Goal: Task Accomplishment & Management: Use online tool/utility

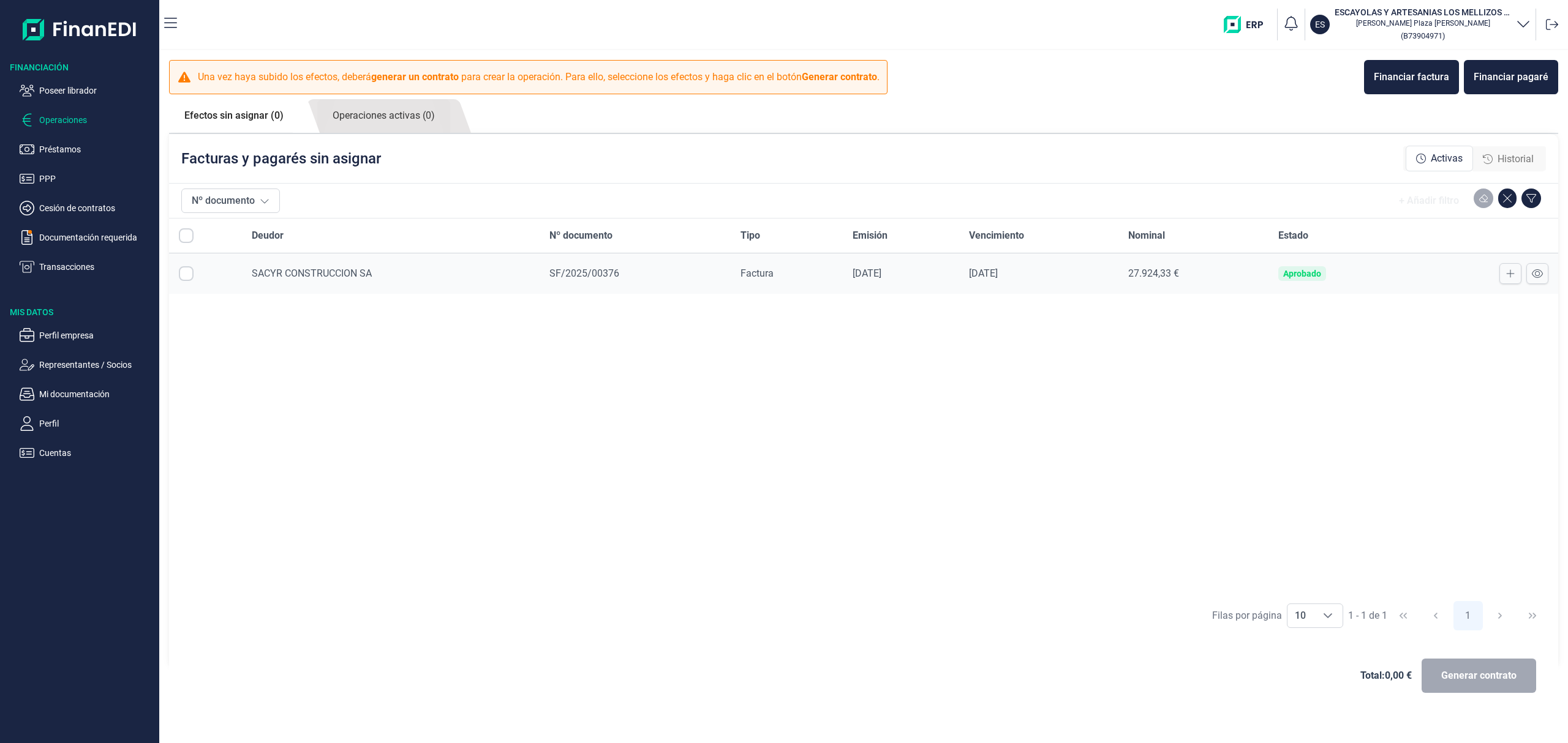
checkbox input "true"
click at [71, 84] on ul "Poseer librador Operaciones Préstamos PPP Cesión de contratos Documentación req…" at bounding box center [80, 174] width 159 height 201
click at [94, 86] on p "Poseer librador" at bounding box center [96, 91] width 115 height 14
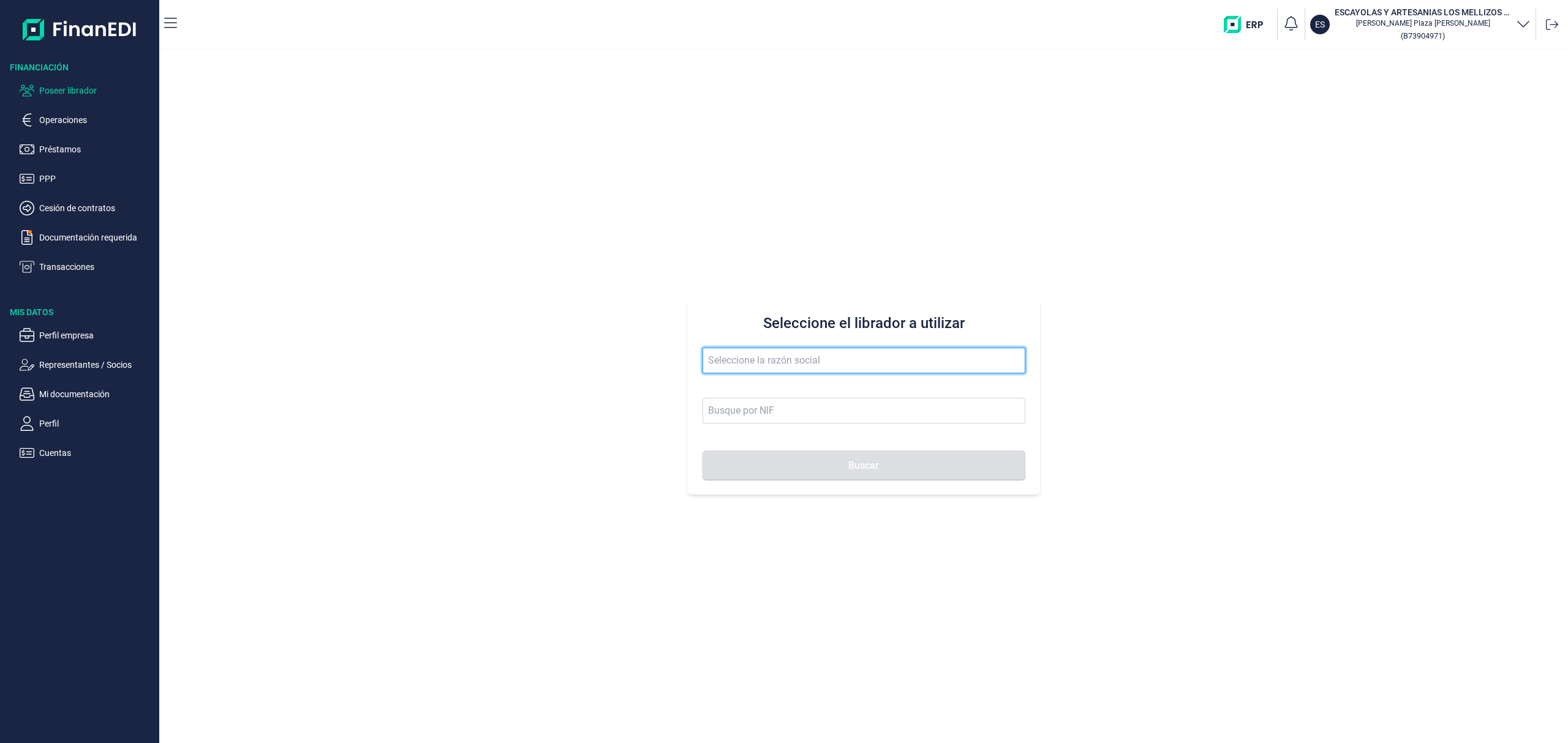
click at [768, 360] on input "text" at bounding box center [864, 361] width 323 height 26
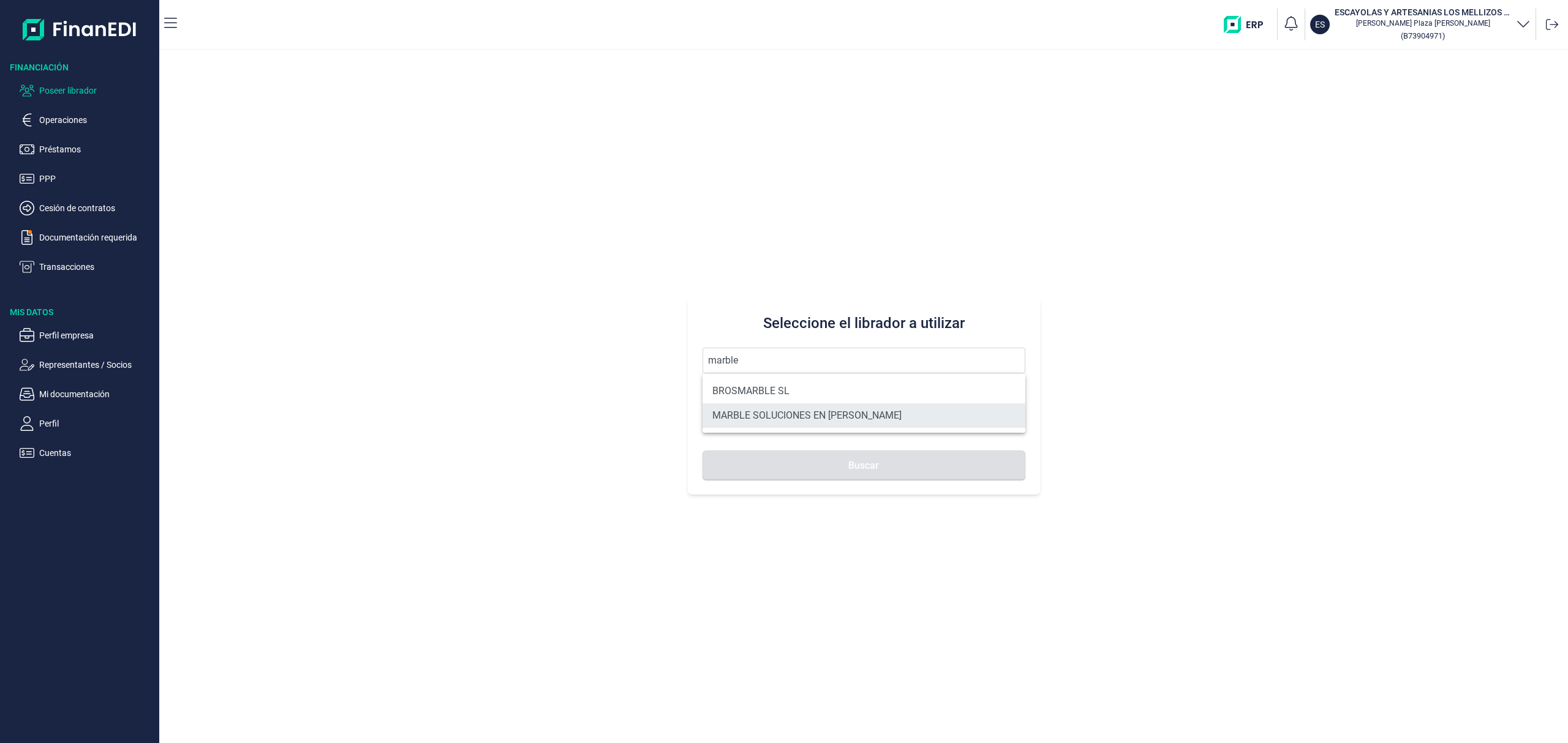
click at [776, 415] on li "MARBLE SOLUCIONES EN [PERSON_NAME]" at bounding box center [864, 415] width 323 height 24
type input "MARBLE SOLUCIONES EN [PERSON_NAME]"
type input "B72520695"
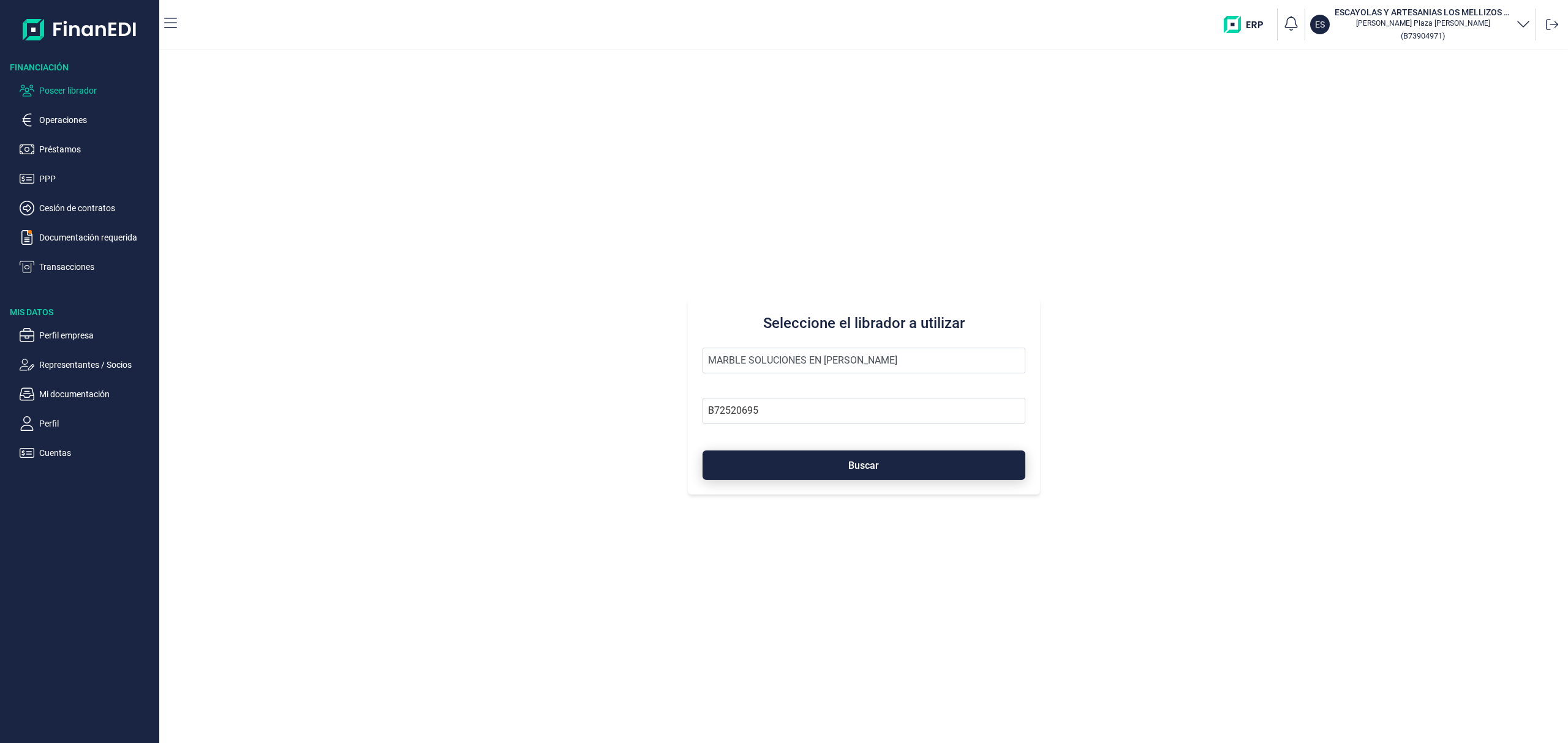
click at [837, 475] on button "Buscar" at bounding box center [864, 465] width 323 height 30
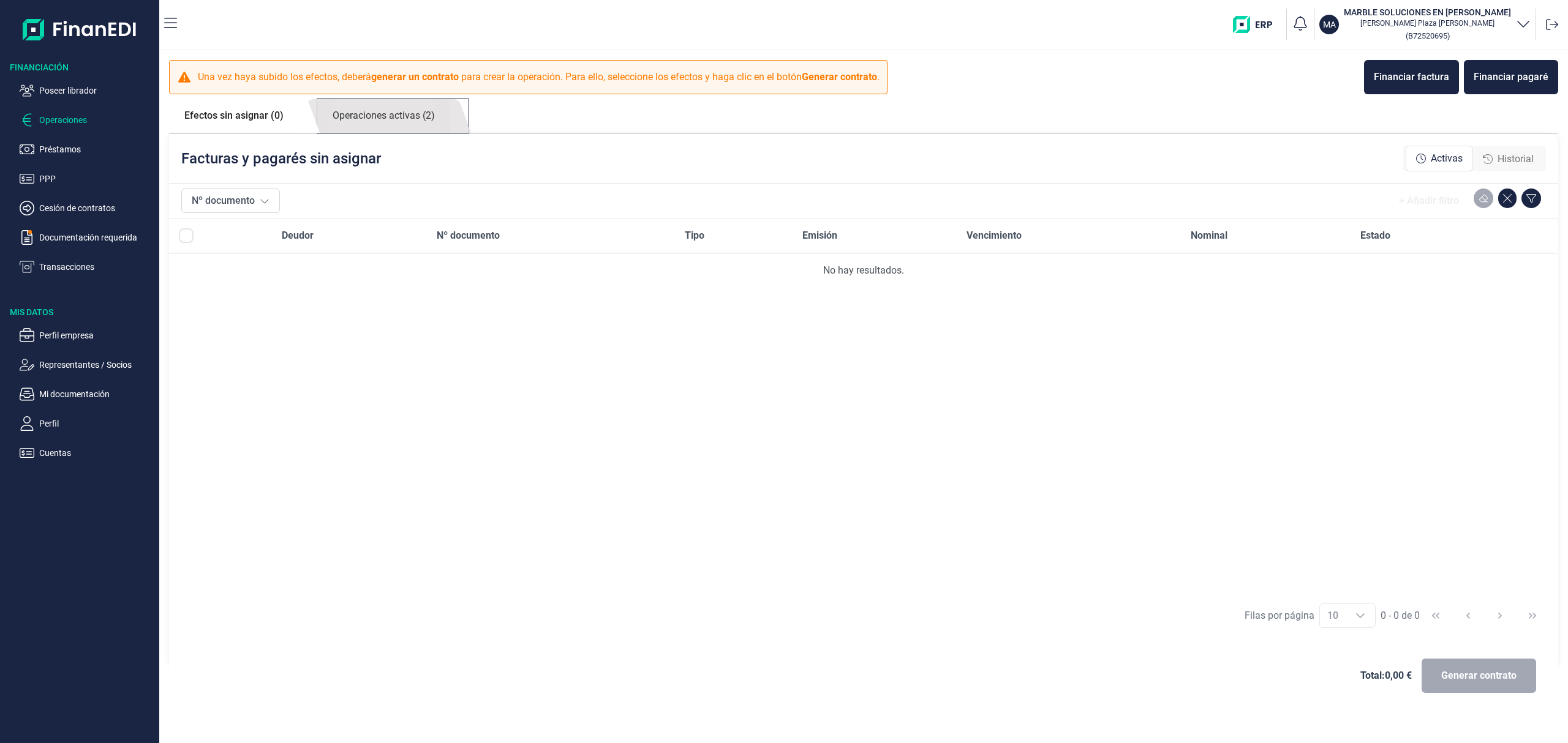
drag, startPoint x: 416, startPoint y: 116, endPoint x: 420, endPoint y: 120, distance: 5.7
click at [415, 116] on link "Operaciones activas (2)" at bounding box center [383, 116] width 133 height 34
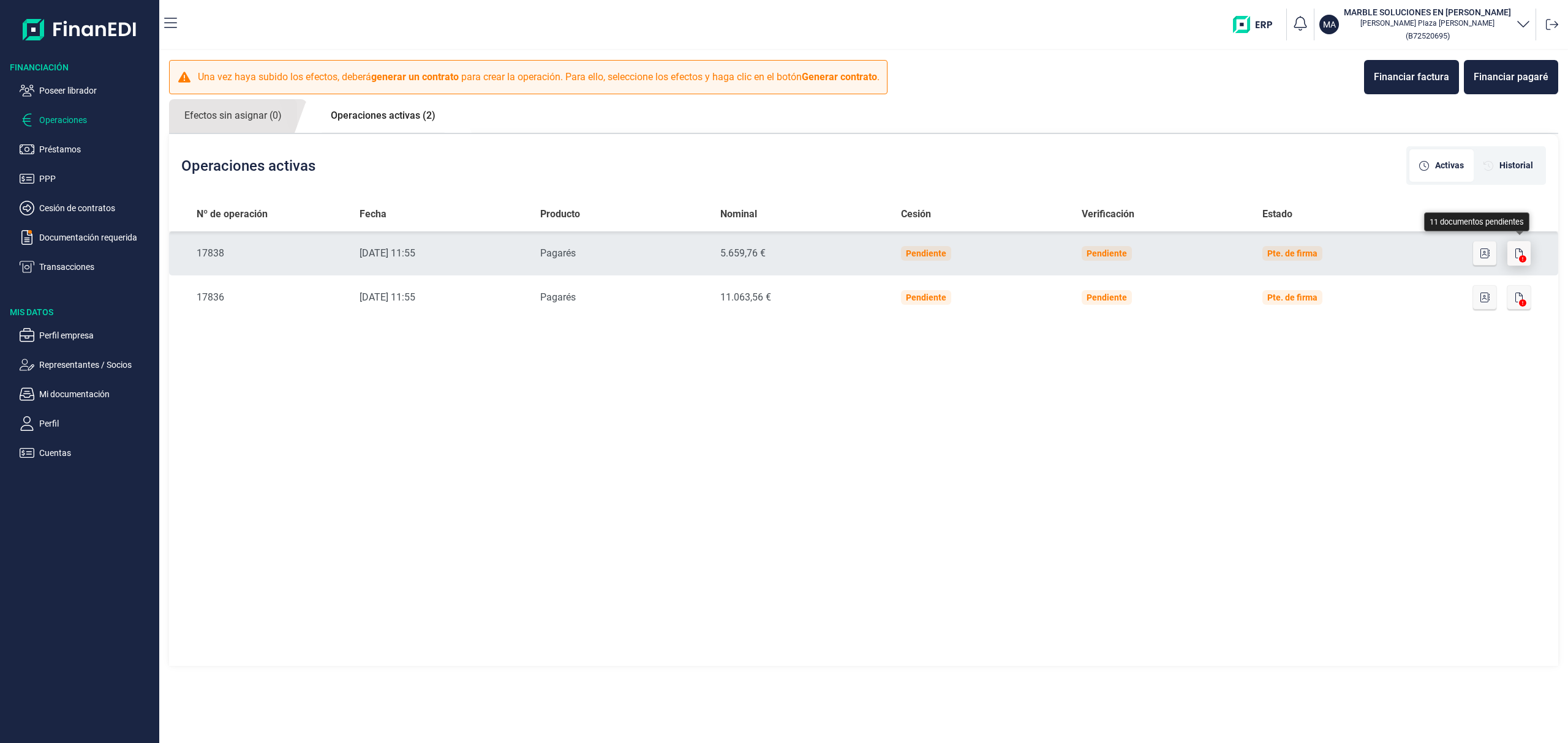
click at [1522, 251] on icon "button" at bounding box center [1518, 253] width 7 height 10
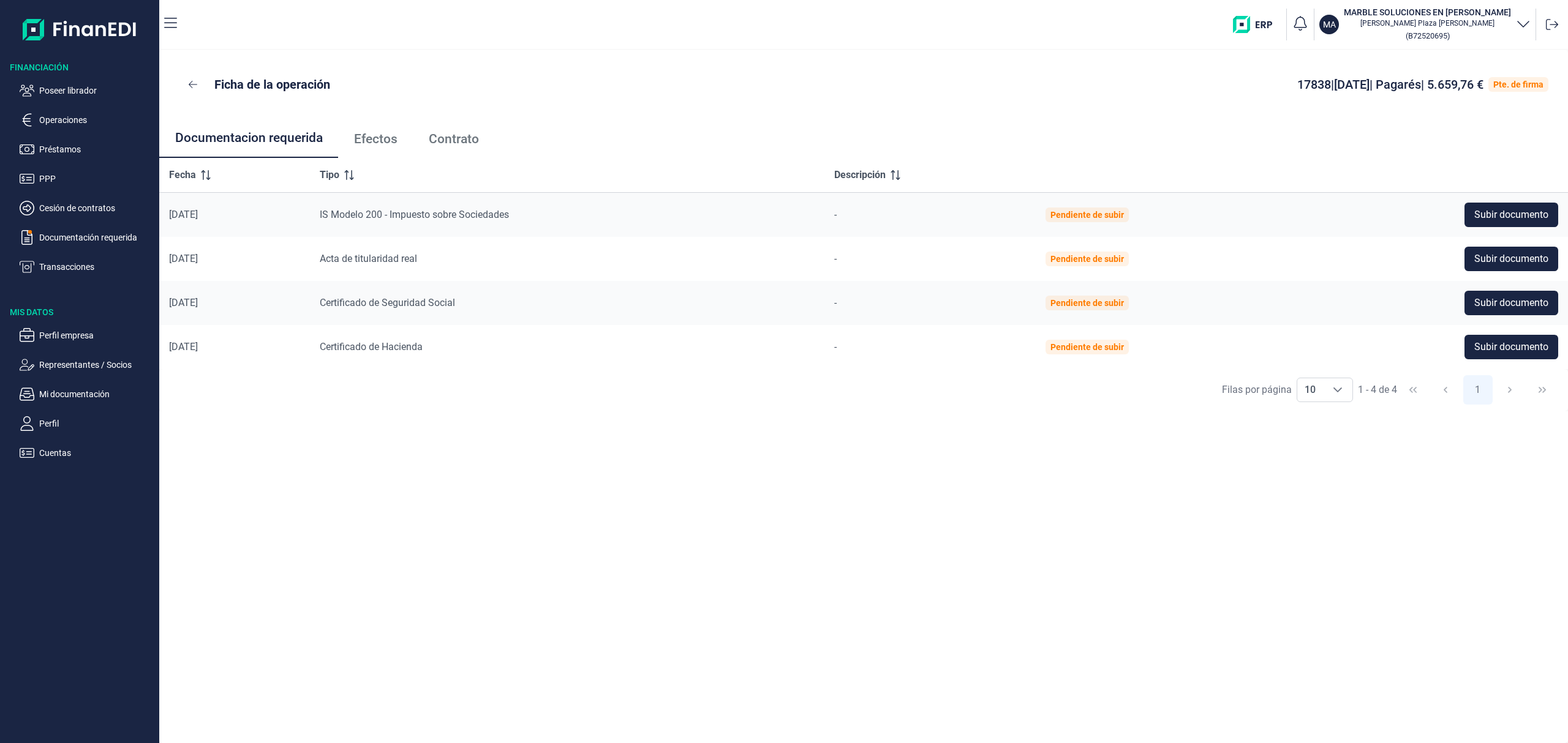
click at [379, 126] on link "Efectos" at bounding box center [375, 139] width 75 height 40
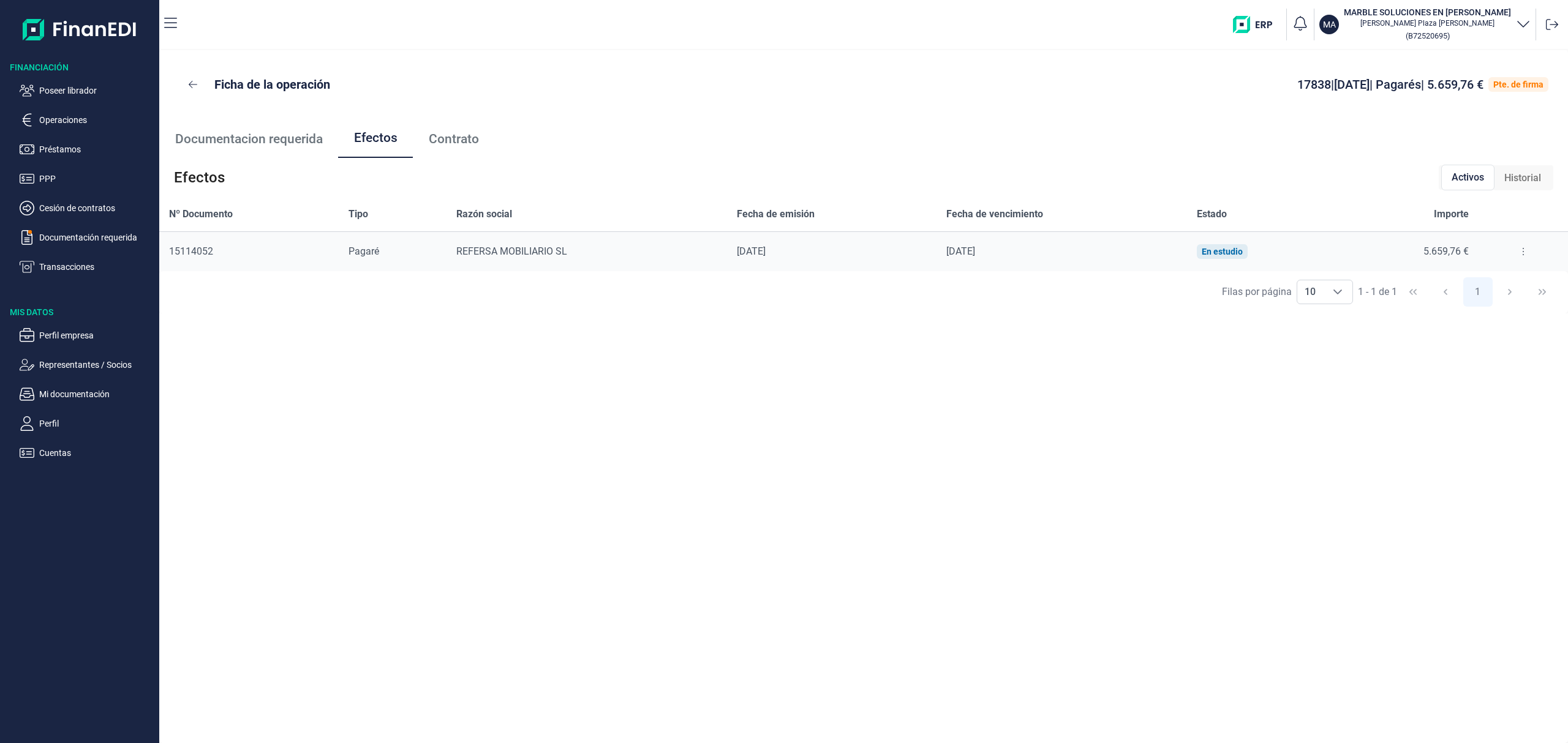
click at [1513, 251] on button at bounding box center [1523, 251] width 22 height 19
click at [1500, 280] on span "Detalles efecto" at bounding box center [1482, 282] width 55 height 12
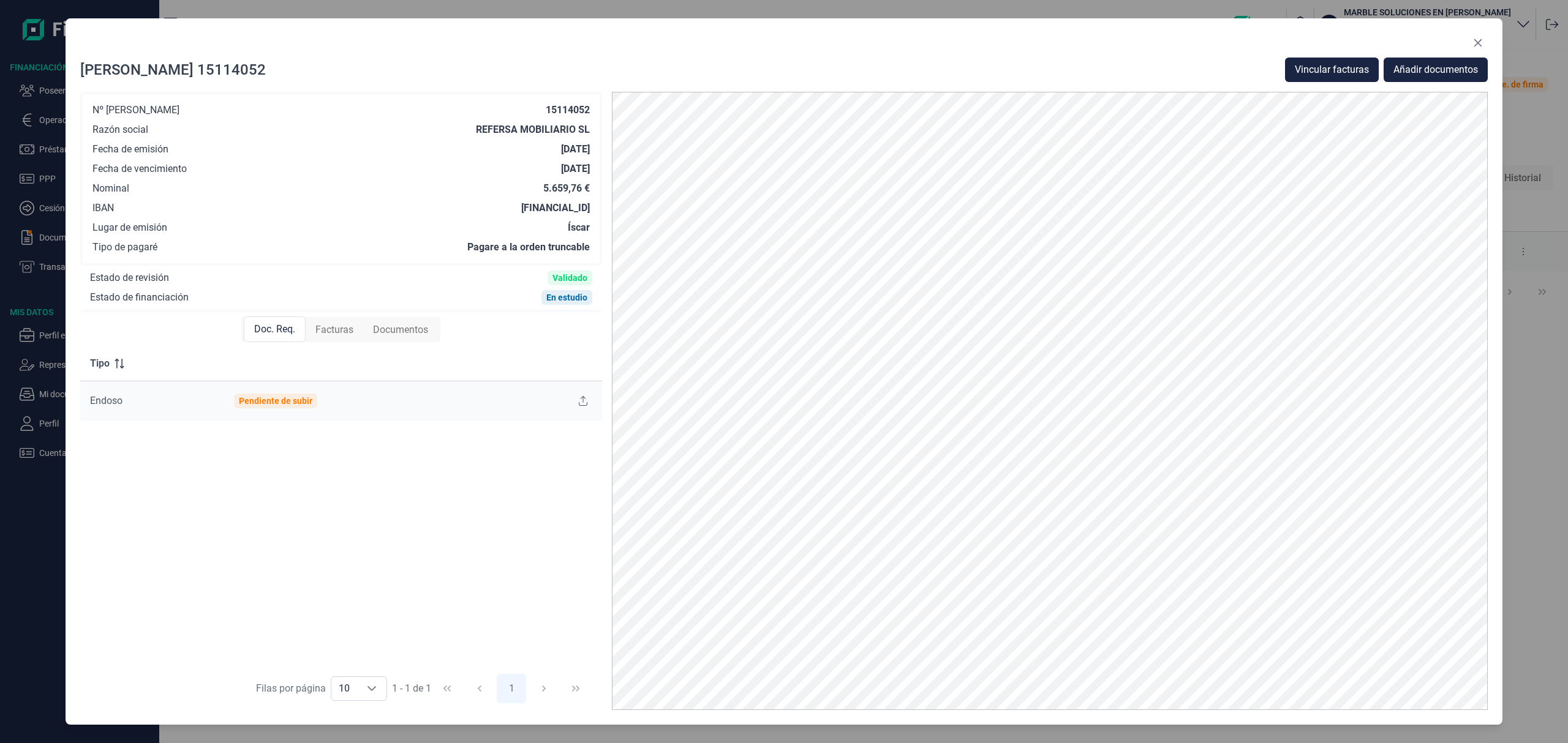
click at [334, 333] on span "Facturas" at bounding box center [334, 330] width 38 height 14
click at [1308, 68] on span "Vincular facturas" at bounding box center [1332, 70] width 74 height 14
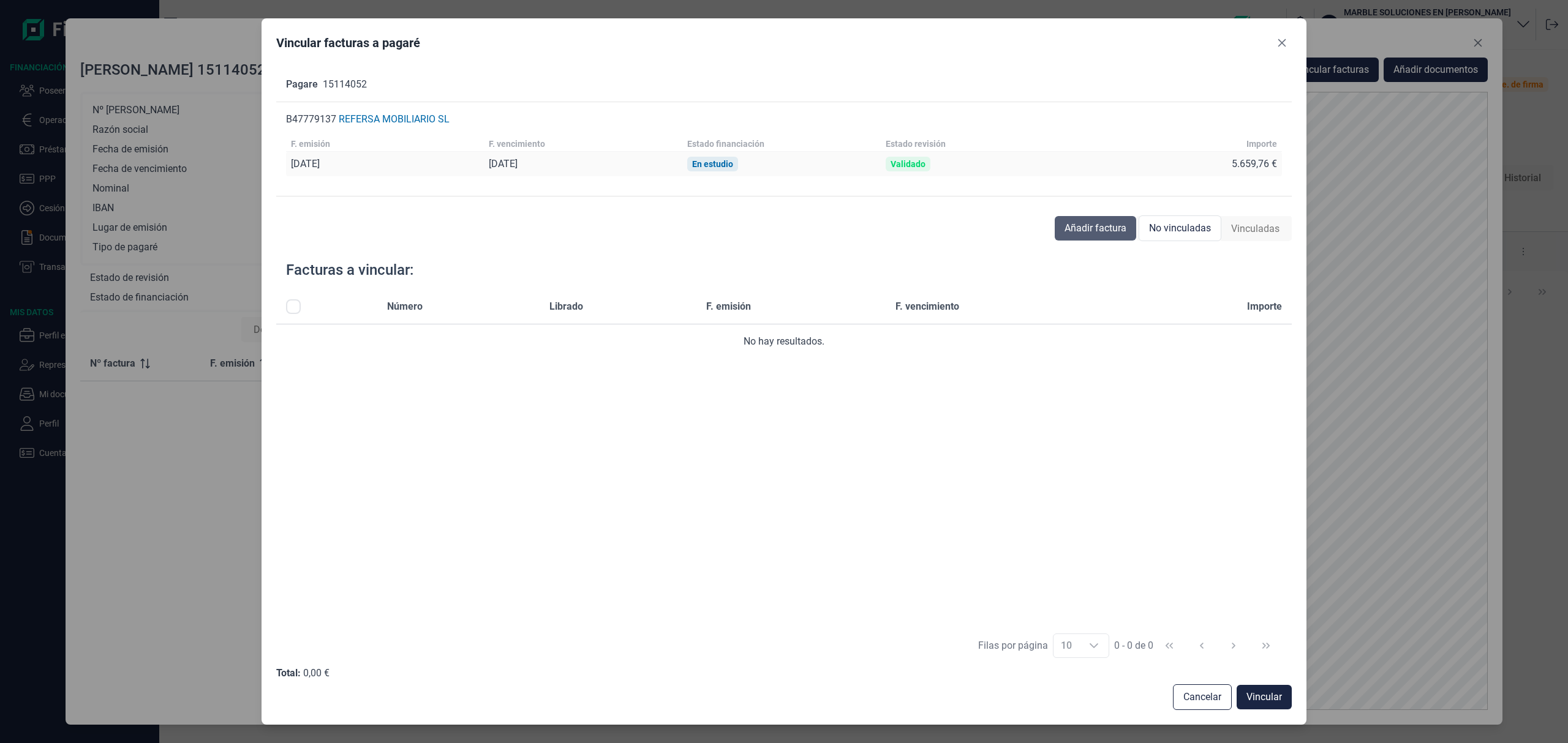
click at [1103, 228] on span "Añadir factura" at bounding box center [1095, 228] width 62 height 14
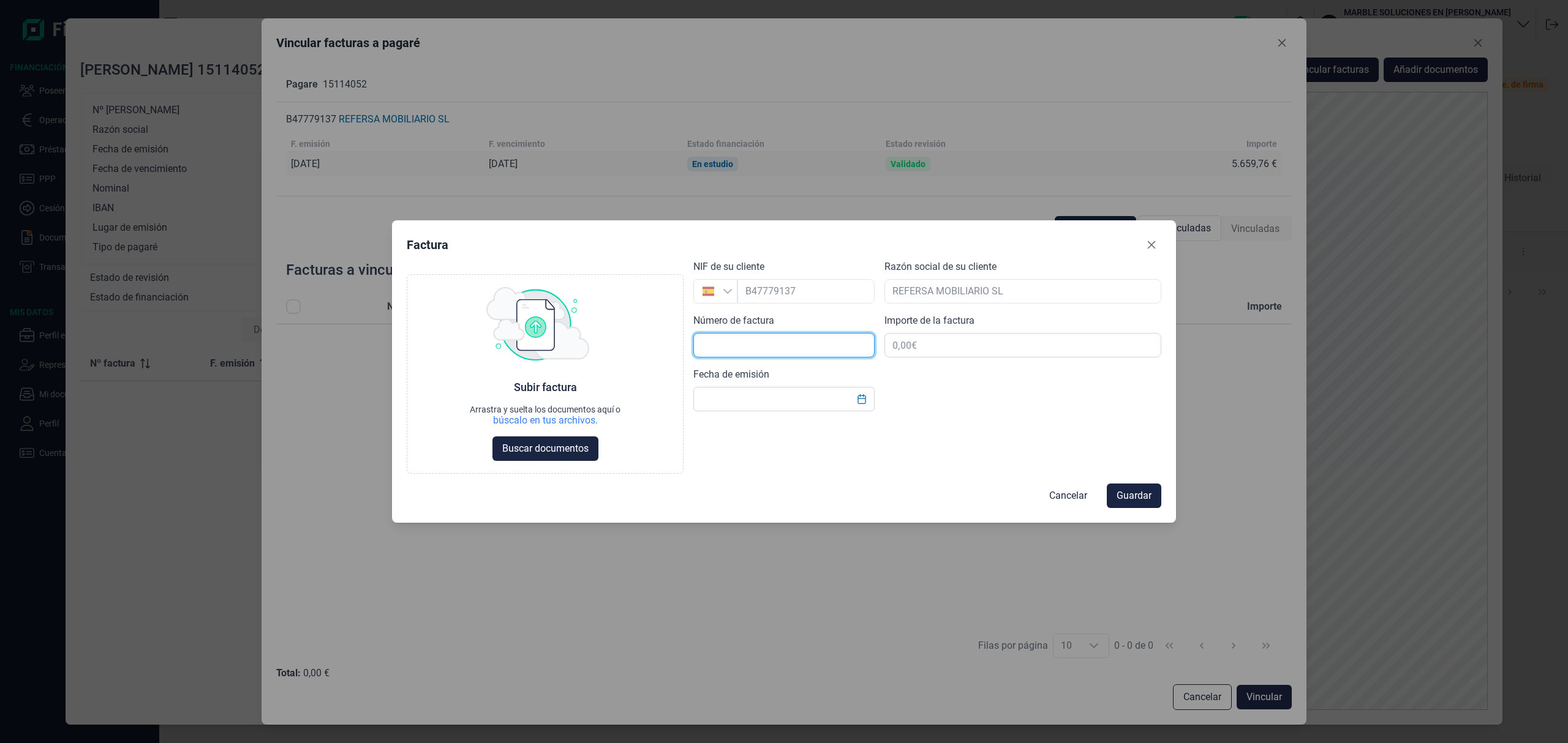
click at [757, 341] on input "text" at bounding box center [784, 345] width 182 height 24
click at [790, 339] on input "text" at bounding box center [784, 345] width 182 height 24
paste input "# F250037"
click at [989, 344] on input "text" at bounding box center [1022, 345] width 276 height 24
click at [709, 346] on input "# F250037" at bounding box center [784, 345] width 182 height 24
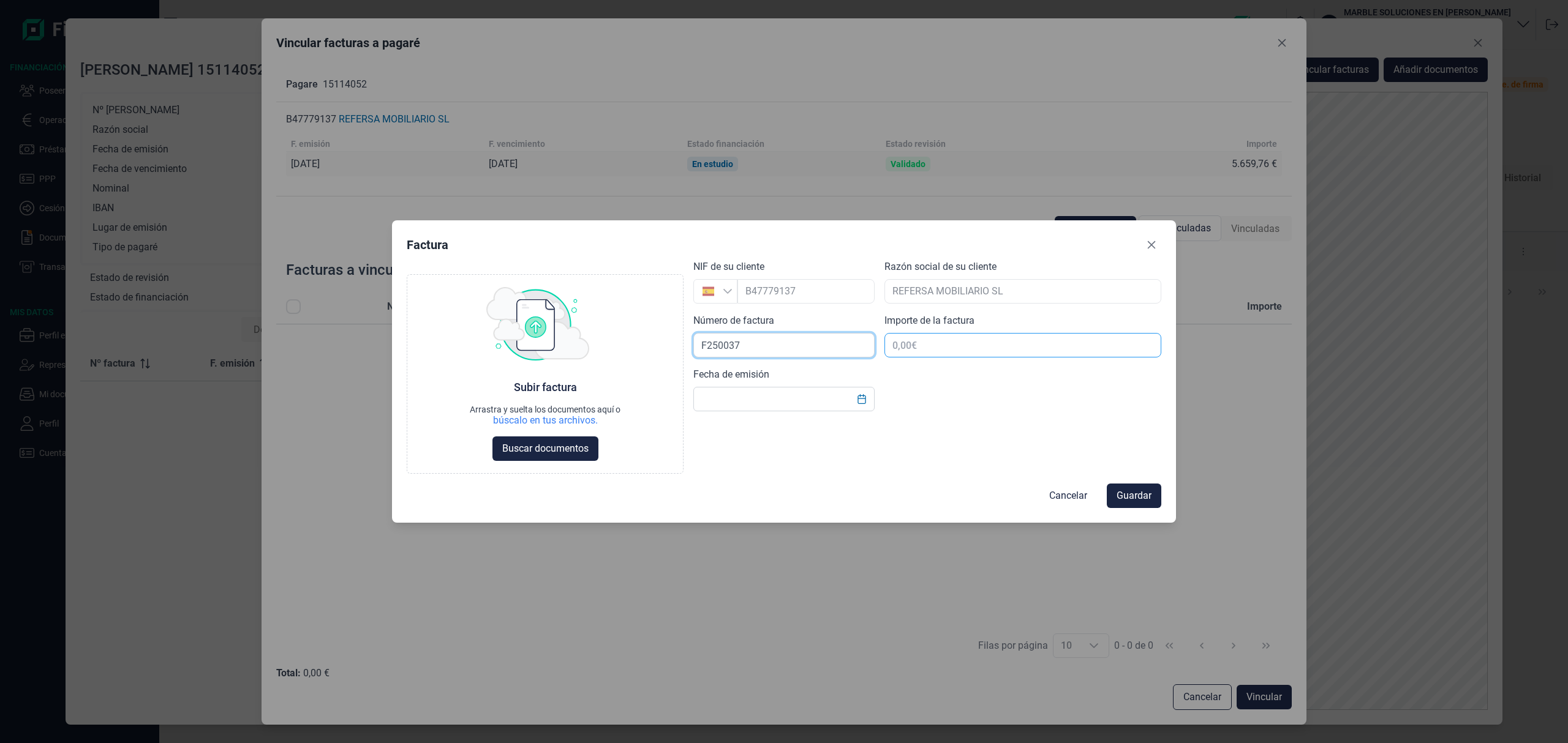
type input "F250037"
click at [1000, 346] on input "text" at bounding box center [1022, 345] width 276 height 24
type input "5.659,76 €"
click at [860, 402] on icon "Choose Date" at bounding box center [862, 399] width 10 height 10
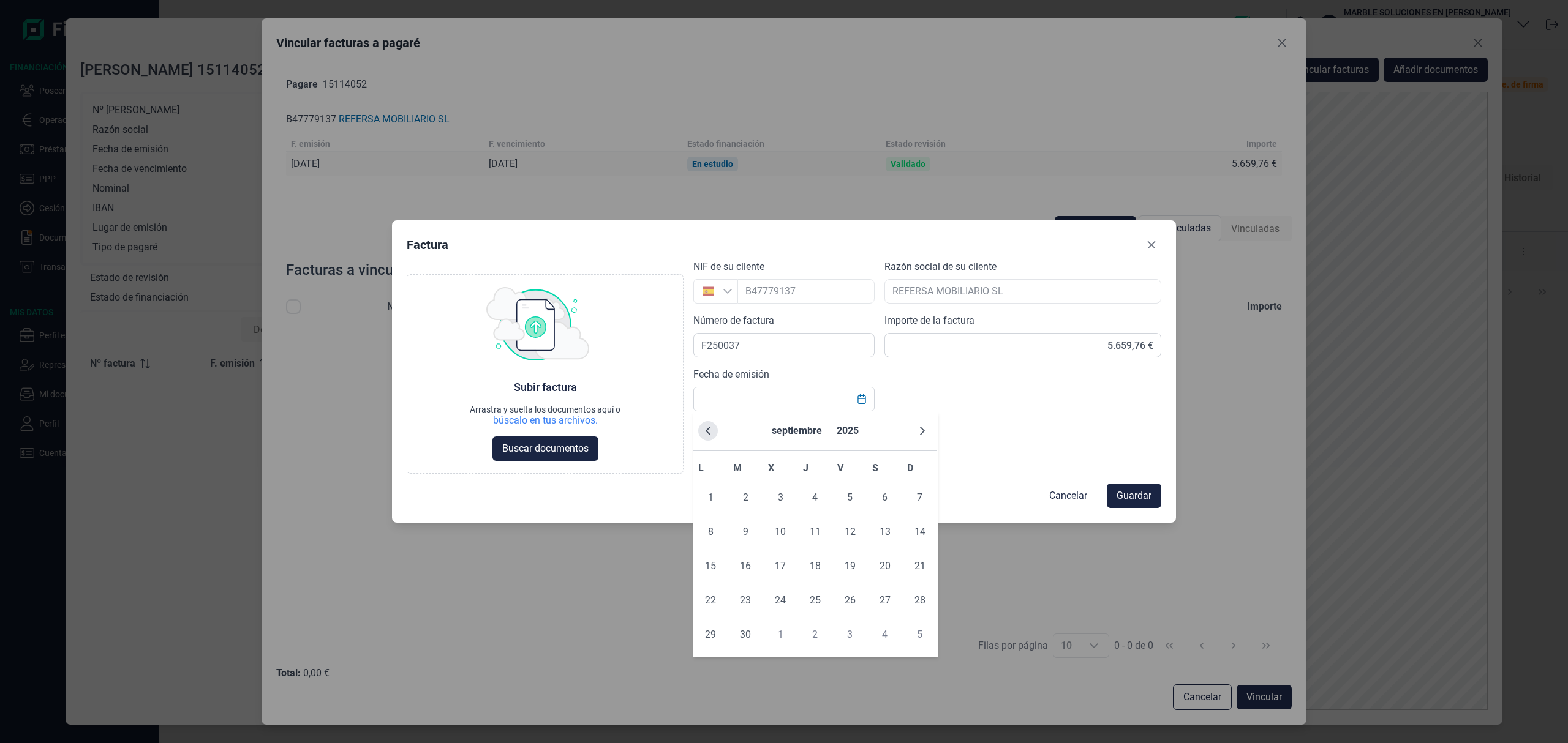
click at [709, 439] on button "Previous Month" at bounding box center [708, 431] width 19 height 19
click at [709, 439] on button "Previous Month" at bounding box center [708, 431] width 19 height 19
click at [736, 530] on span "8" at bounding box center [745, 532] width 24 height 24
type input "[DATE]"
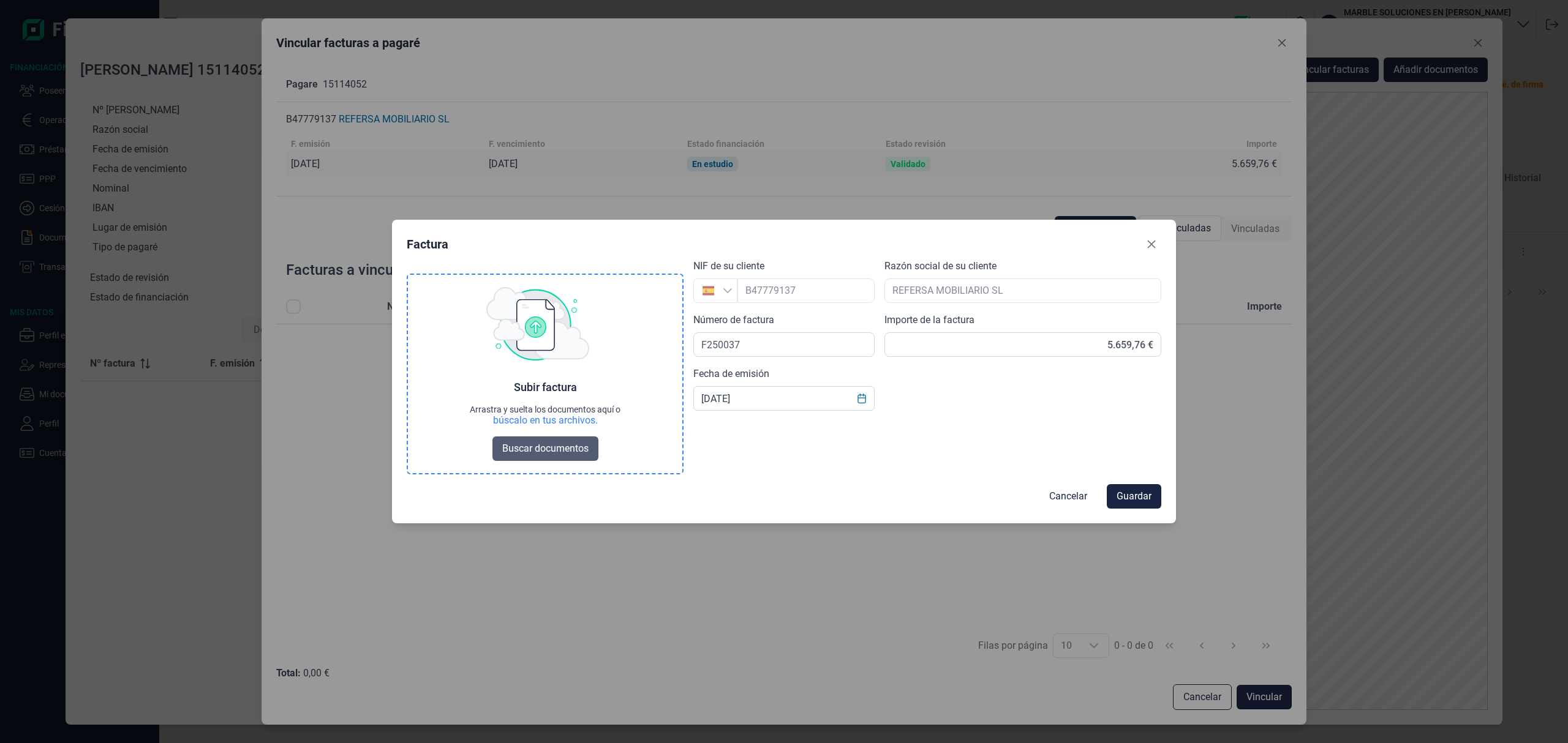
click at [505, 446] on span "Buscar documentos" at bounding box center [545, 448] width 86 height 14
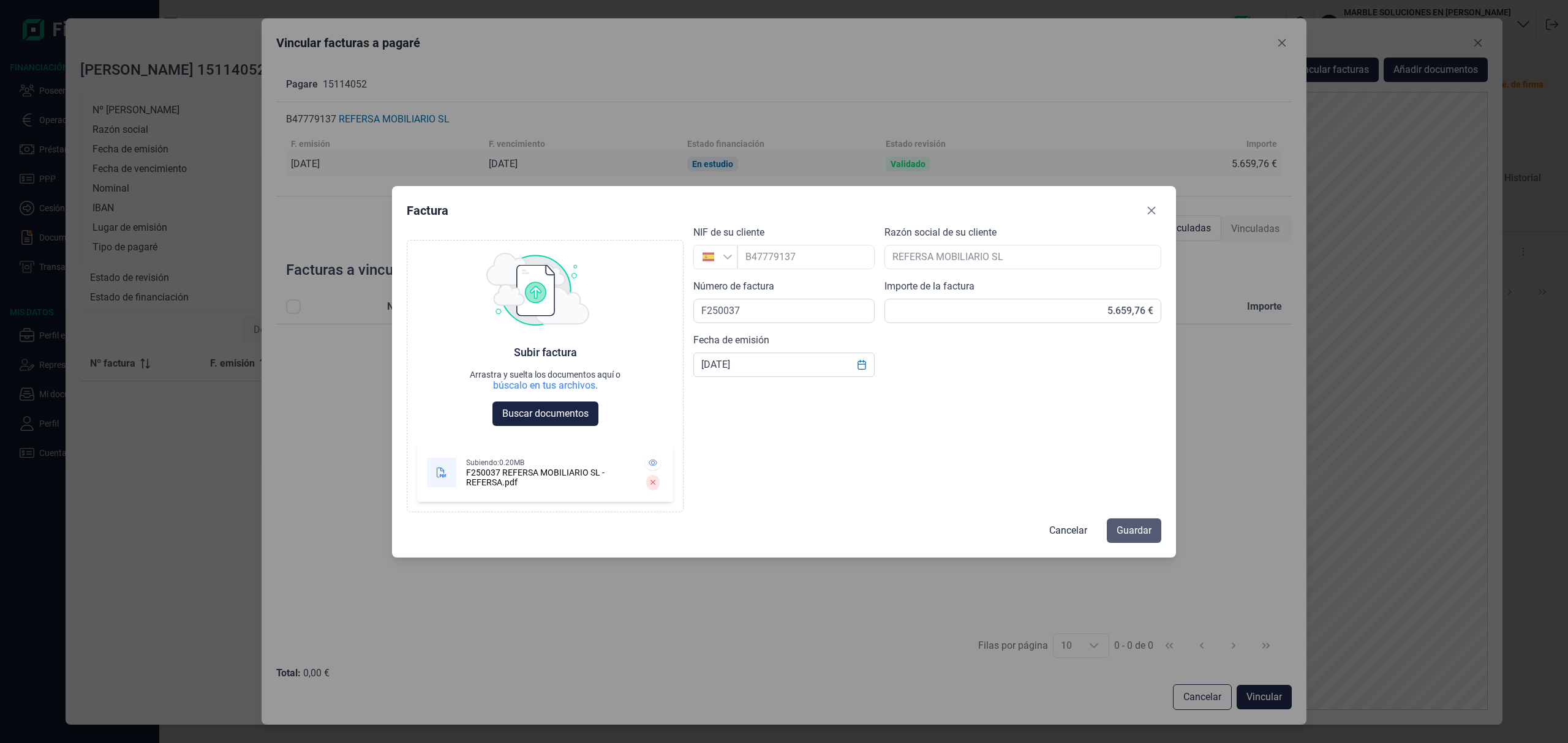
click at [1138, 529] on span "Guardar" at bounding box center [1133, 531] width 35 height 14
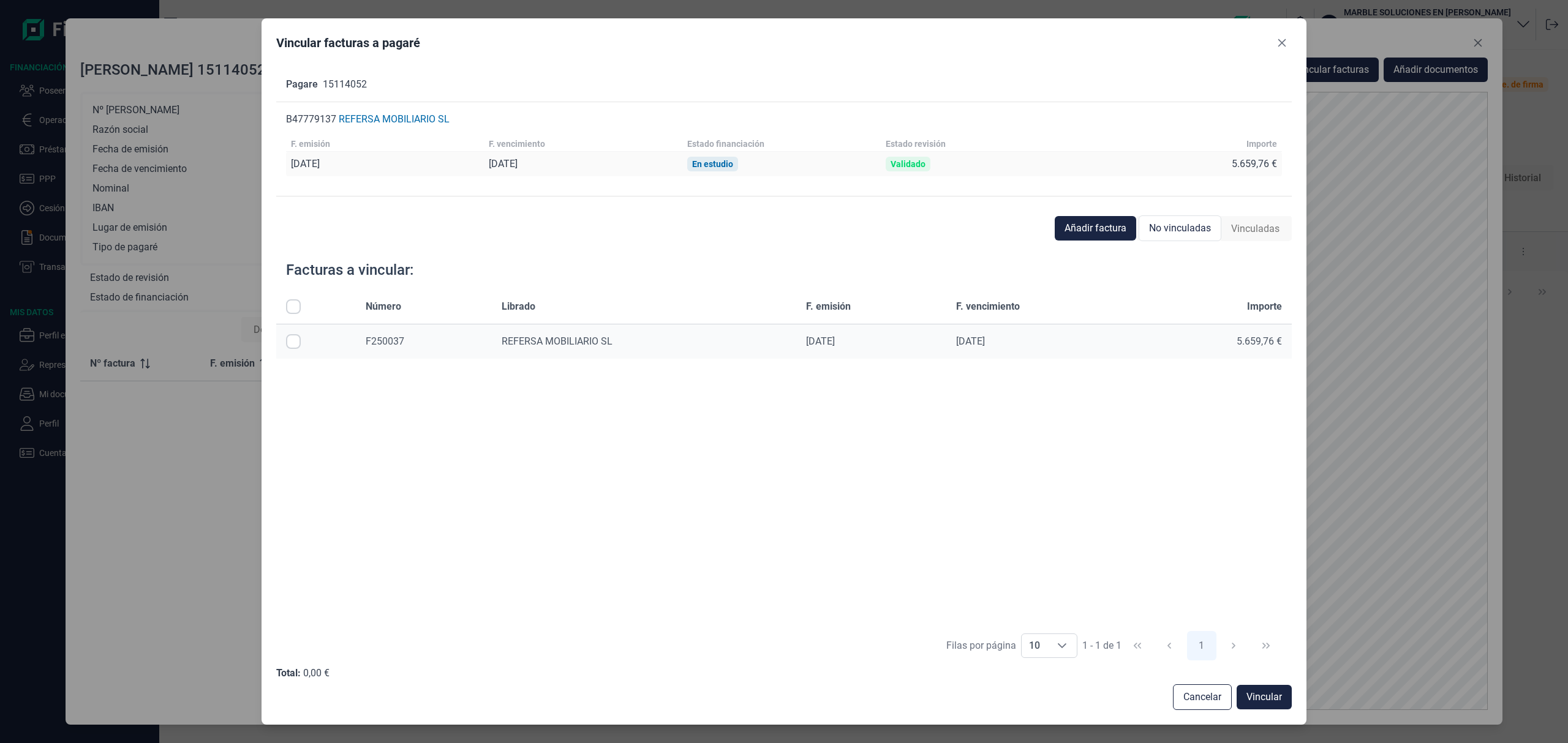
drag, startPoint x: 293, startPoint y: 302, endPoint x: 614, endPoint y: 490, distance: 372.0
click at [293, 301] on input "All items unselected" at bounding box center [293, 307] width 14 height 14
checkbox input "true"
click at [1274, 687] on button "Vincular" at bounding box center [1264, 697] width 55 height 24
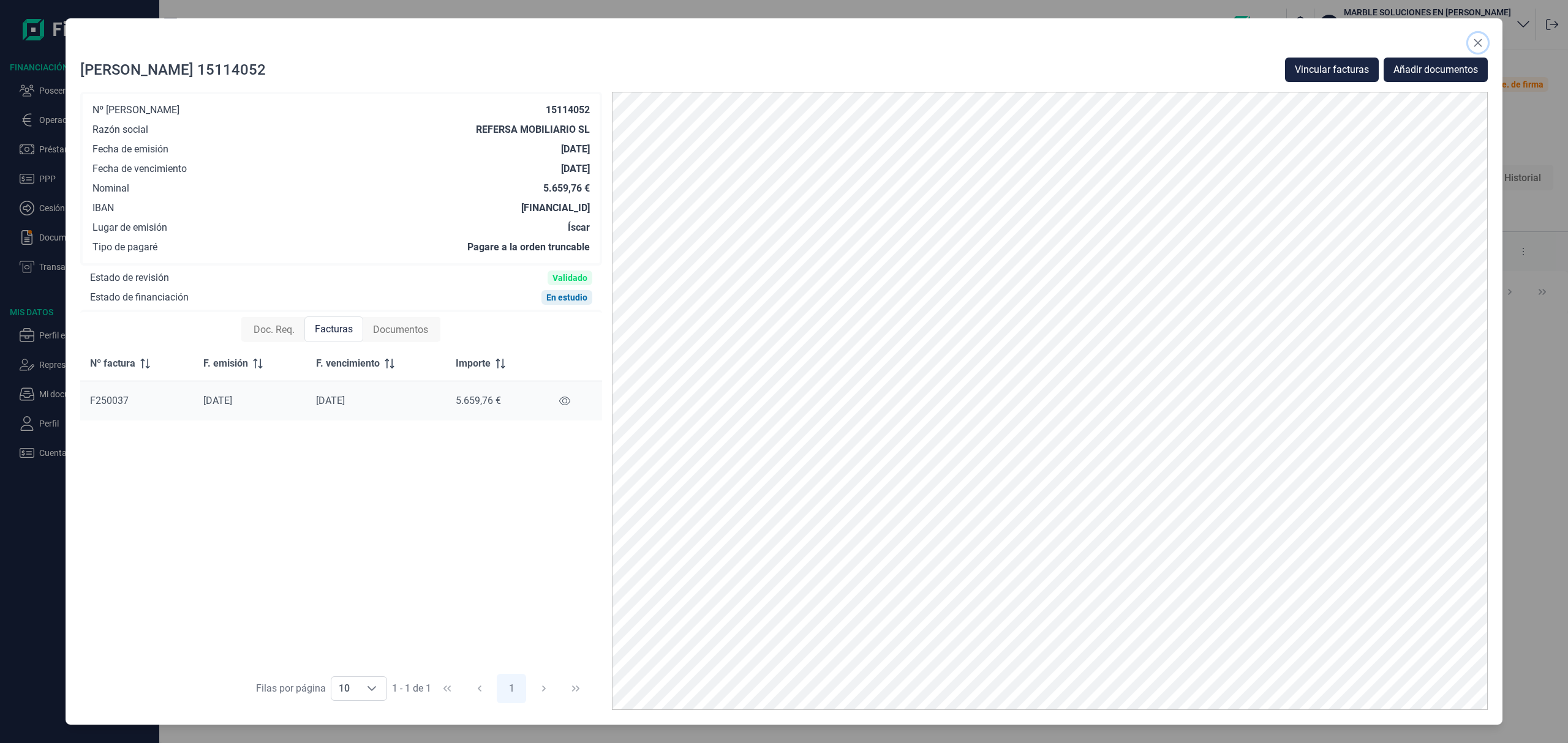
click at [1483, 40] on icon "Close" at bounding box center [1478, 43] width 10 height 10
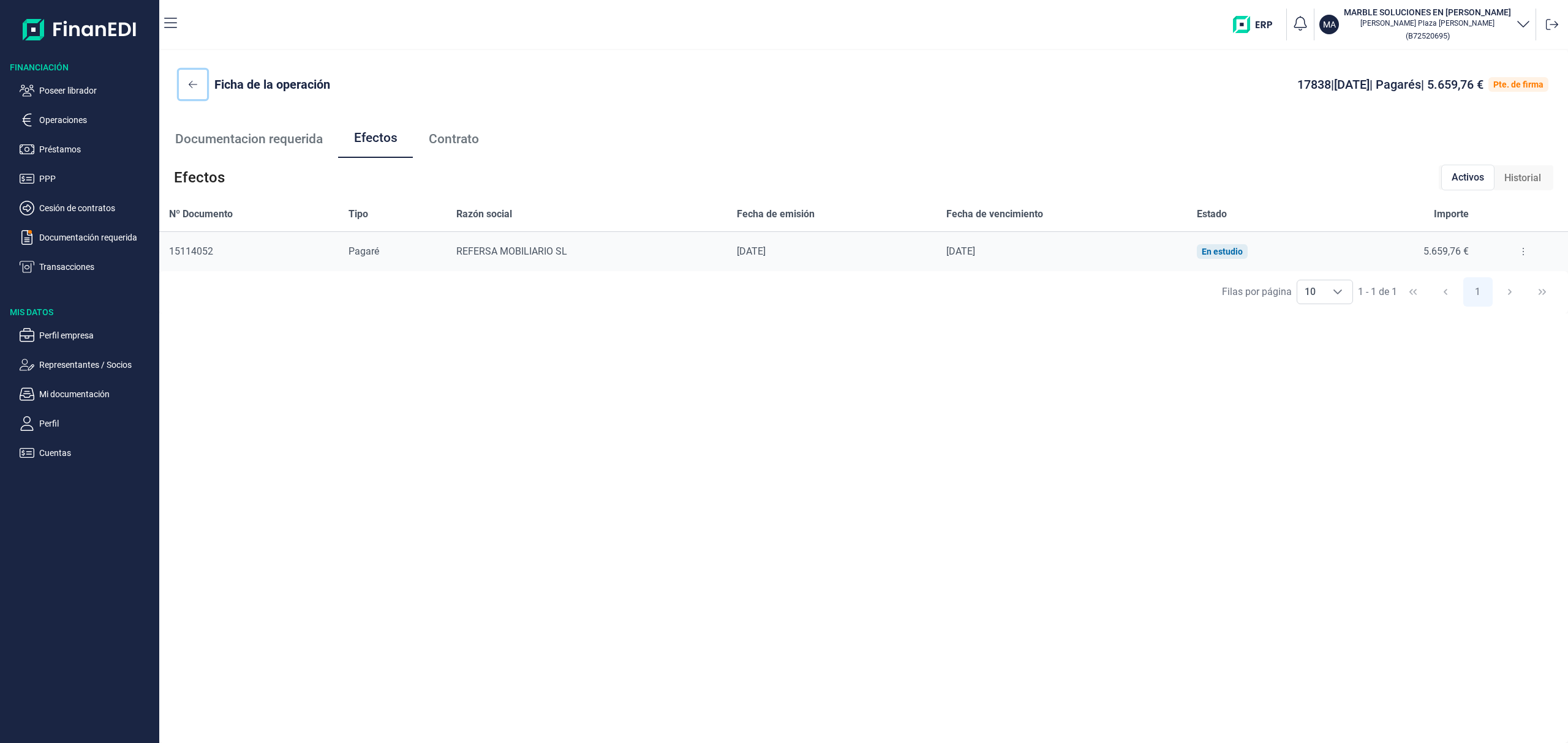
click at [194, 86] on icon at bounding box center [193, 84] width 9 height 10
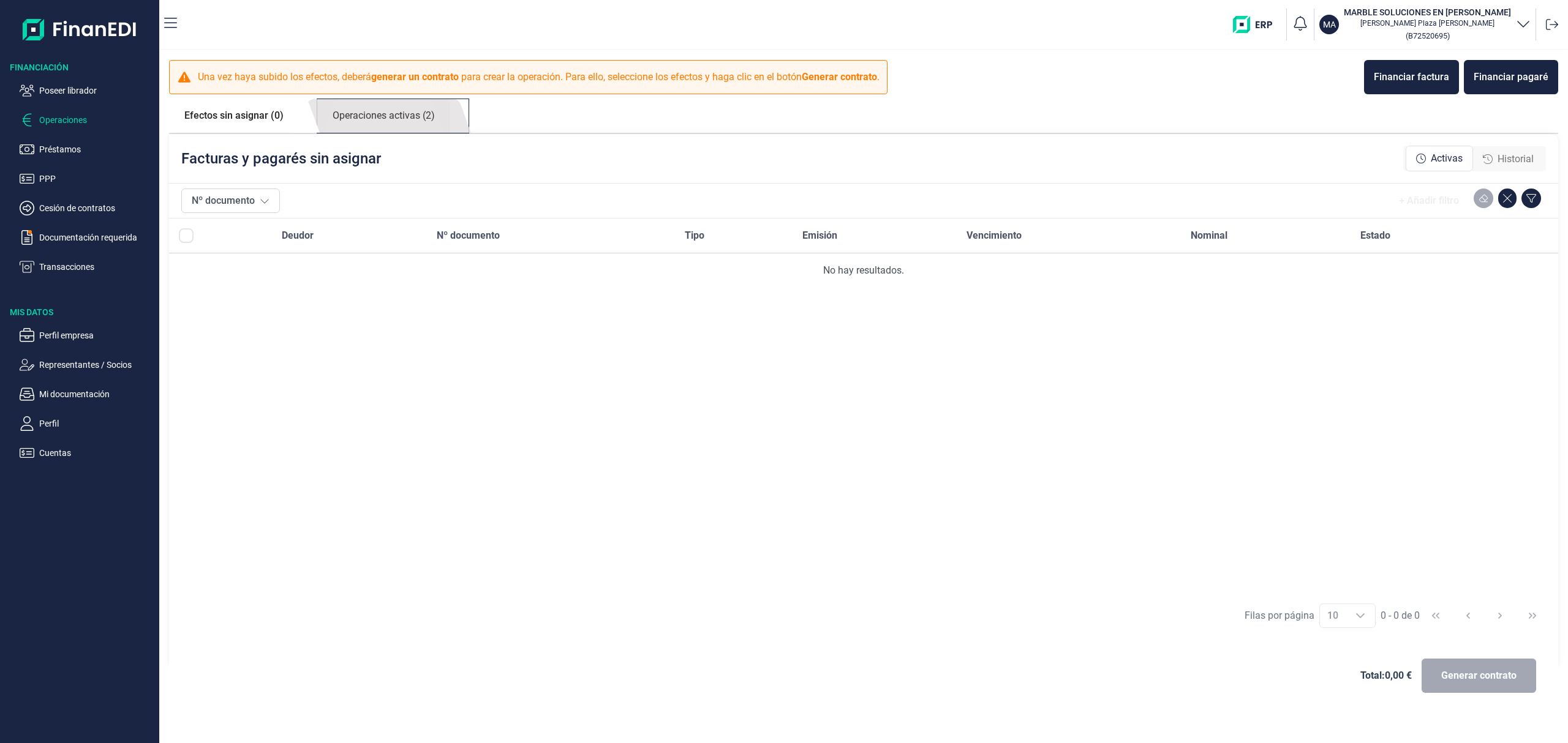
click at [415, 109] on link "Operaciones activas (2)" at bounding box center [383, 116] width 133 height 34
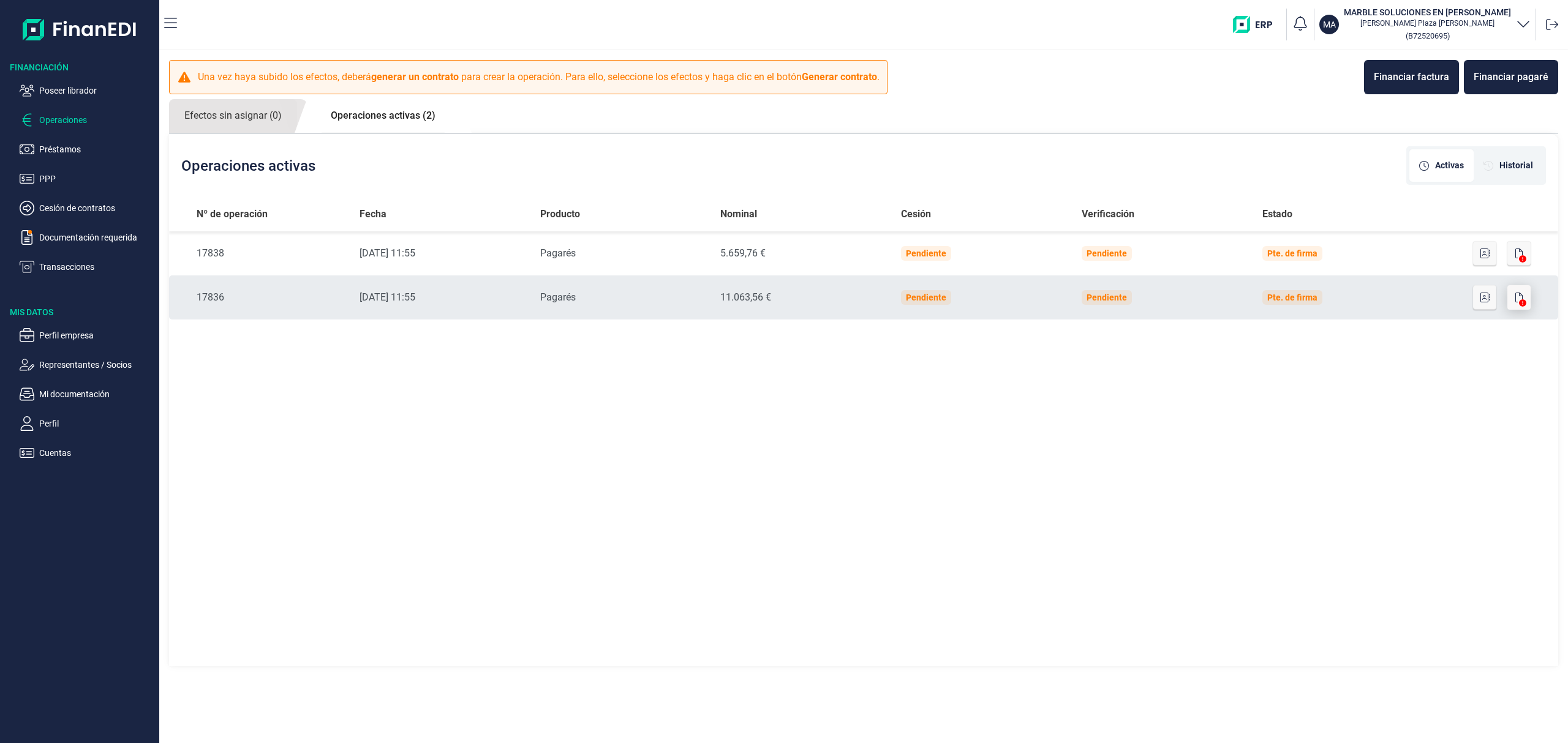
click at [1517, 302] on icon "button" at bounding box center [1518, 297] width 7 height 10
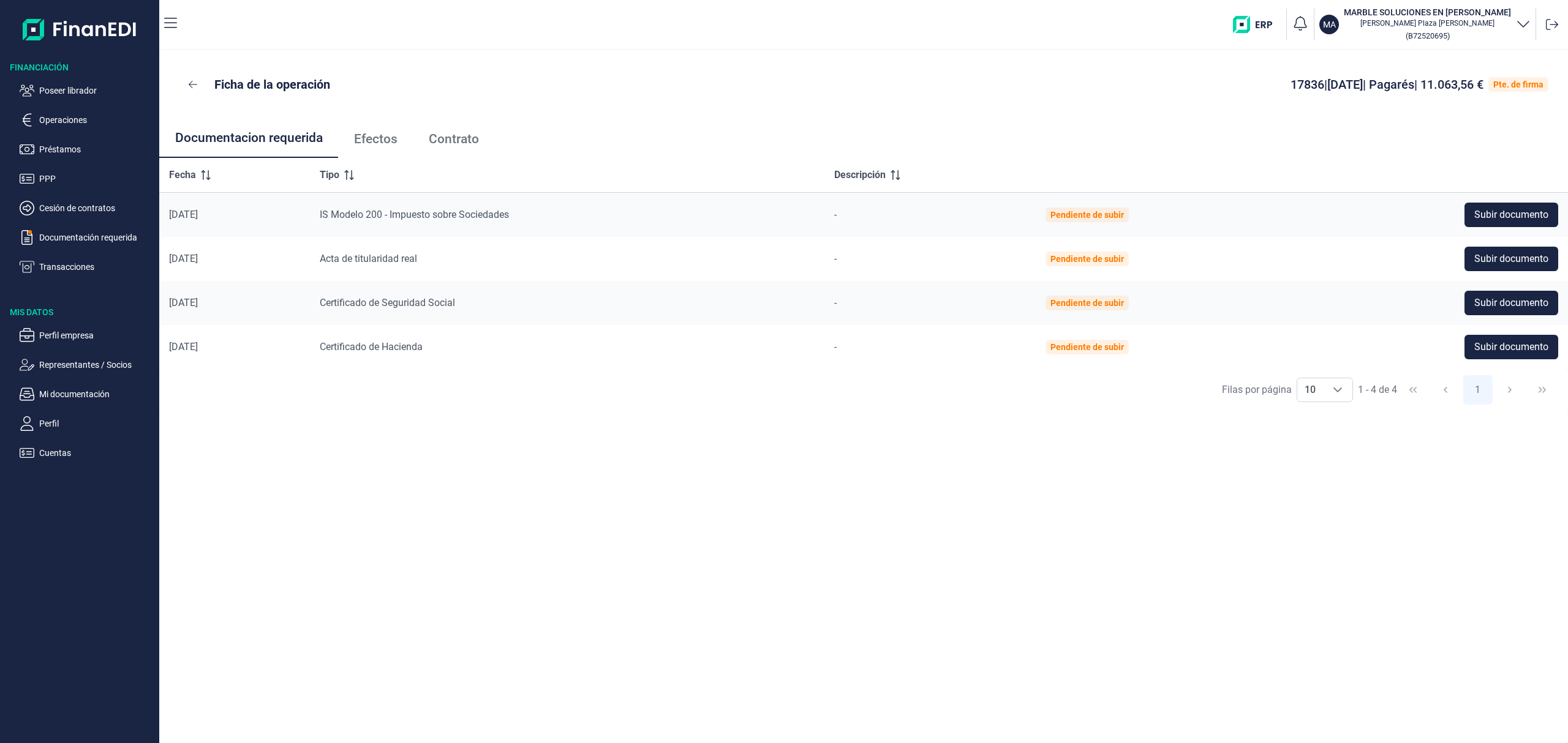
click at [381, 135] on span "Efectos" at bounding box center [375, 139] width 43 height 13
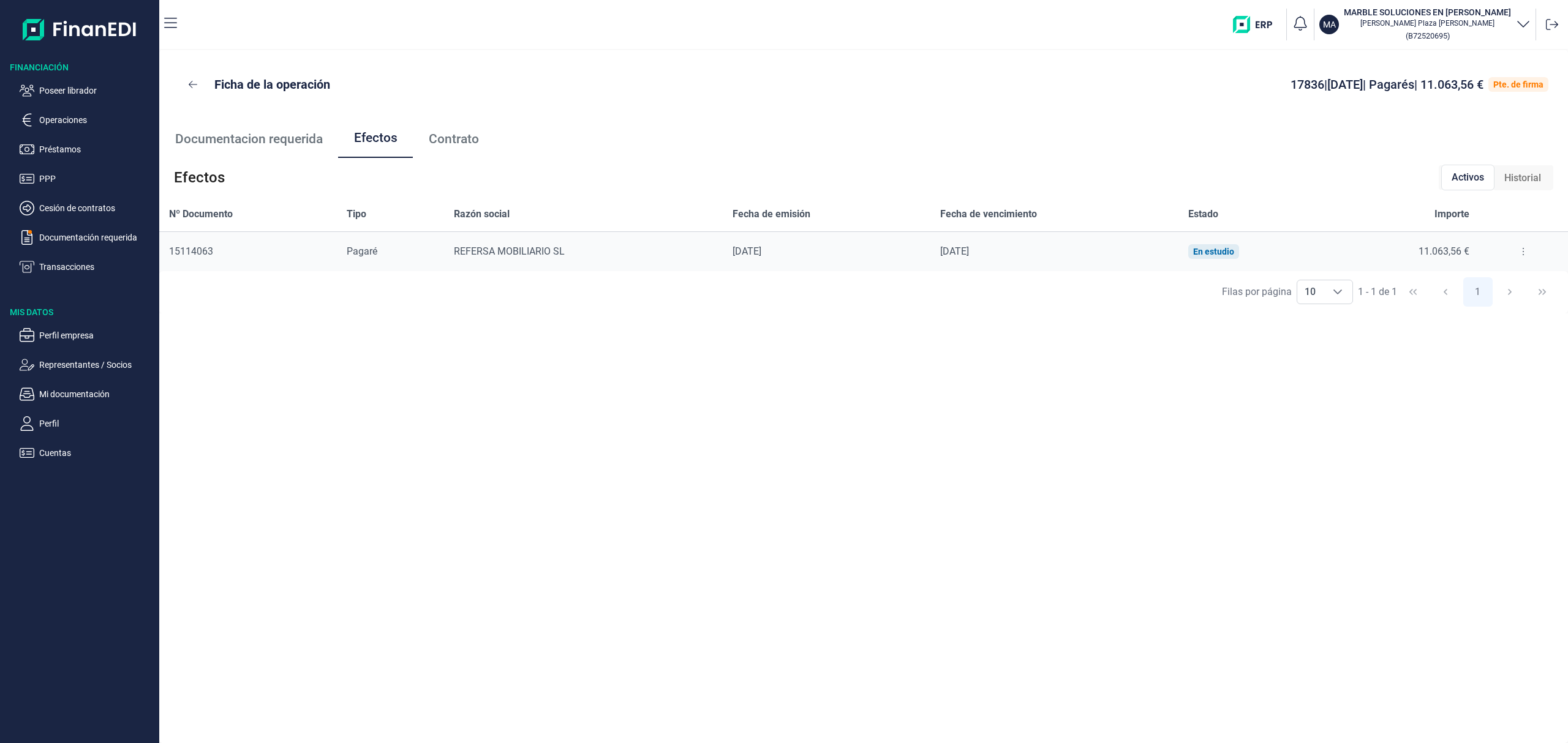
click at [1519, 246] on button at bounding box center [1523, 251] width 22 height 19
click at [1496, 280] on span "Detalles efecto" at bounding box center [1483, 282] width 55 height 12
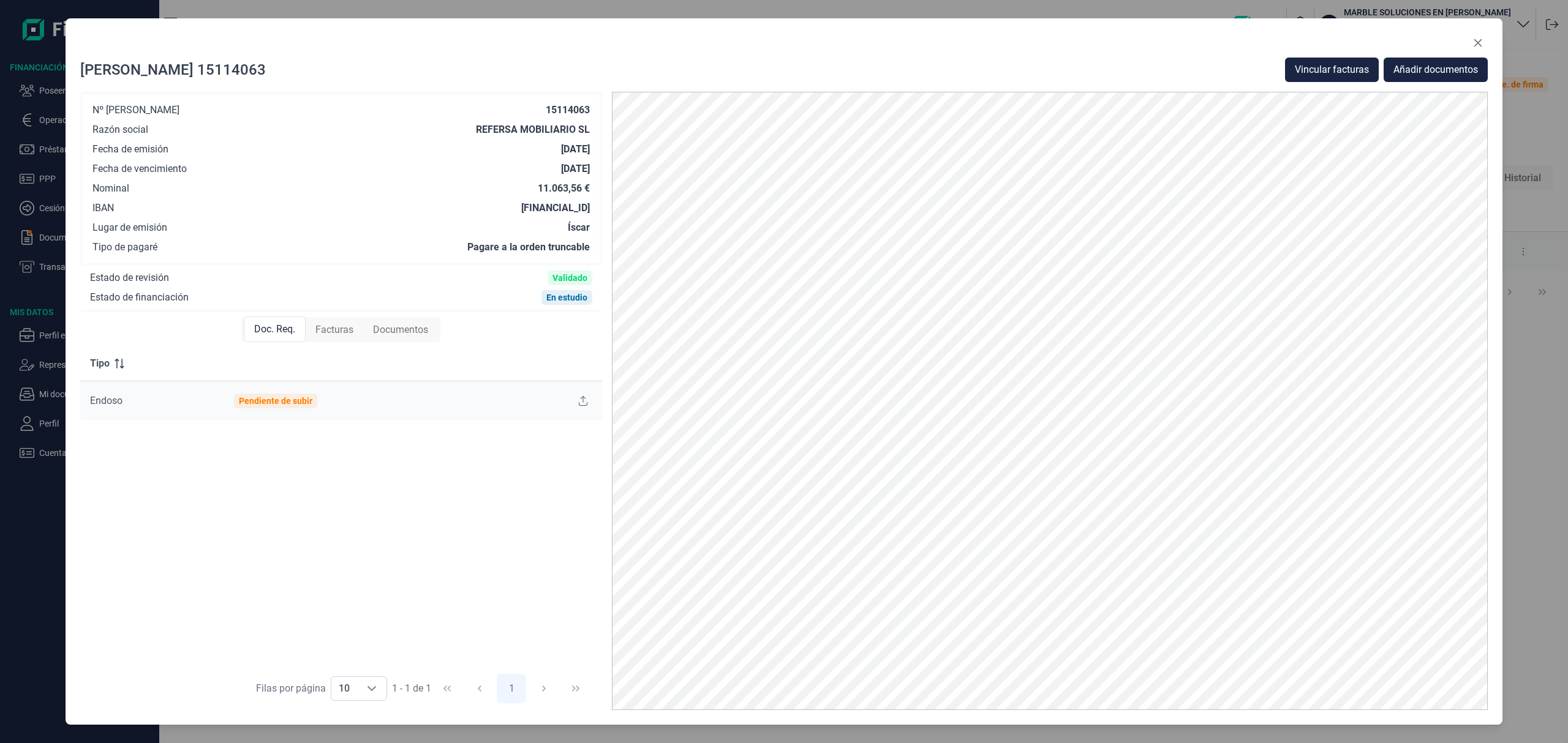
click at [336, 338] on div "Facturas" at bounding box center [334, 330] width 58 height 24
click at [1333, 61] on button "Vincular facturas" at bounding box center [1332, 70] width 94 height 24
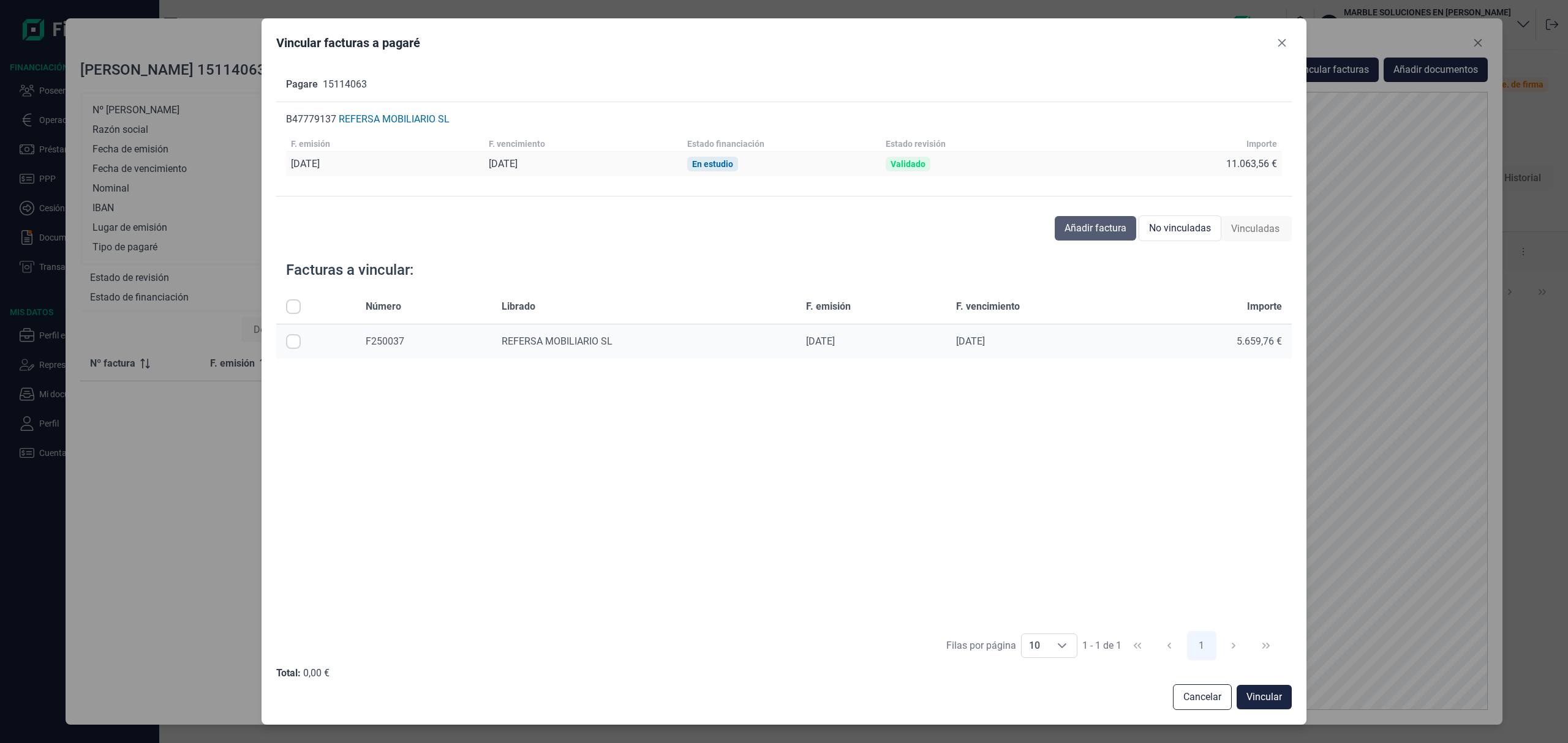
click at [1116, 231] on span "Añadir factura" at bounding box center [1095, 228] width 62 height 14
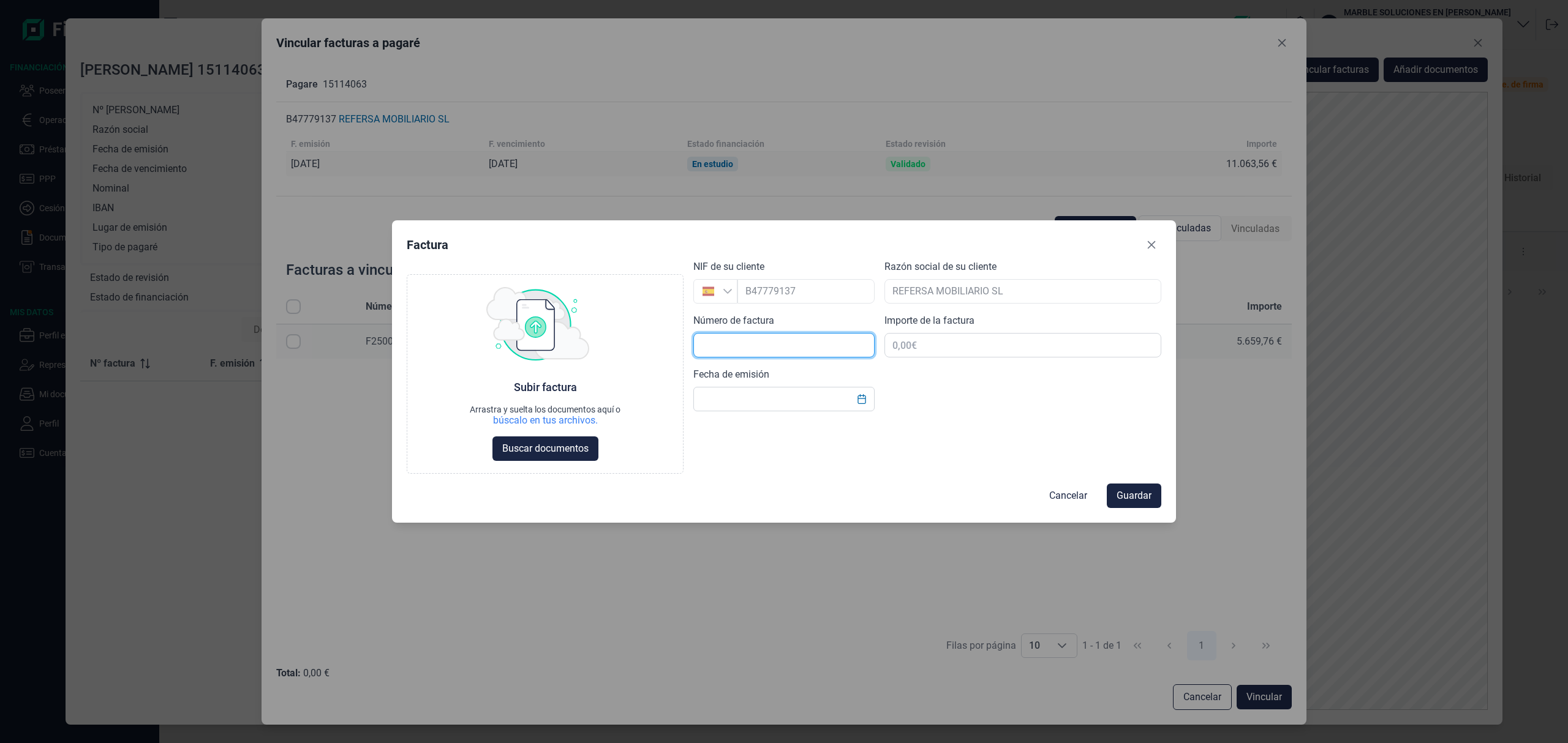
click at [813, 346] on input "text" at bounding box center [784, 345] width 182 height 24
click at [776, 346] on input "text" at bounding box center [784, 345] width 182 height 24
paste input "250043"
click at [699, 339] on input "250043" at bounding box center [784, 345] width 182 height 24
type input "F250043"
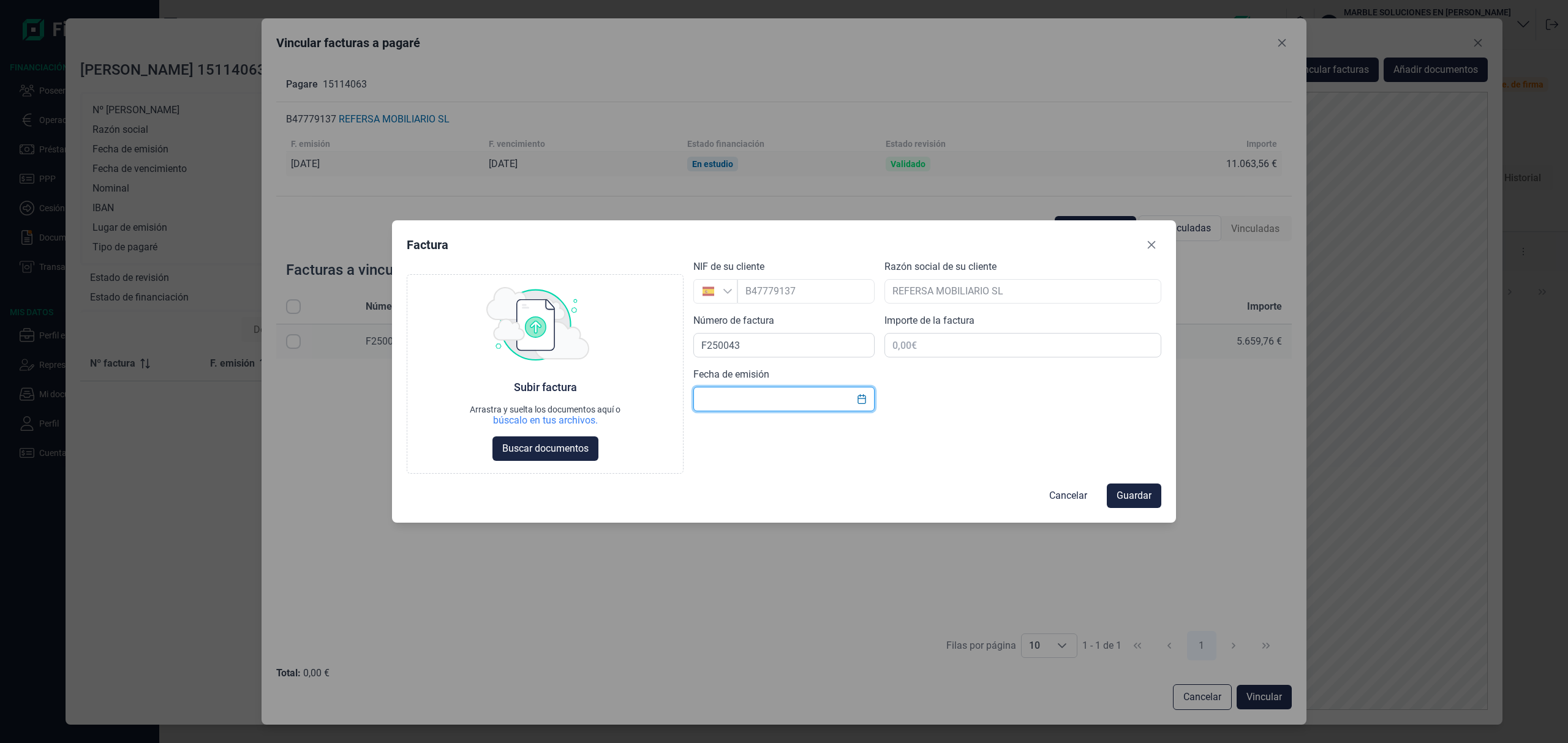
click at [787, 397] on input "text" at bounding box center [784, 399] width 182 height 24
click at [862, 398] on icon "Choose Date" at bounding box center [862, 399] width 8 height 10
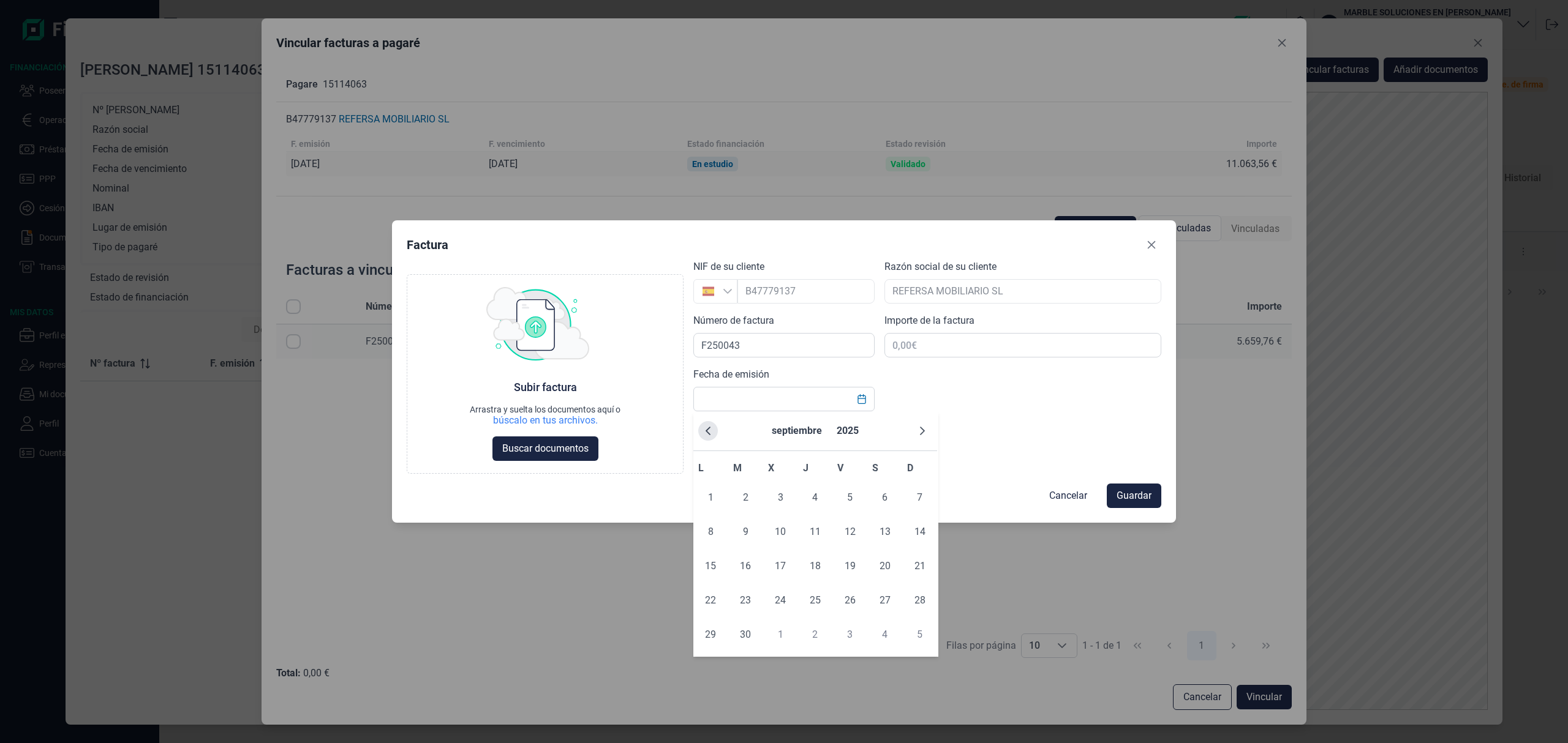
click at [709, 434] on icon "Previous Month" at bounding box center [708, 431] width 10 height 10
click at [750, 632] on span "29" at bounding box center [745, 635] width 24 height 24
type input "[DATE]"
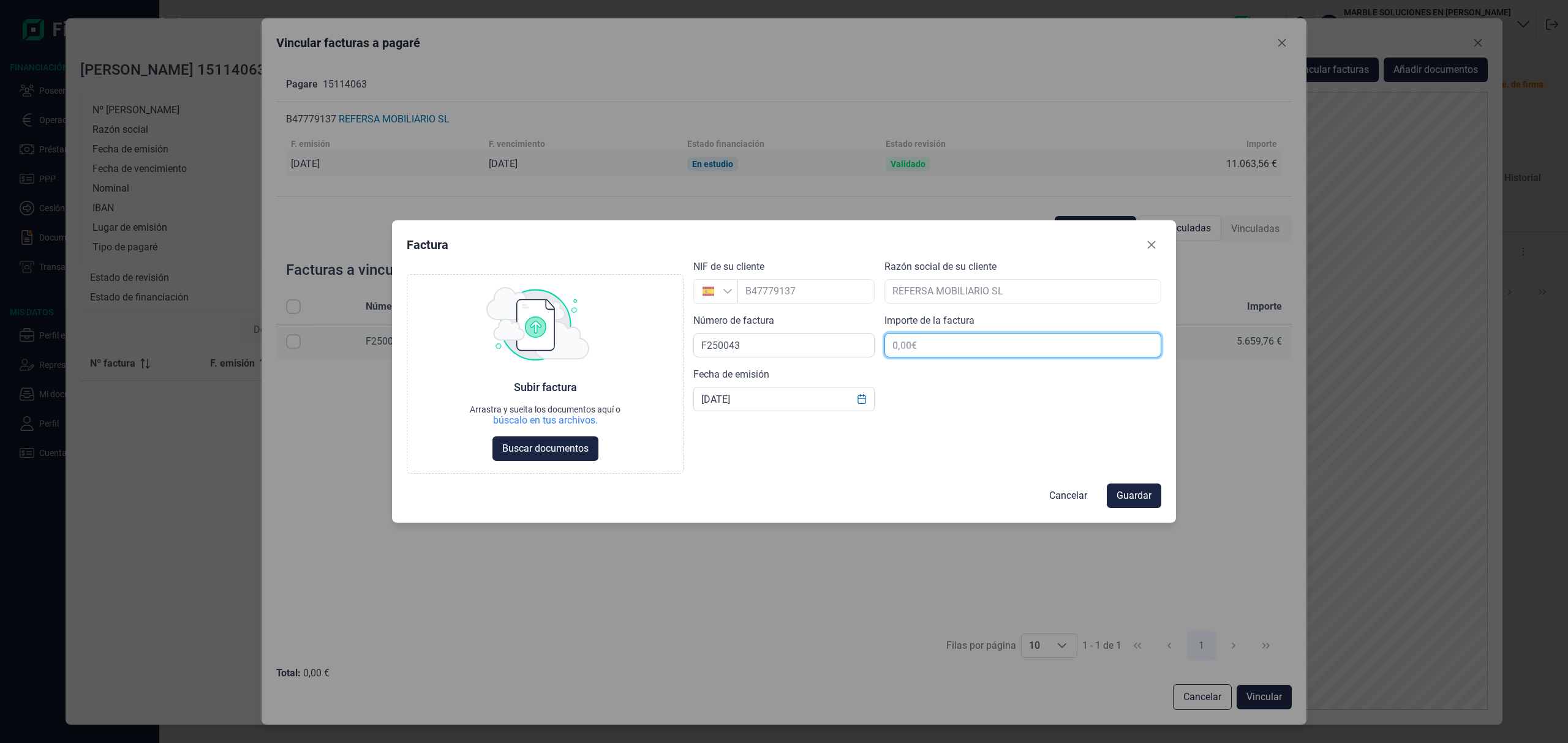
click at [954, 351] on input "text" at bounding box center [1022, 345] width 276 height 24
type input "11.063,56 €"
click at [563, 454] on span "Buscar documentos" at bounding box center [545, 448] width 86 height 14
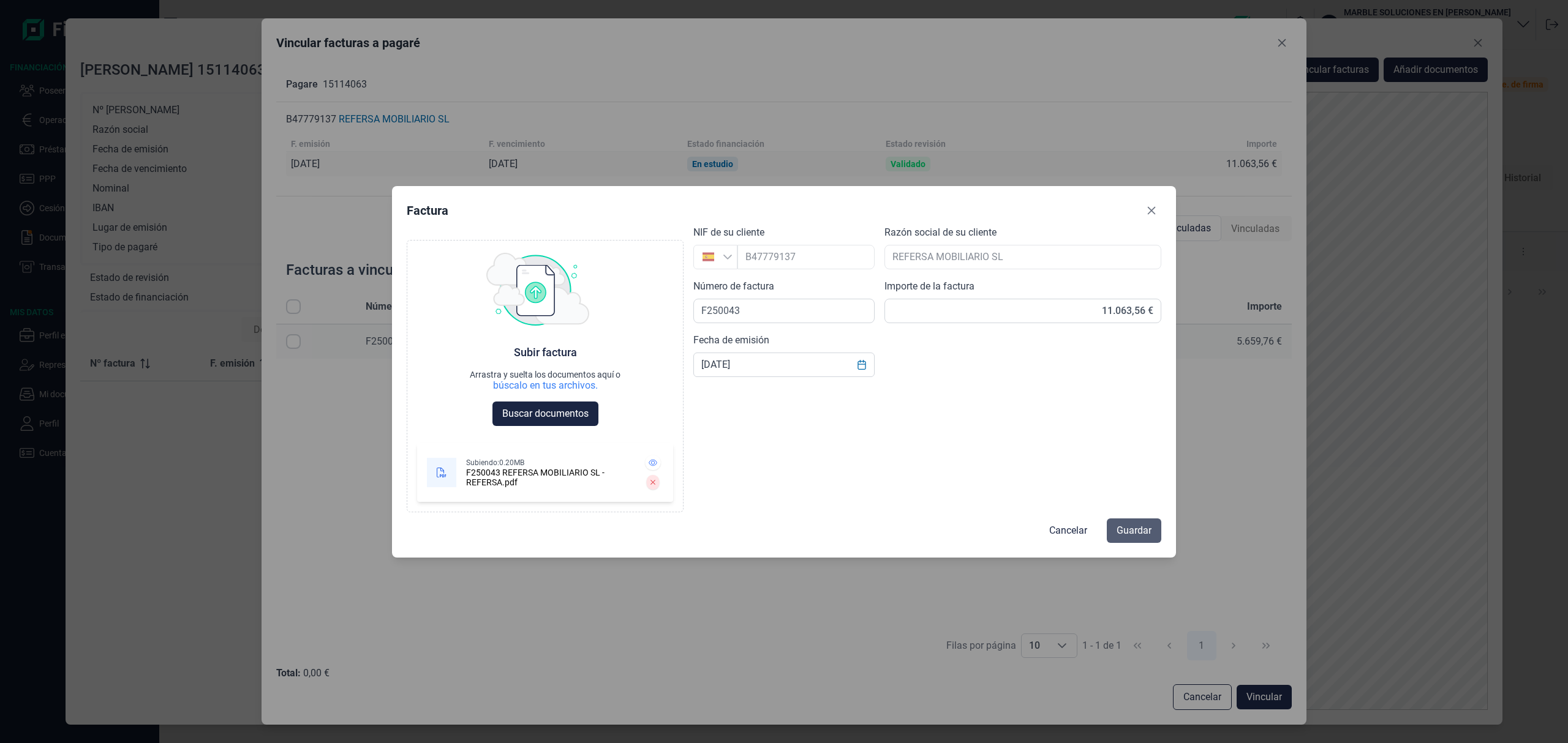
click at [1130, 530] on span "Guardar" at bounding box center [1133, 531] width 35 height 14
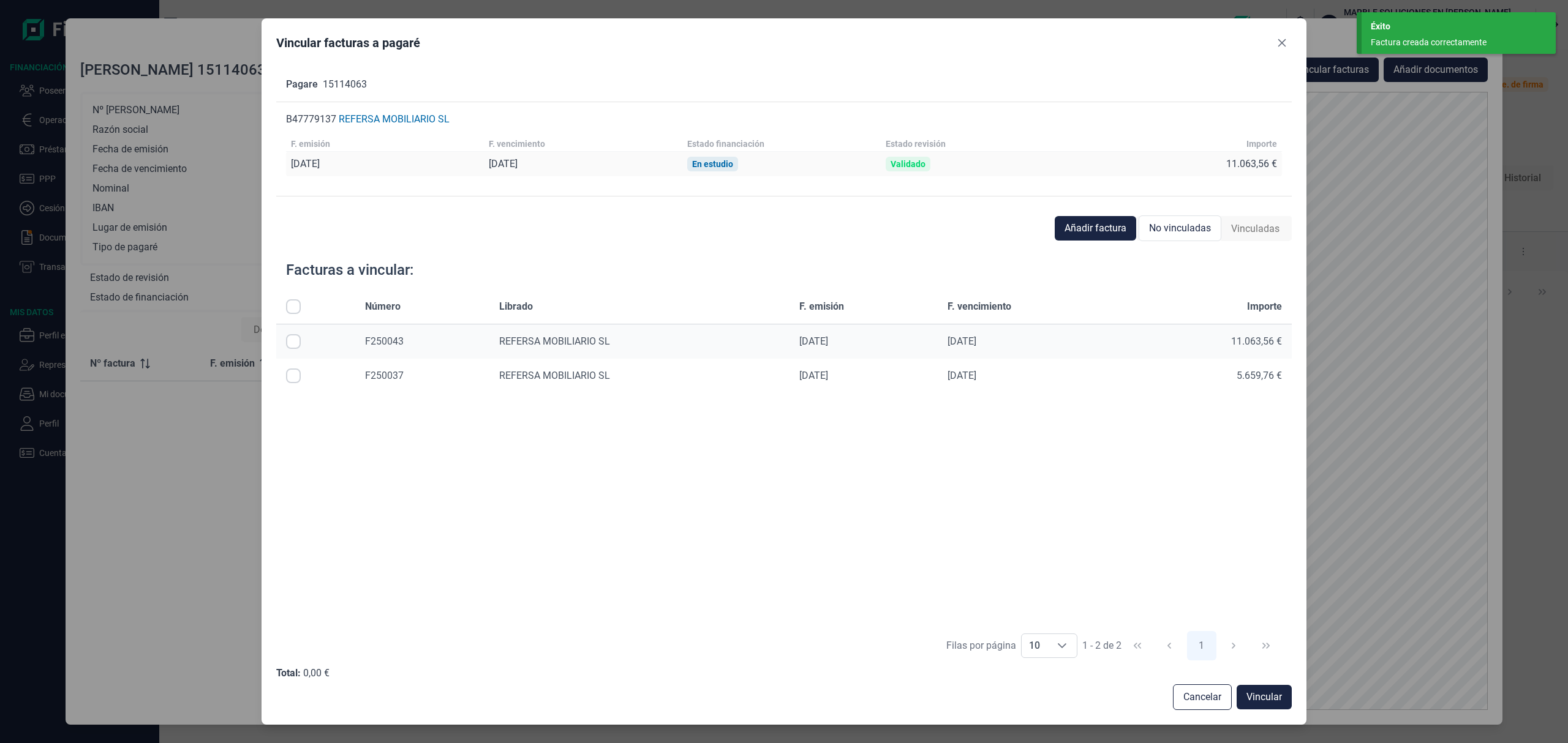
click at [293, 346] on input "Row Selected null" at bounding box center [293, 341] width 14 height 14
checkbox input "true"
click at [1248, 688] on button "Vincular" at bounding box center [1264, 697] width 55 height 24
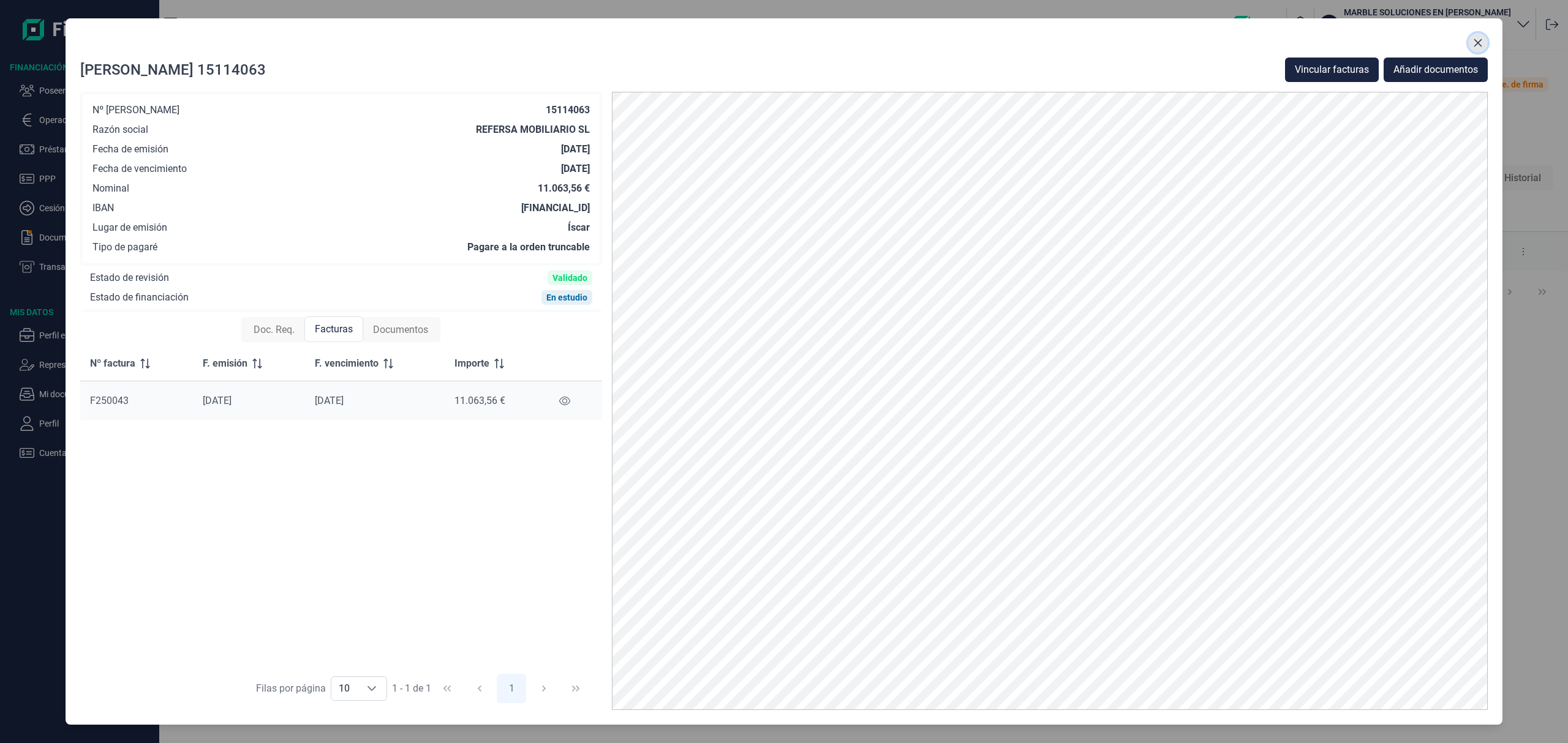
click at [1471, 38] on button "Close" at bounding box center [1478, 43] width 19 height 19
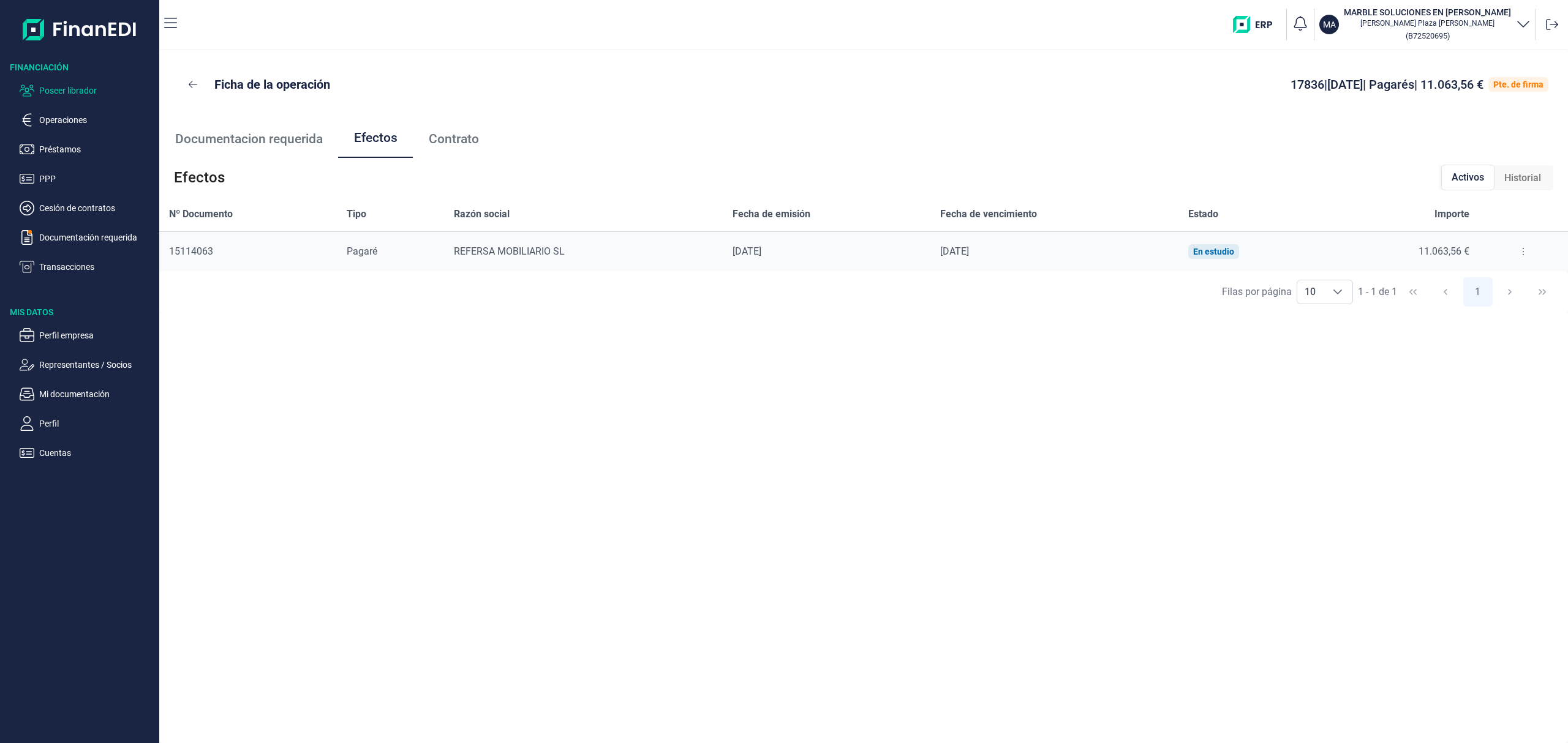
click at [130, 91] on p "Poseer librador" at bounding box center [96, 91] width 115 height 14
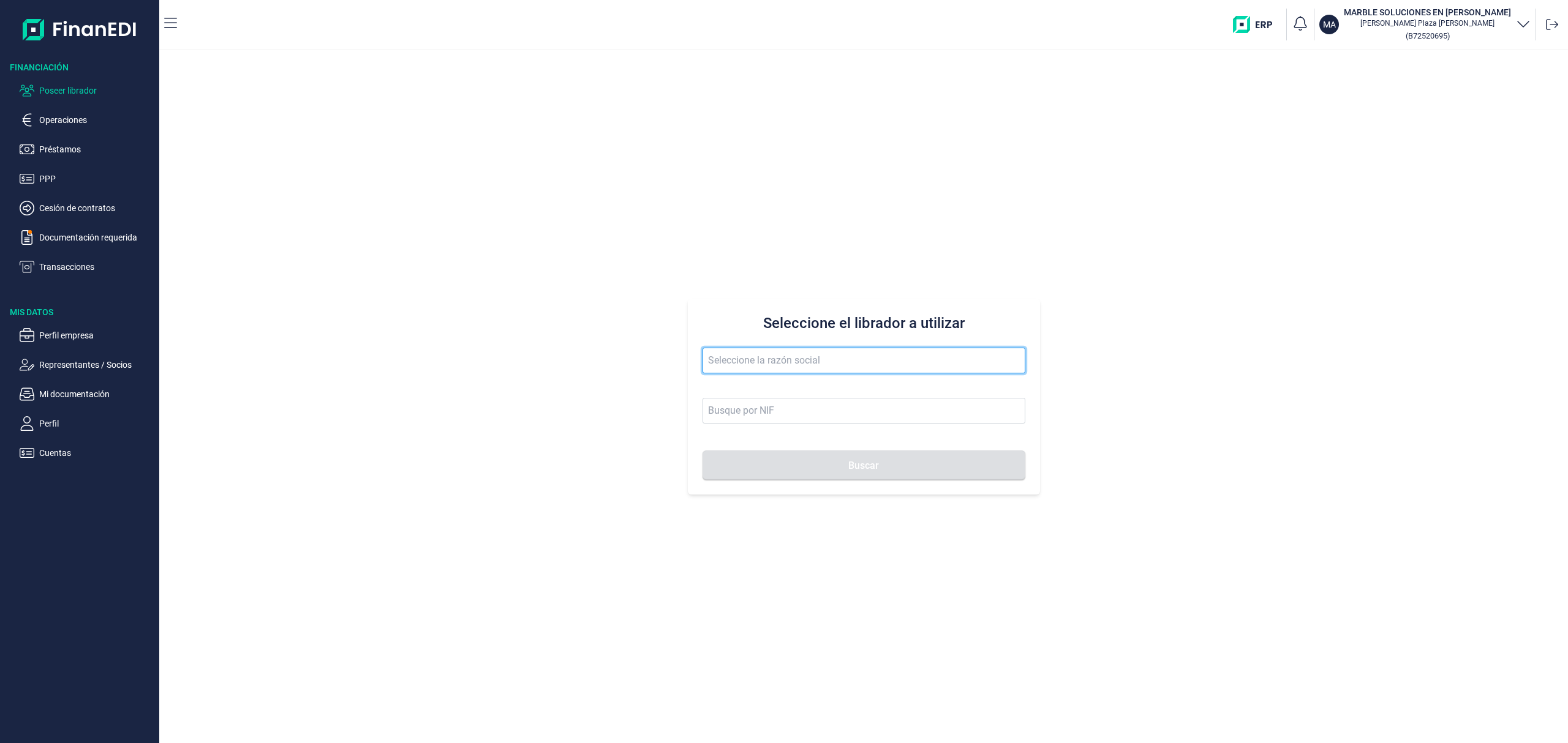
click at [750, 365] on input "text" at bounding box center [864, 361] width 323 height 26
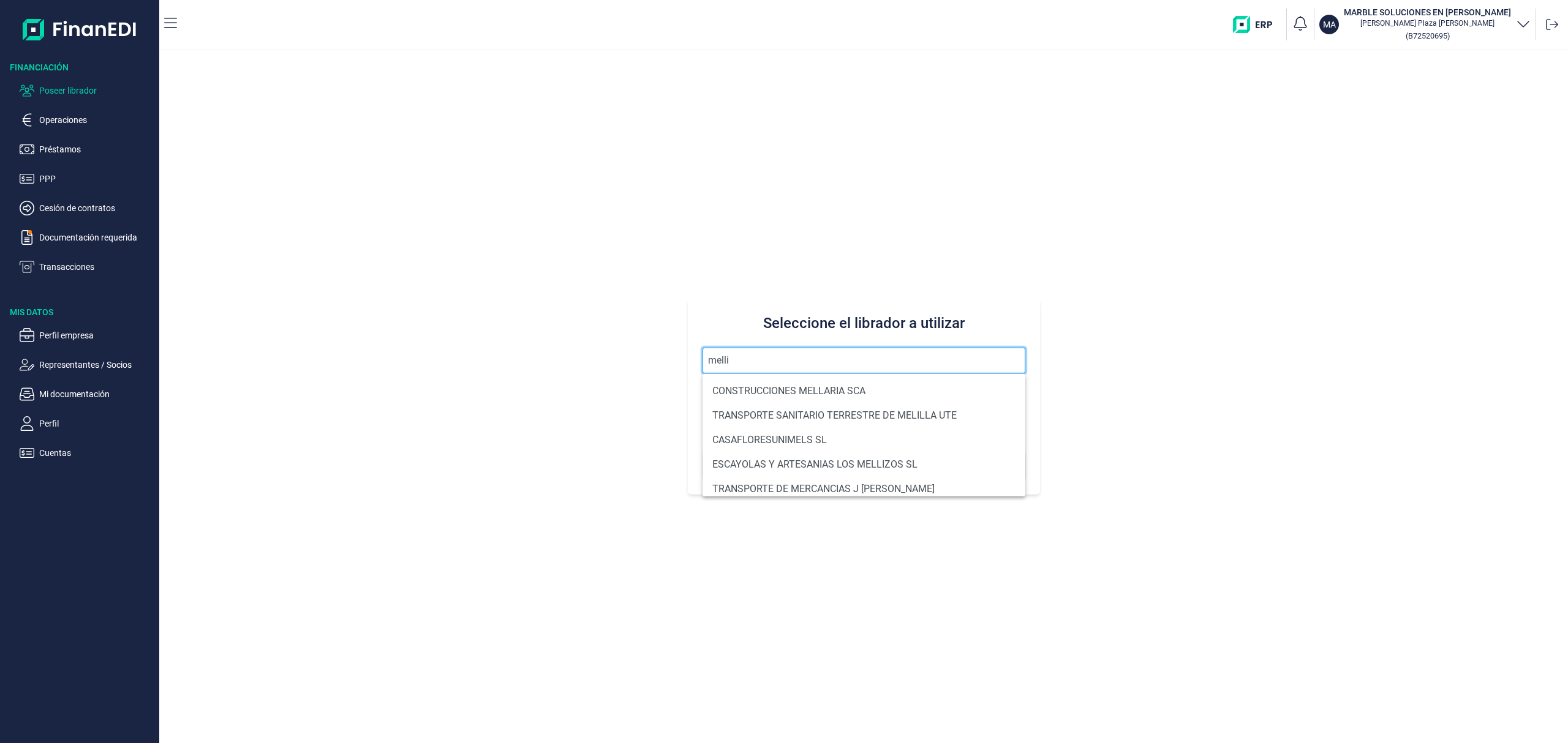
click at [758, 360] on input "melli" at bounding box center [864, 361] width 323 height 26
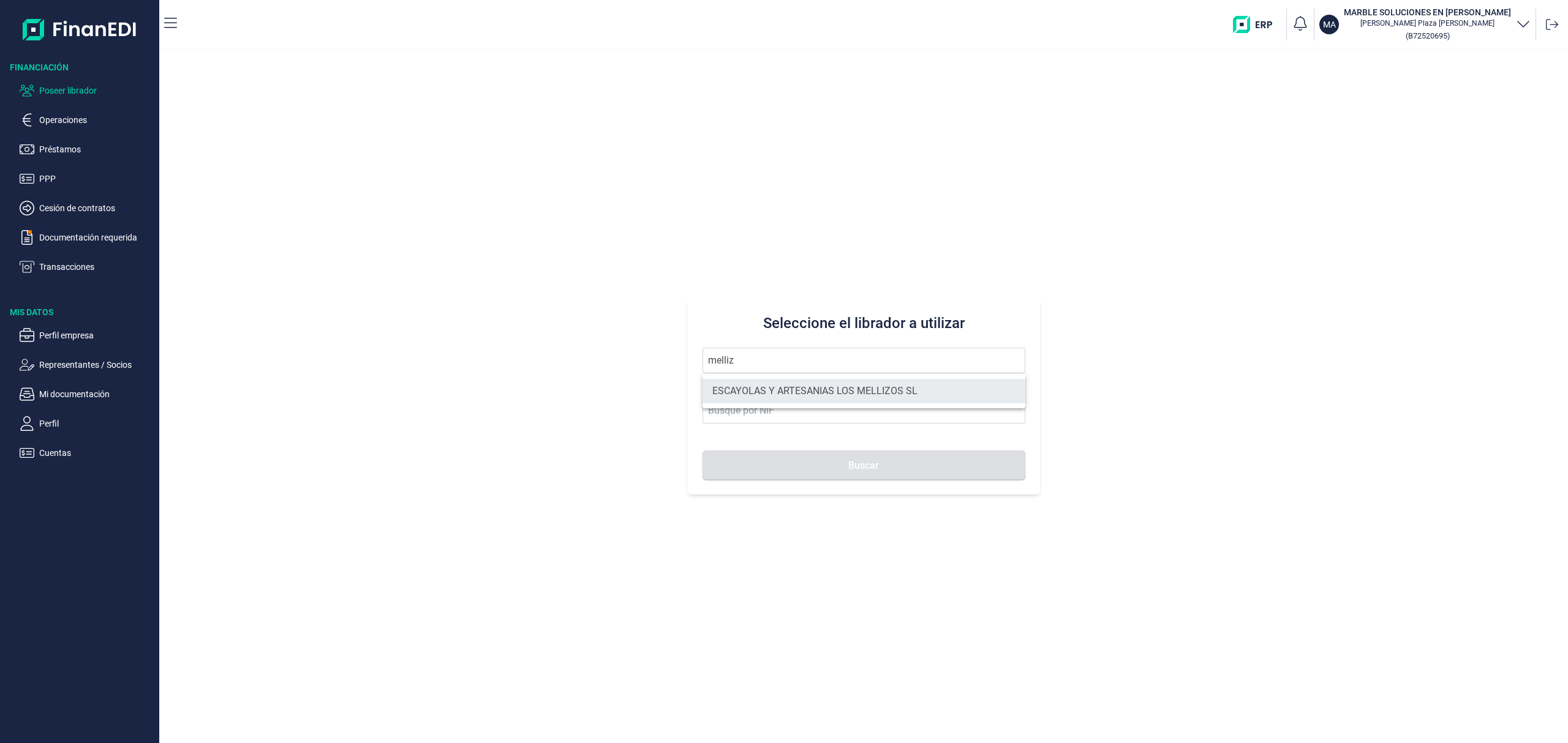
drag, startPoint x: 762, startPoint y: 398, endPoint x: 772, endPoint y: 419, distance: 23.3
click at [763, 397] on li "ESCAYOLAS Y ARTESANIAS LOS MELLIZOS SL" at bounding box center [864, 391] width 323 height 24
type input "ESCAYOLAS Y ARTESANIAS LOS MELLIZOS SL"
type input "B73904971"
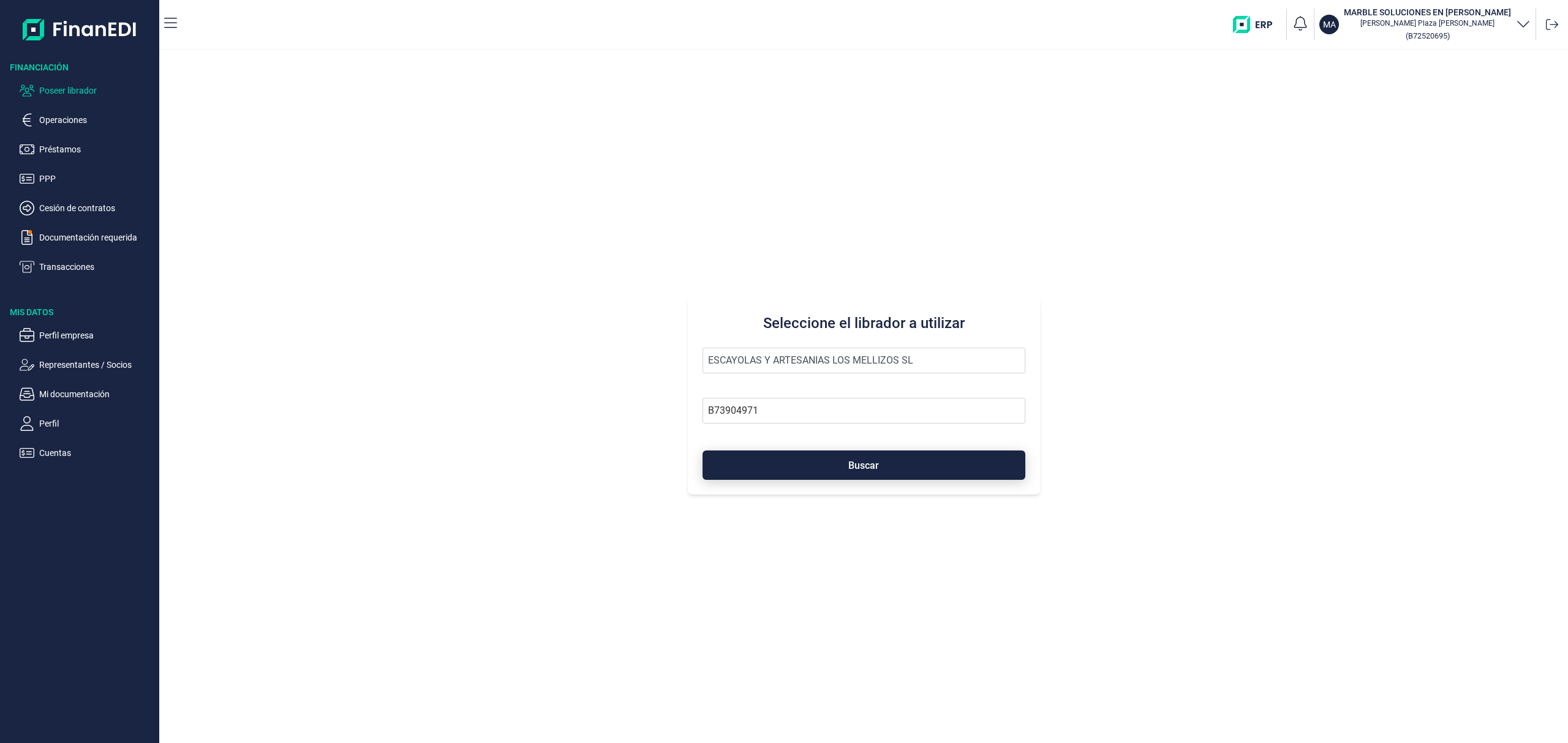
click at [792, 465] on button "Buscar" at bounding box center [864, 465] width 323 height 30
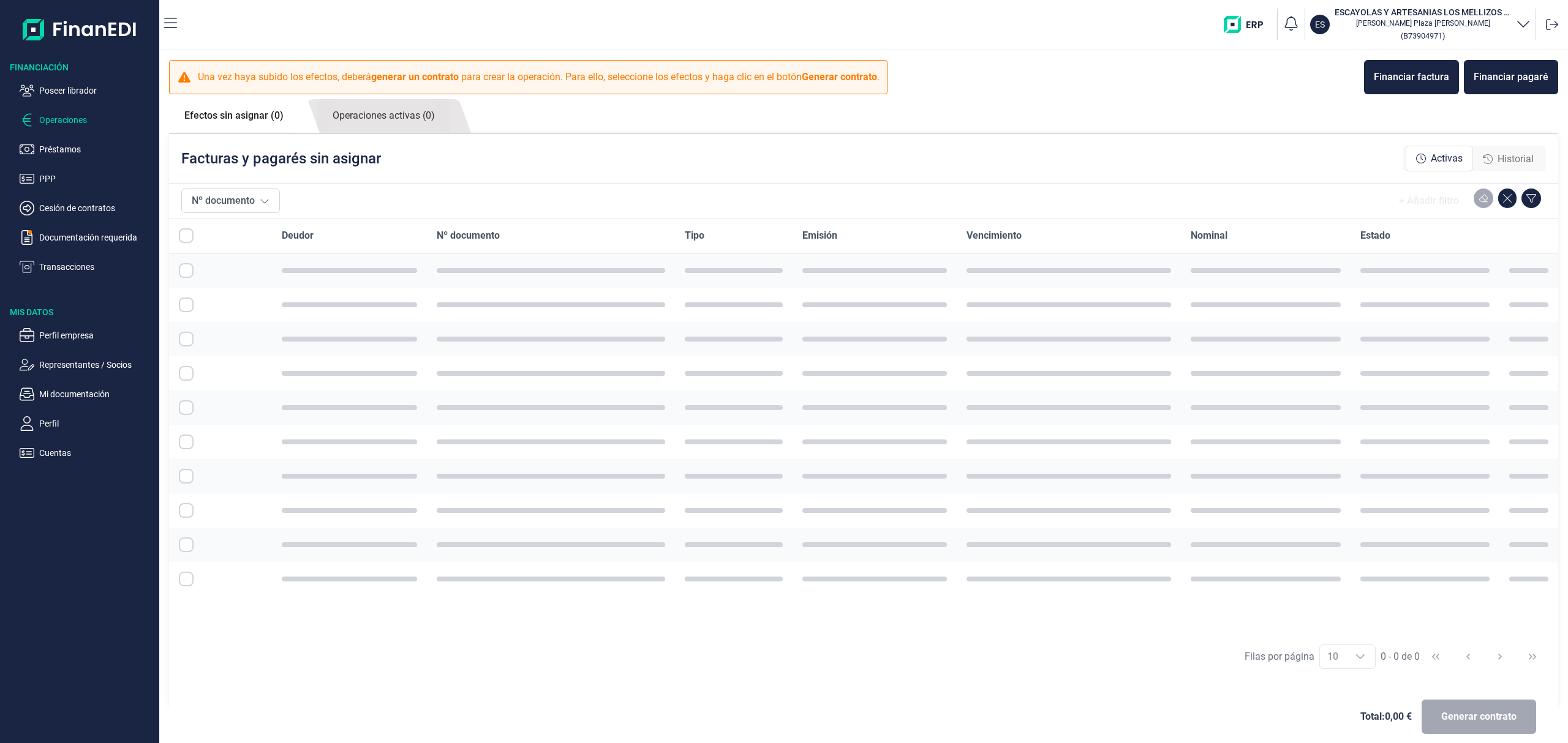
checkbox input "true"
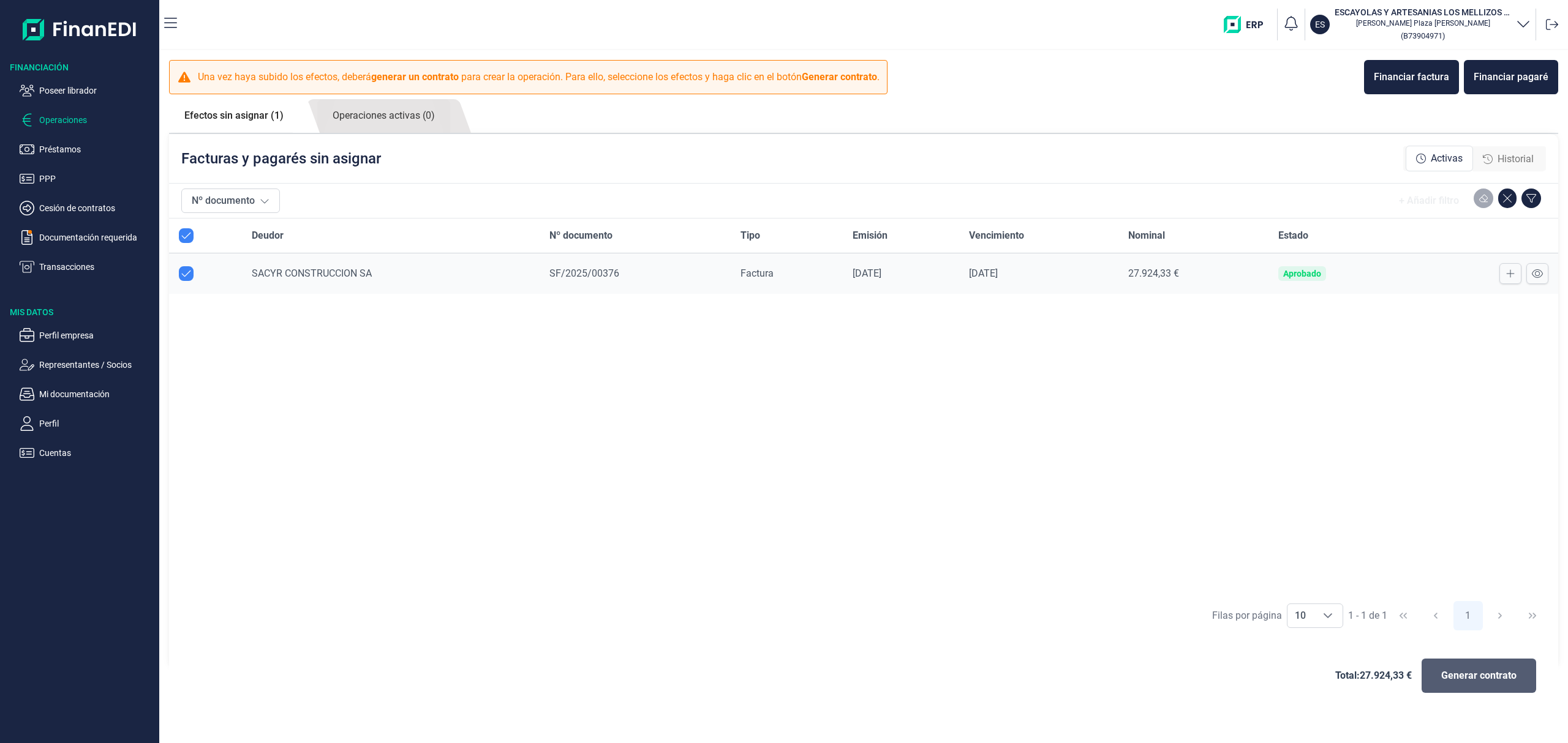
click at [1490, 670] on span "Generar contrato" at bounding box center [1479, 676] width 76 height 14
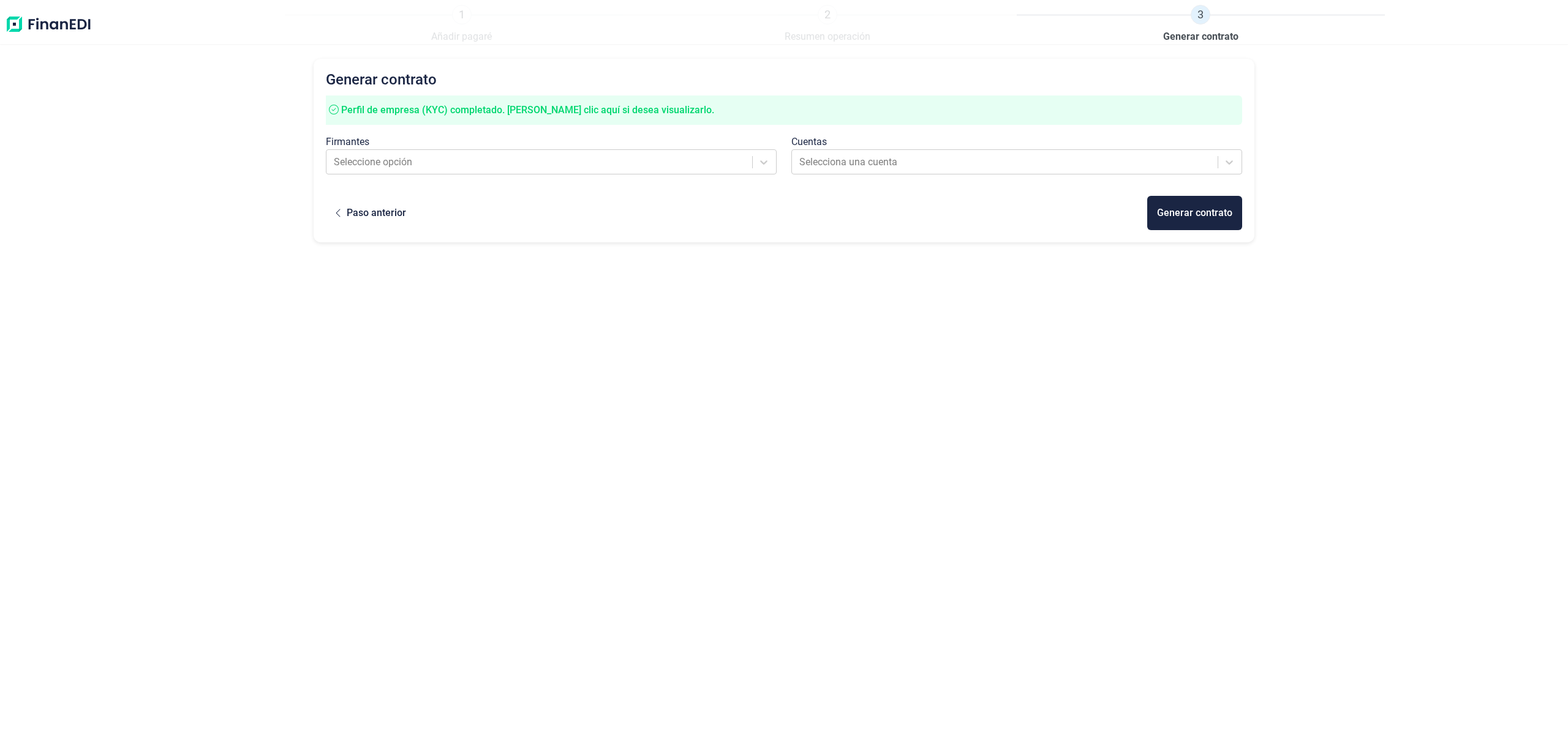
drag, startPoint x: 447, startPoint y: 165, endPoint x: 453, endPoint y: 176, distance: 12.5
click at [446, 166] on div at bounding box center [540, 161] width 413 height 17
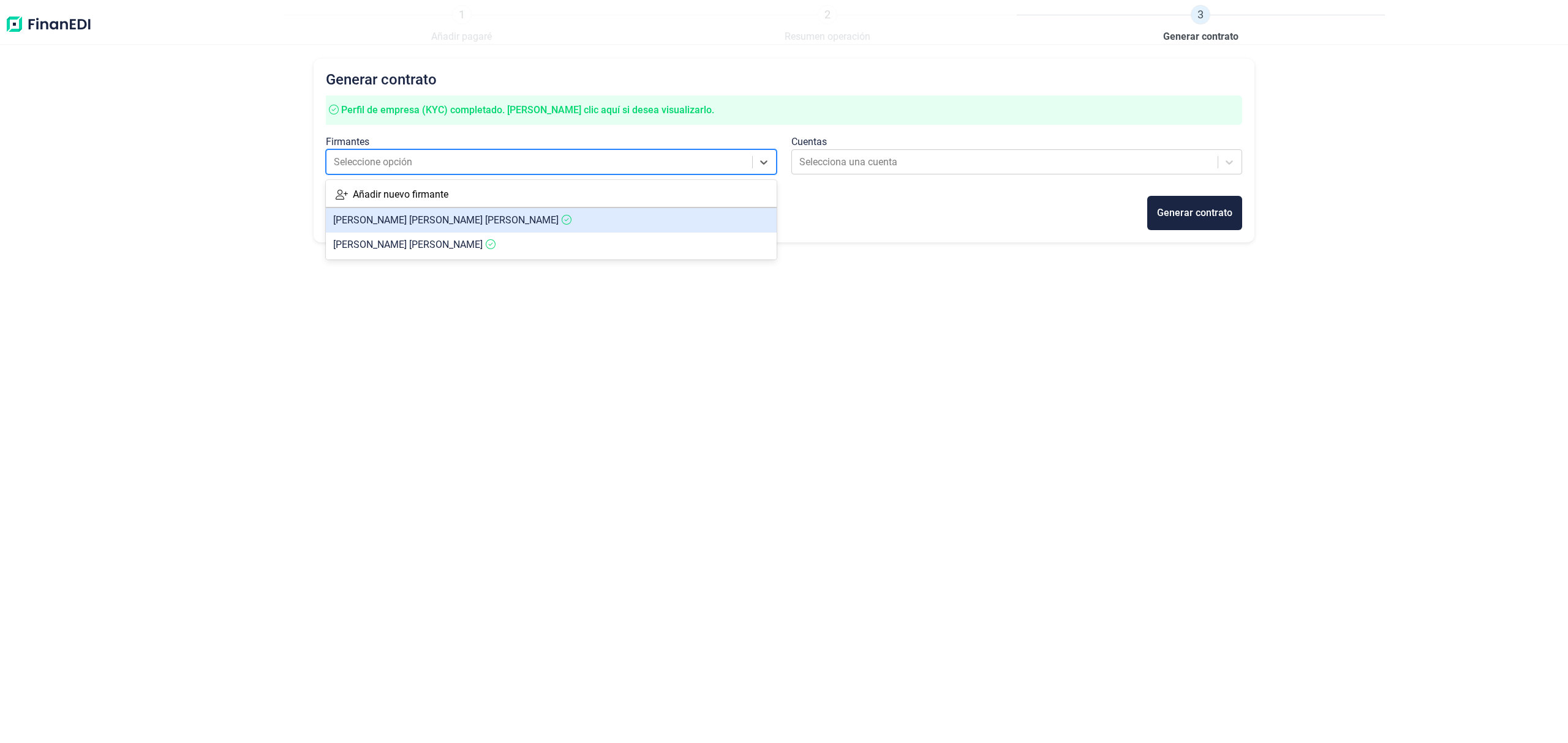
click at [447, 222] on span "[PERSON_NAME]" at bounding box center [446, 220] width 225 height 11
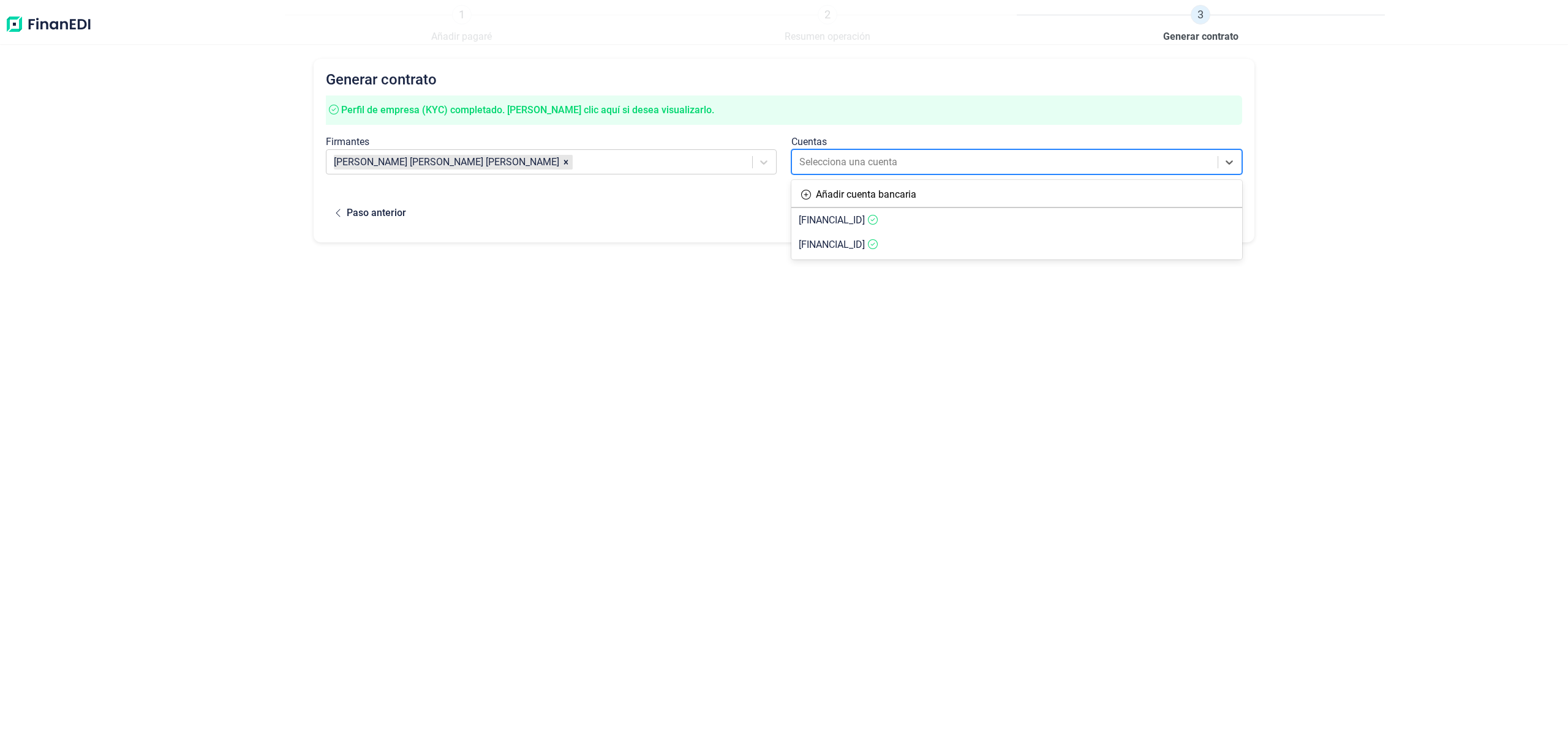
click at [883, 155] on div at bounding box center [1005, 161] width 413 height 17
click at [865, 245] on span "[FINANCIAL_ID]" at bounding box center [832, 244] width 66 height 11
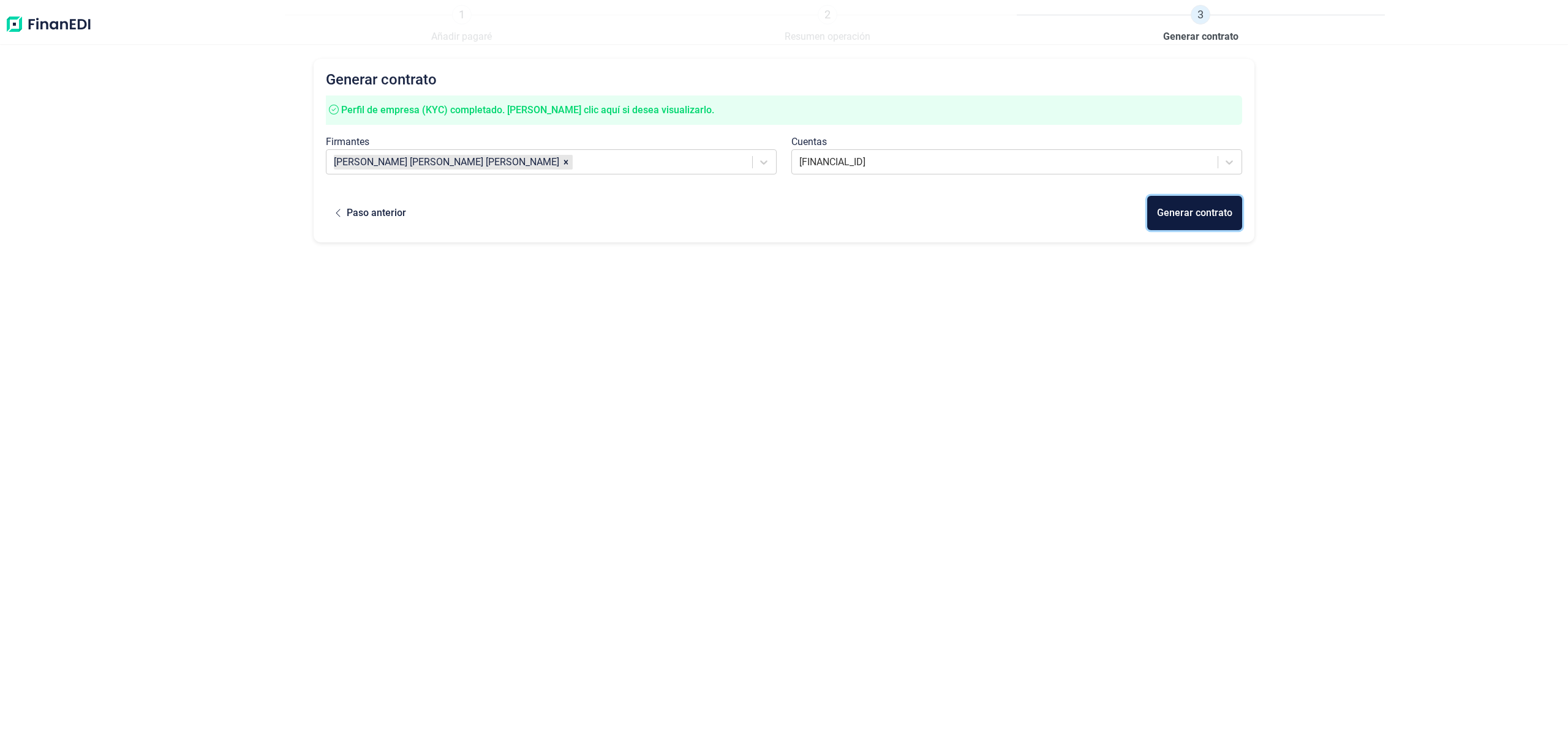
click at [1177, 213] on div "Generar contrato" at bounding box center [1195, 213] width 76 height 14
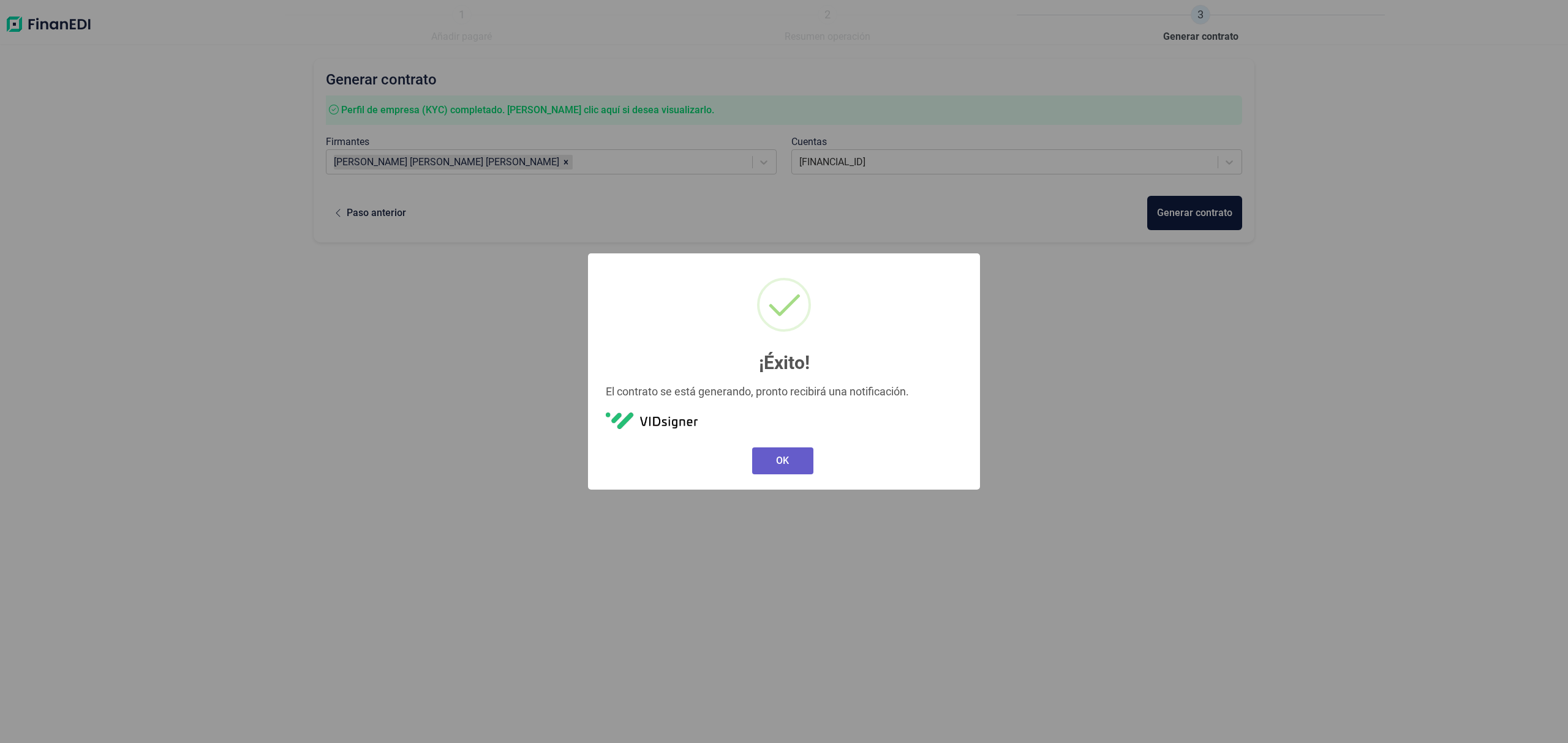
click at [780, 467] on button "OK" at bounding box center [783, 461] width 61 height 27
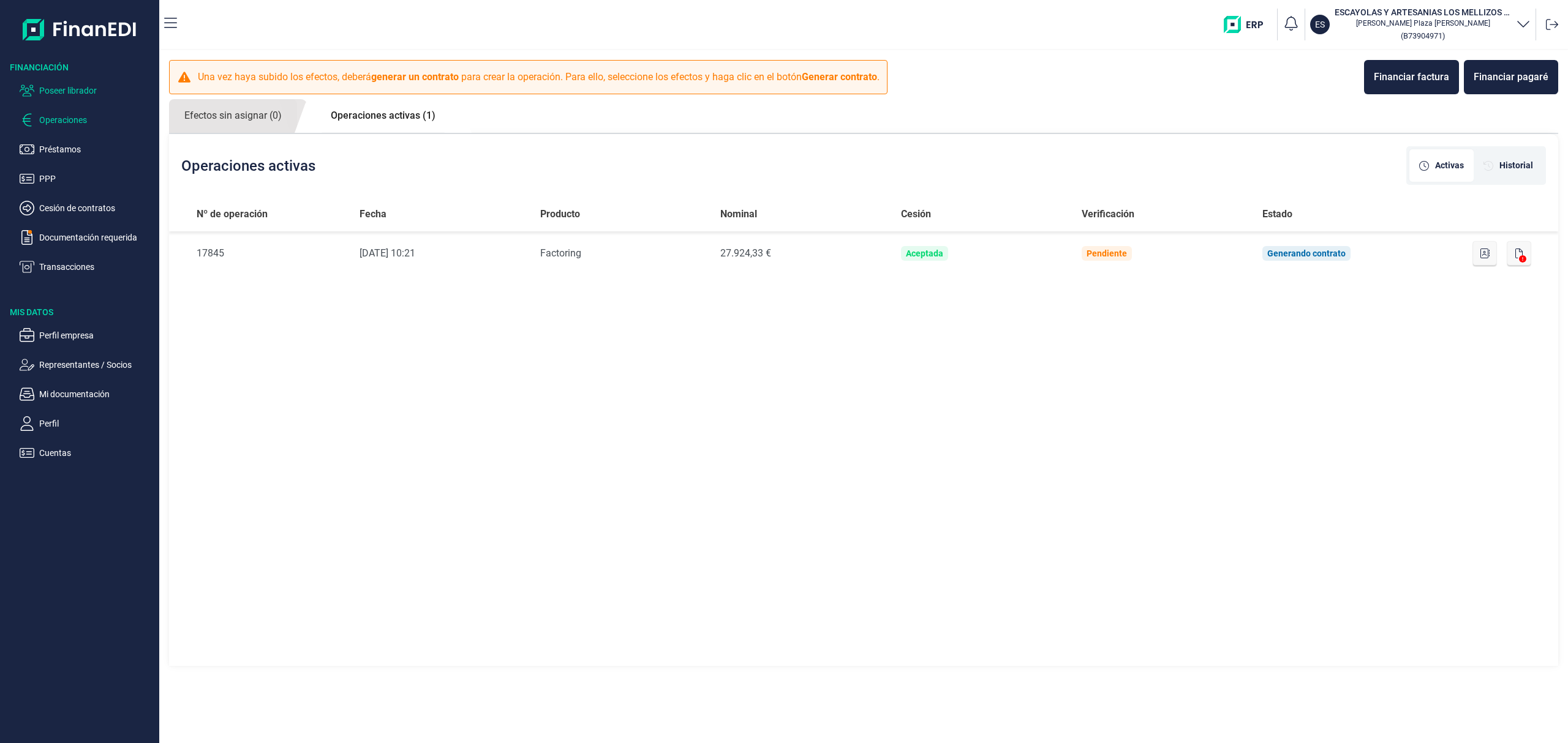
click at [73, 93] on p "Poseer librador" at bounding box center [96, 91] width 115 height 14
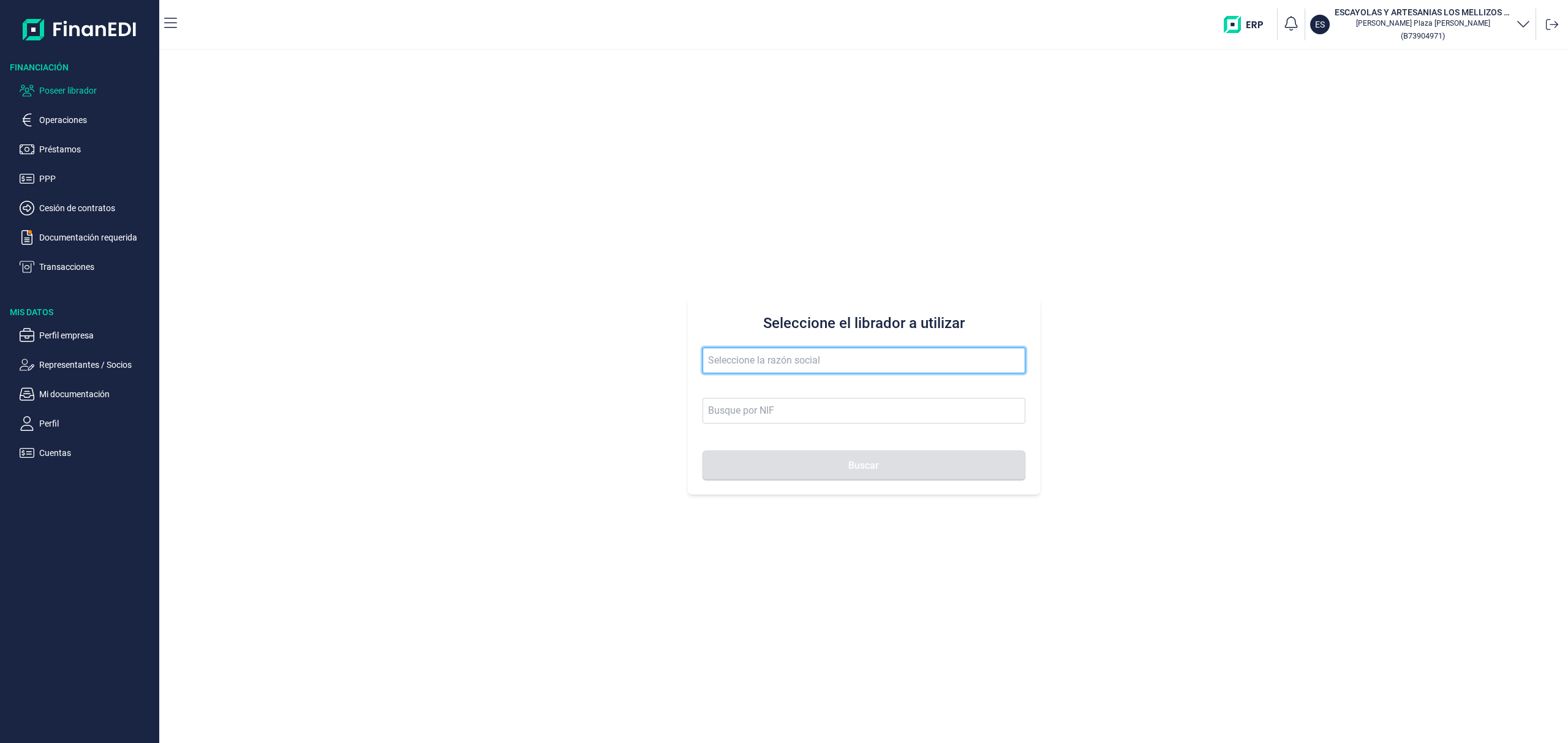
click at [745, 362] on input "text" at bounding box center [864, 361] width 323 height 26
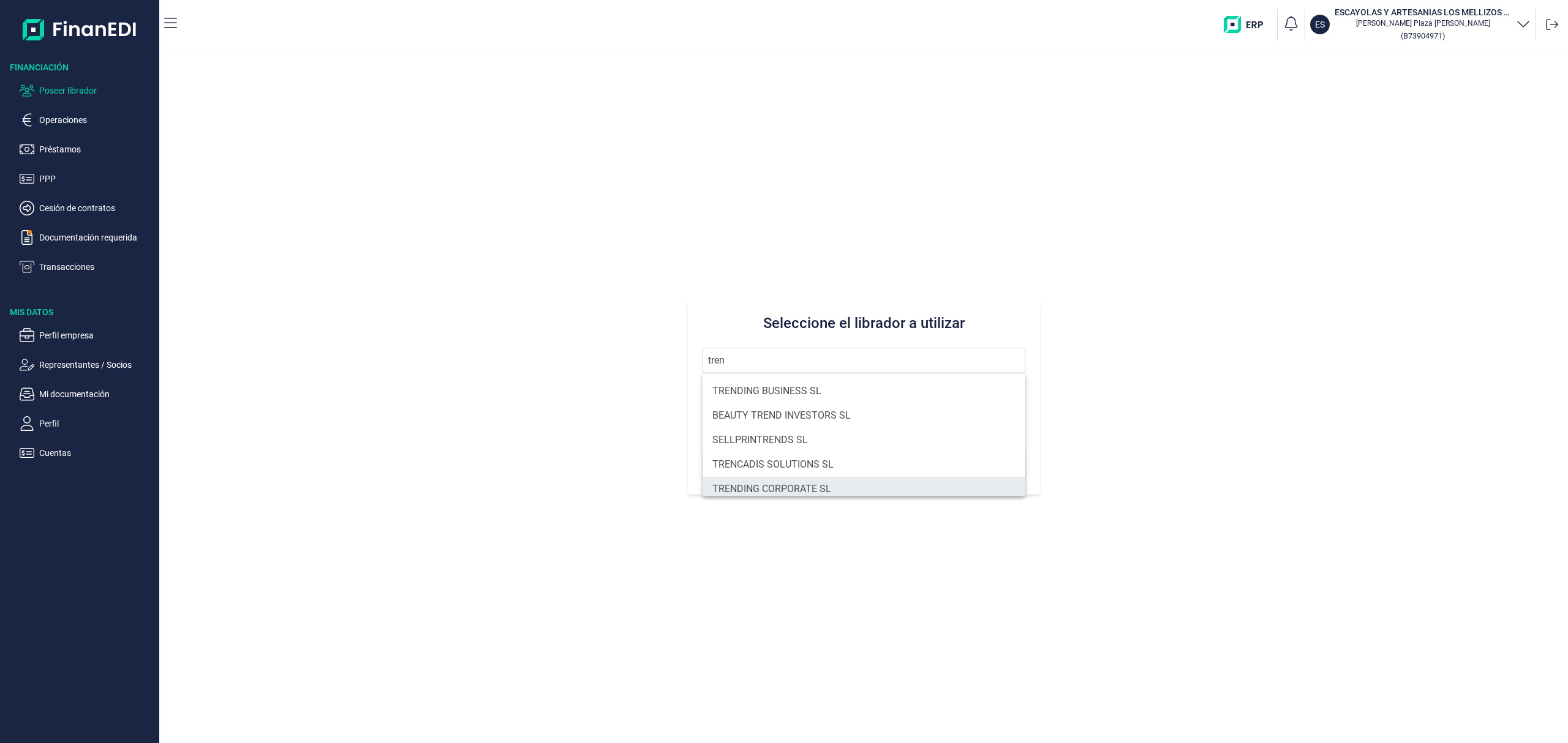
click at [822, 485] on li "TRENDING CORPORATE SL" at bounding box center [864, 489] width 323 height 24
type input "TRENDING CORPORATE SL"
type input "B90325440"
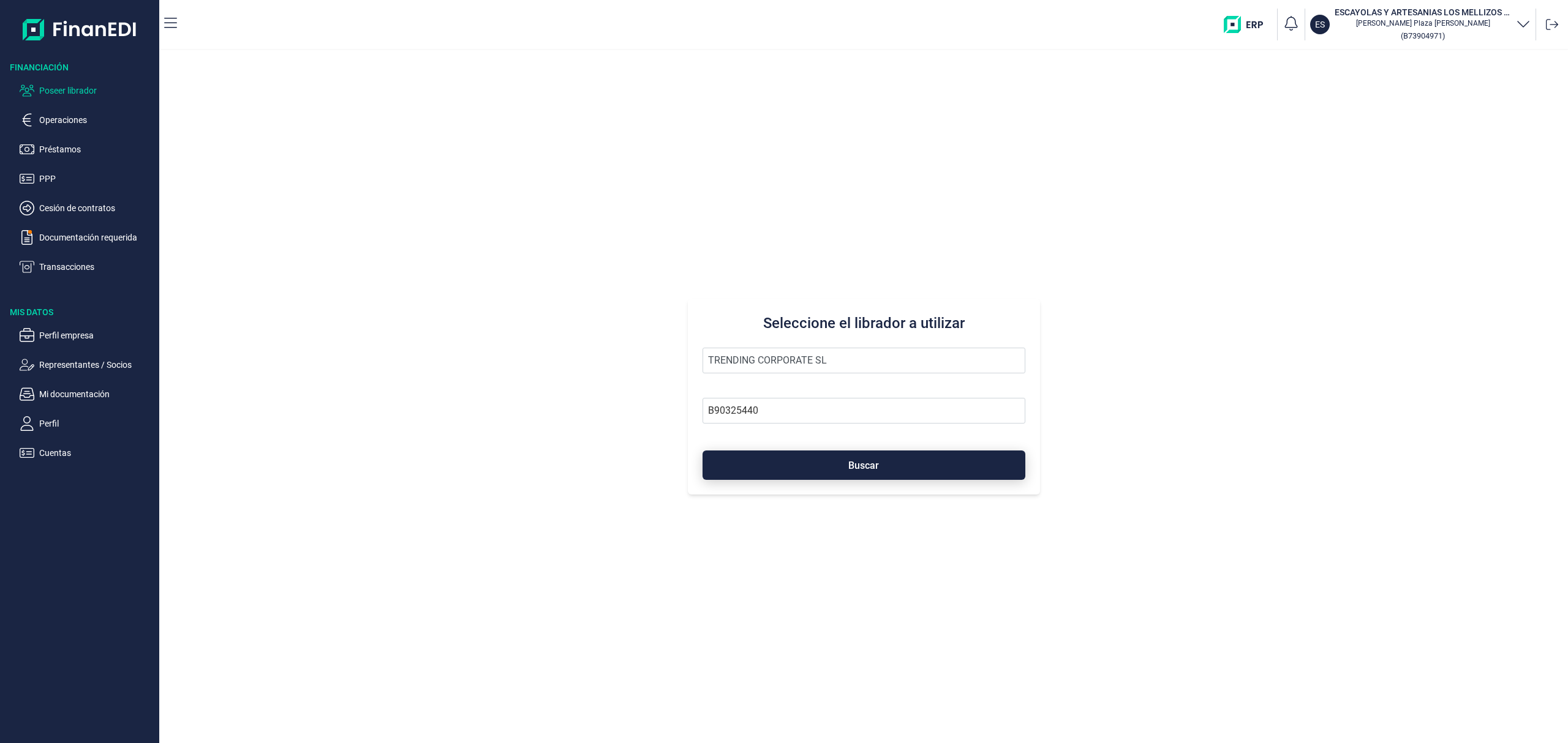
click at [874, 455] on button "Buscar" at bounding box center [864, 465] width 323 height 30
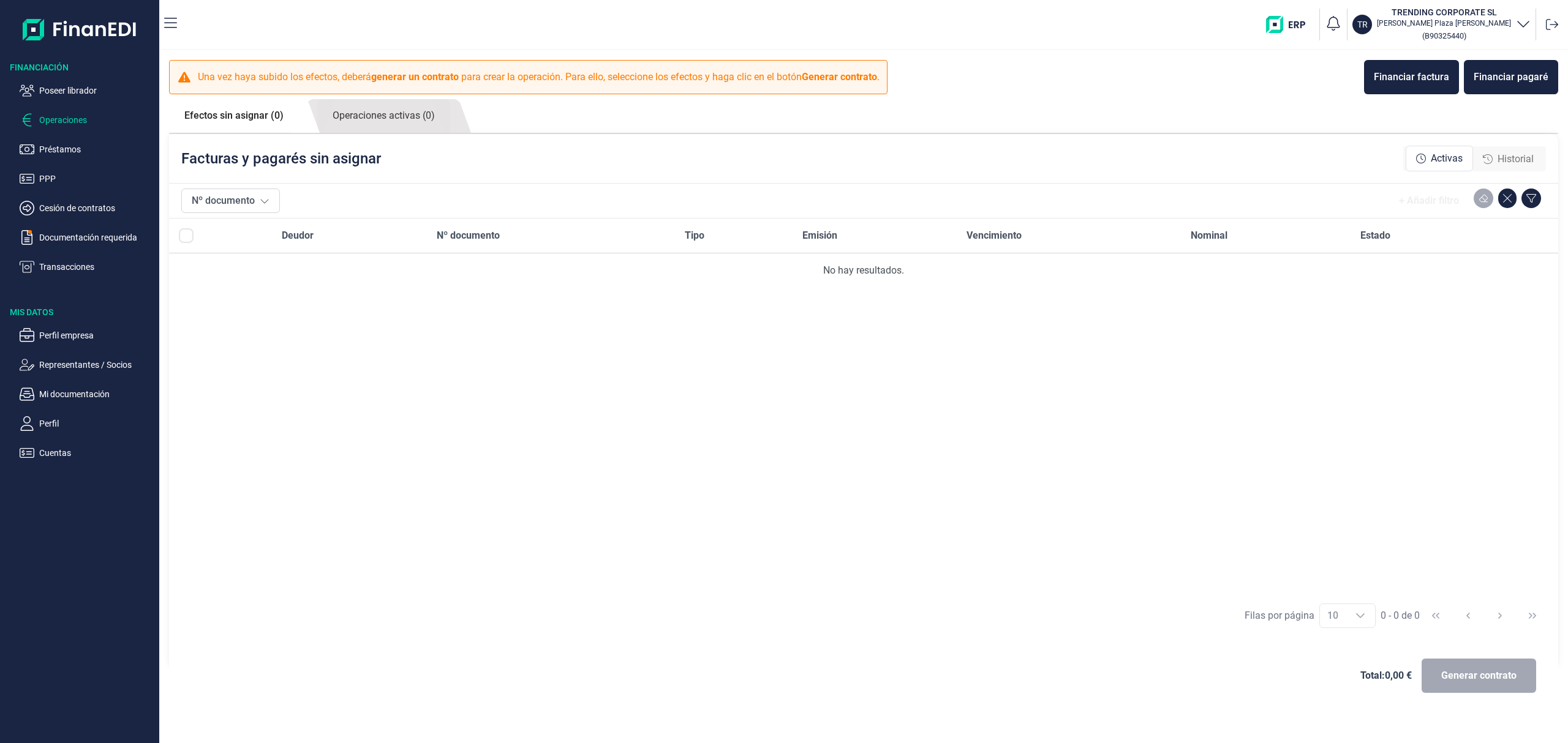
click at [1509, 153] on span "Historial" at bounding box center [1515, 159] width 36 height 14
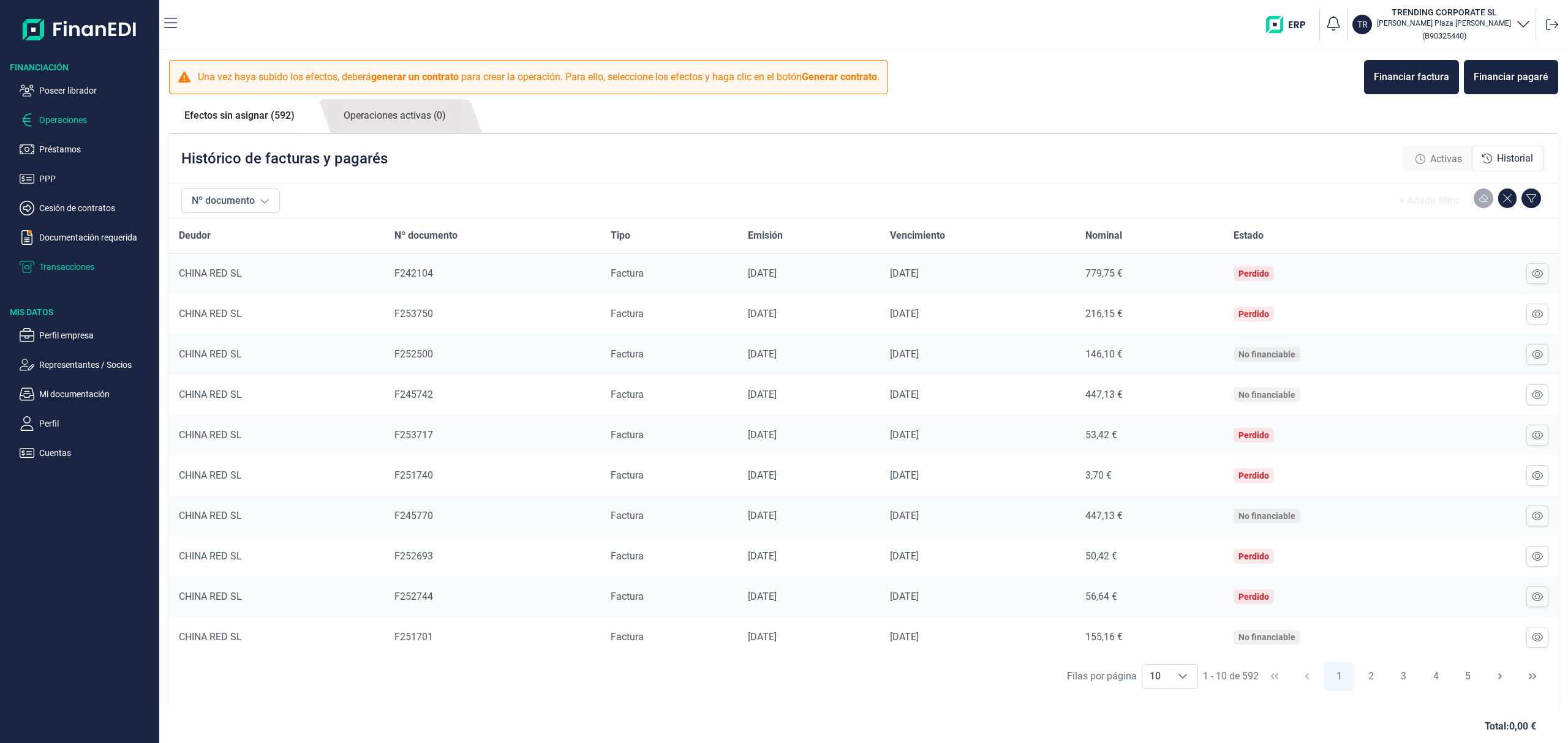
click at [91, 265] on p "Transacciones" at bounding box center [96, 267] width 115 height 14
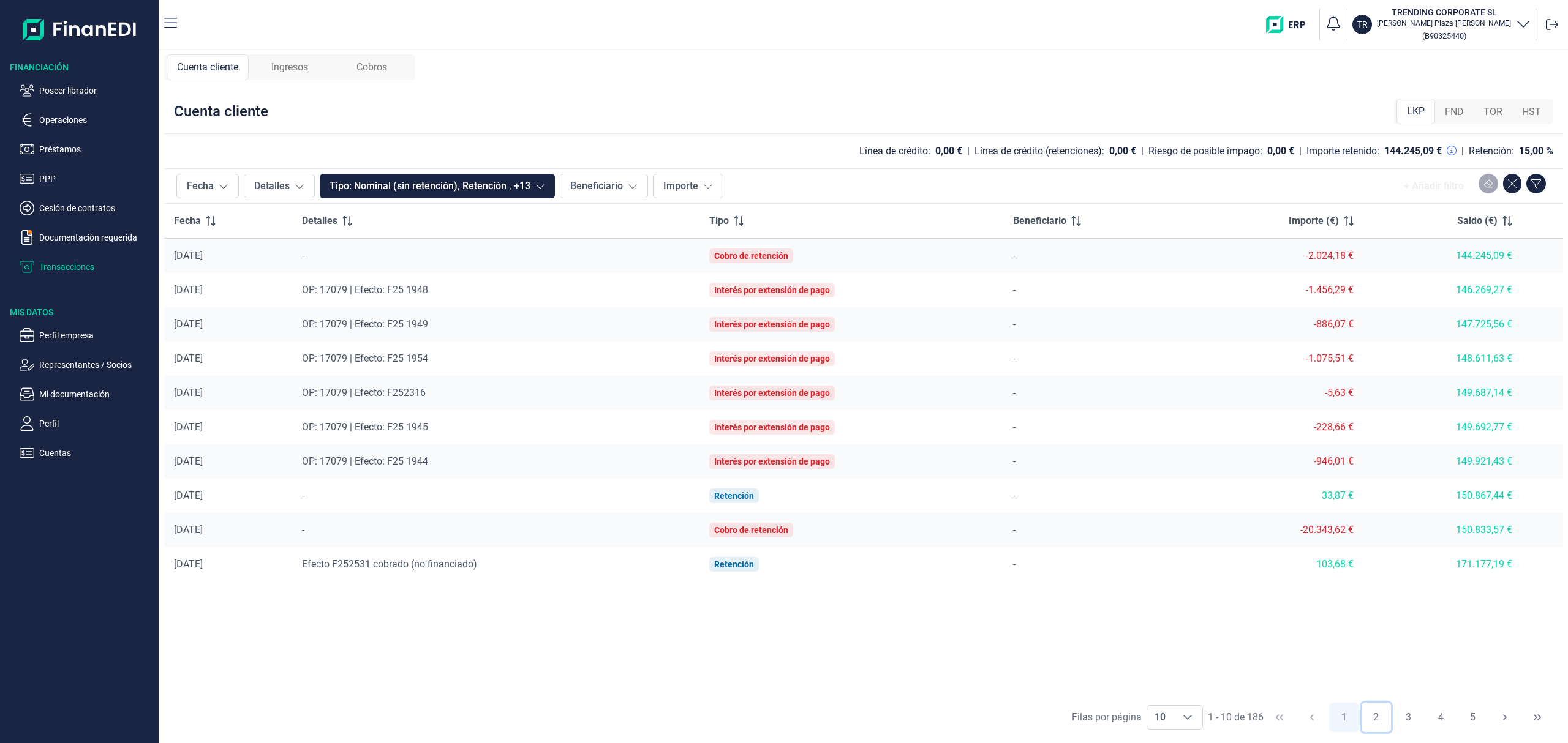
click at [1378, 716] on button "2" at bounding box center [1376, 717] width 30 height 30
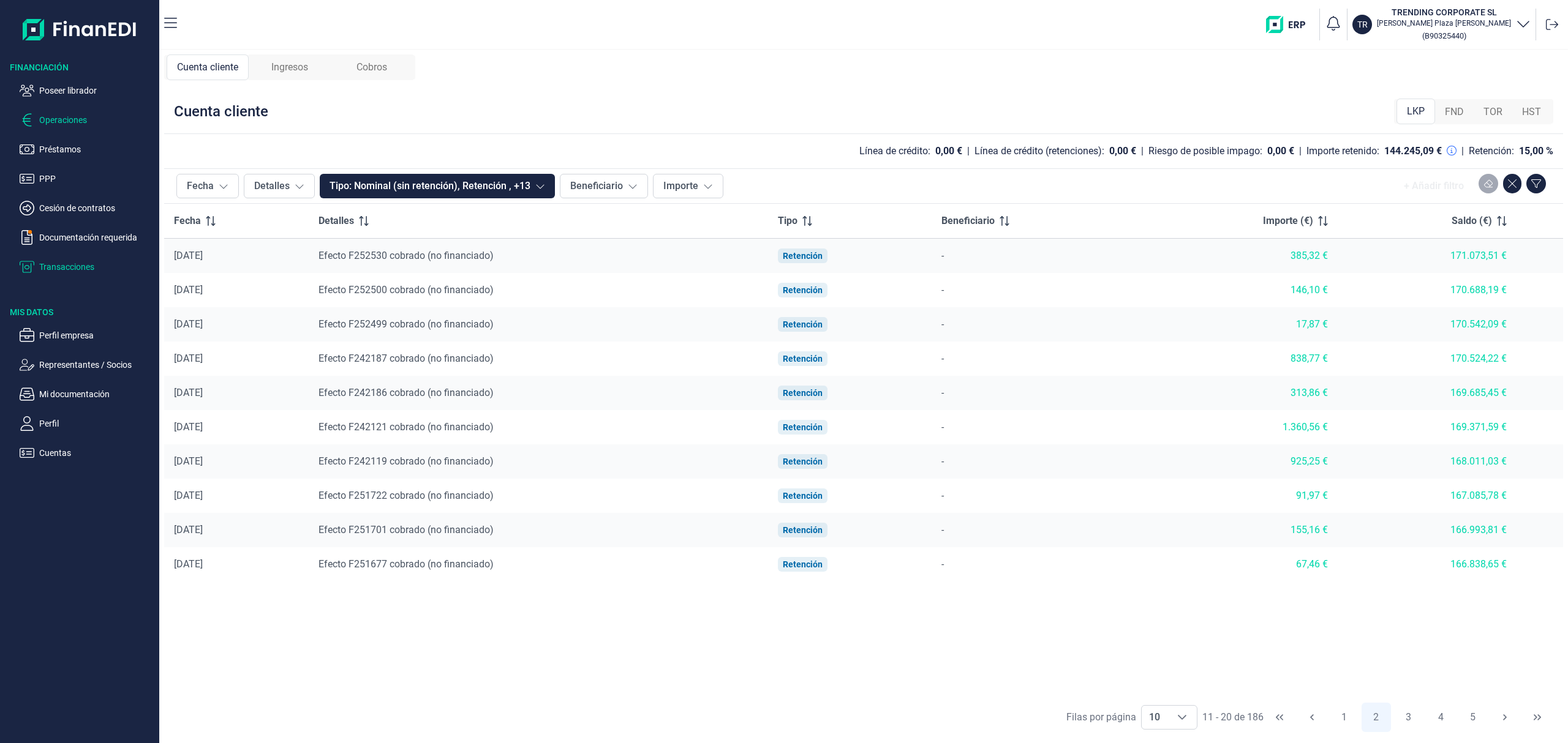
click at [80, 115] on p "Operaciones" at bounding box center [96, 120] width 115 height 14
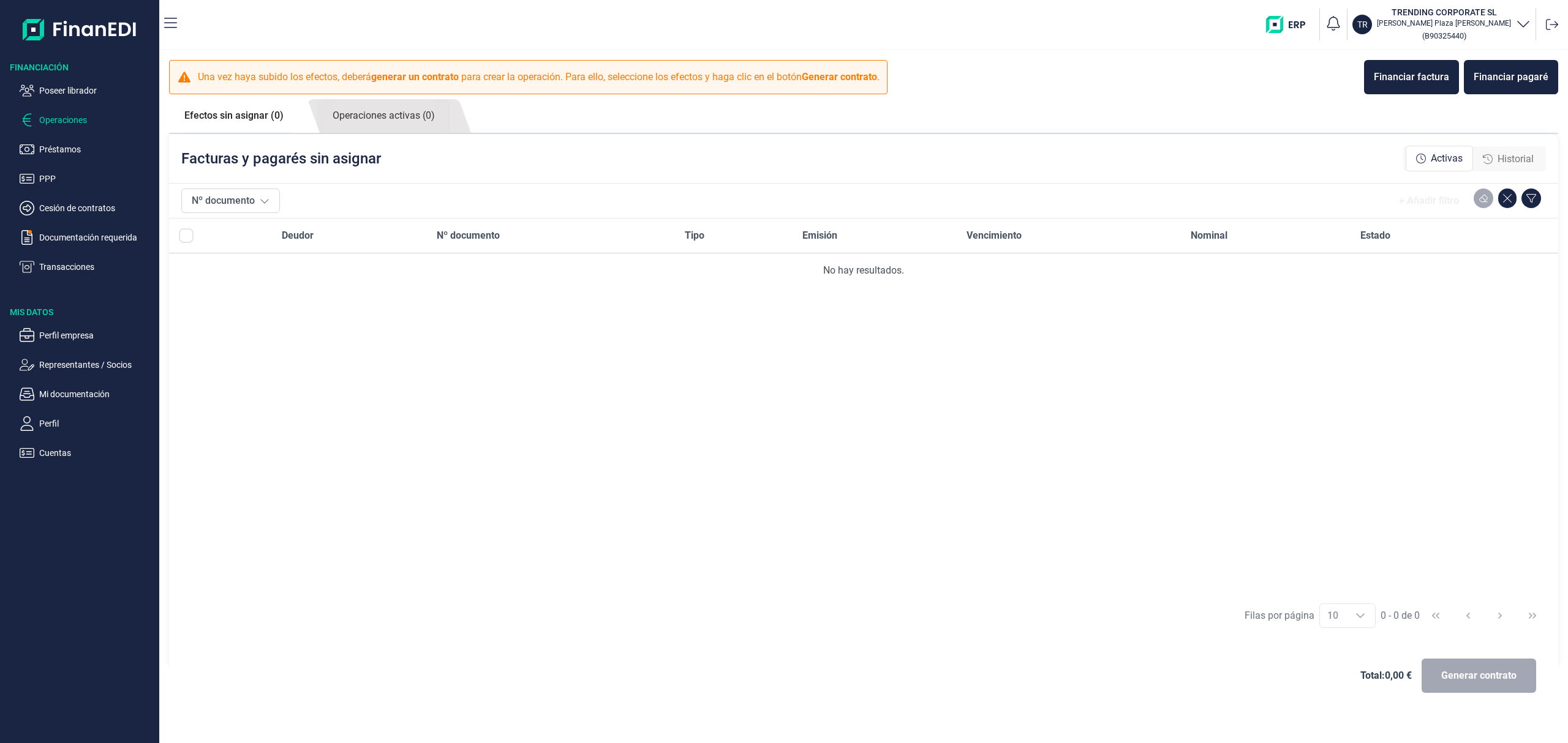
click at [1510, 157] on span "Historial" at bounding box center [1515, 159] width 36 height 14
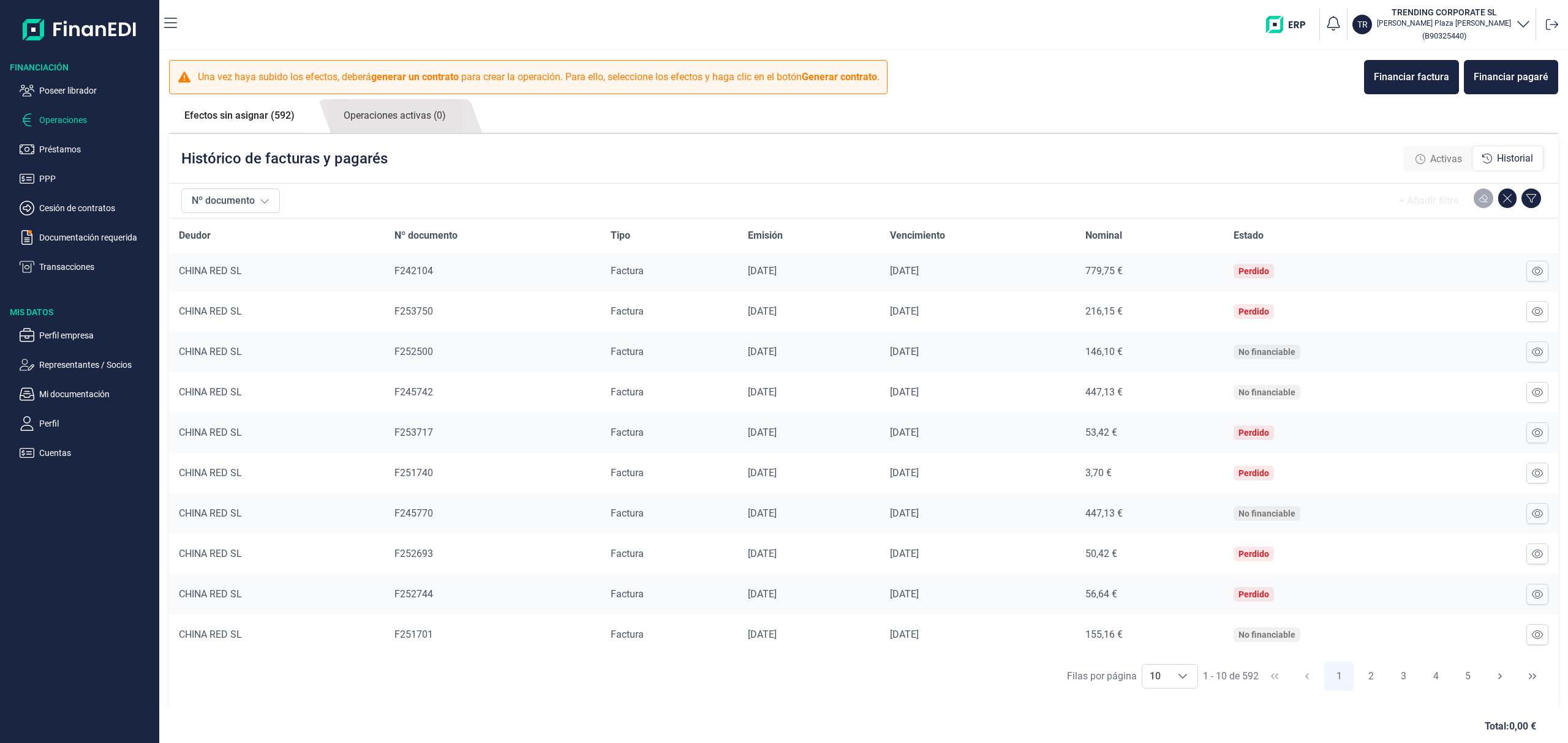
scroll to position [6, 0]
click at [55, 262] on p "Transacciones" at bounding box center [96, 267] width 115 height 14
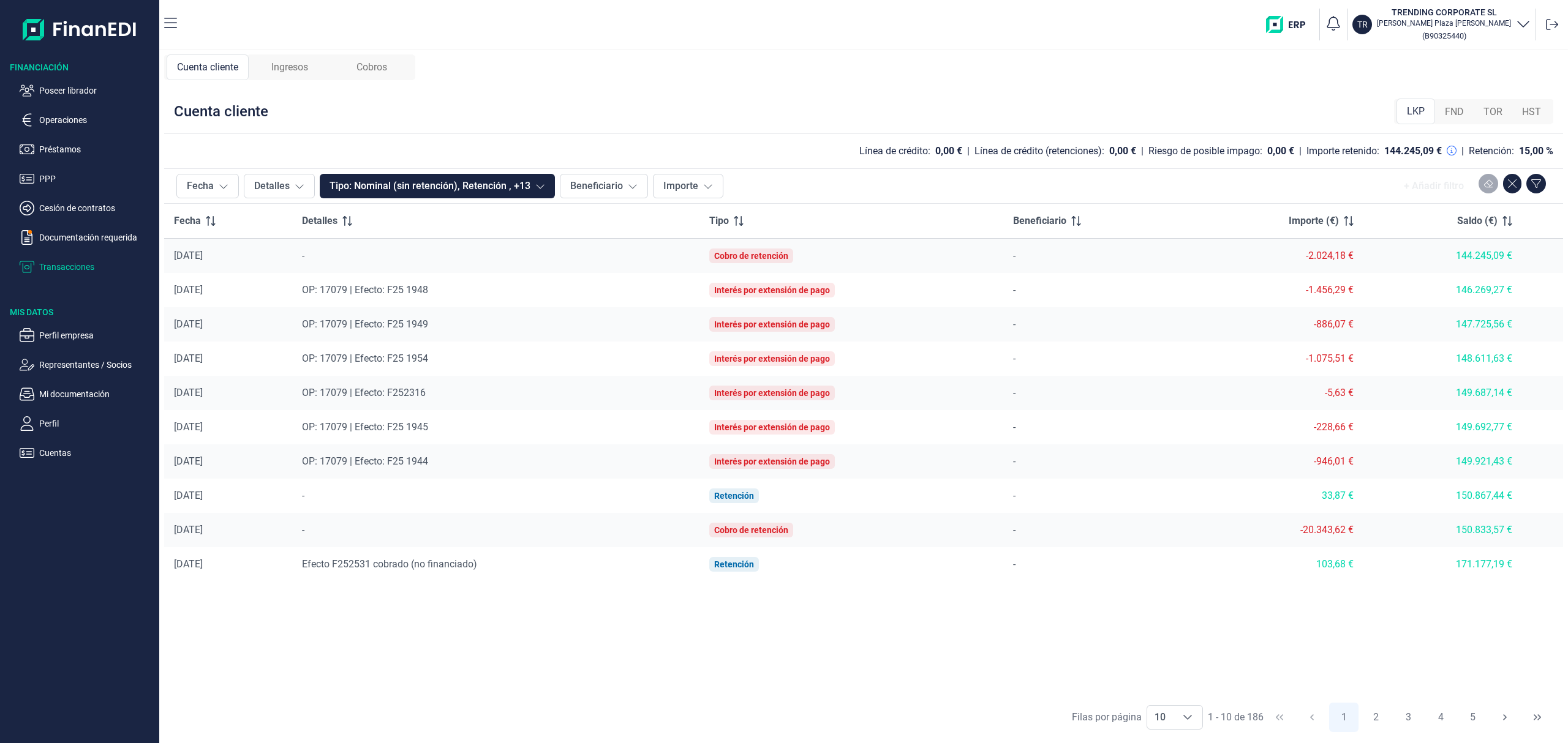
click at [383, 67] on span "Cobros" at bounding box center [372, 67] width 31 height 14
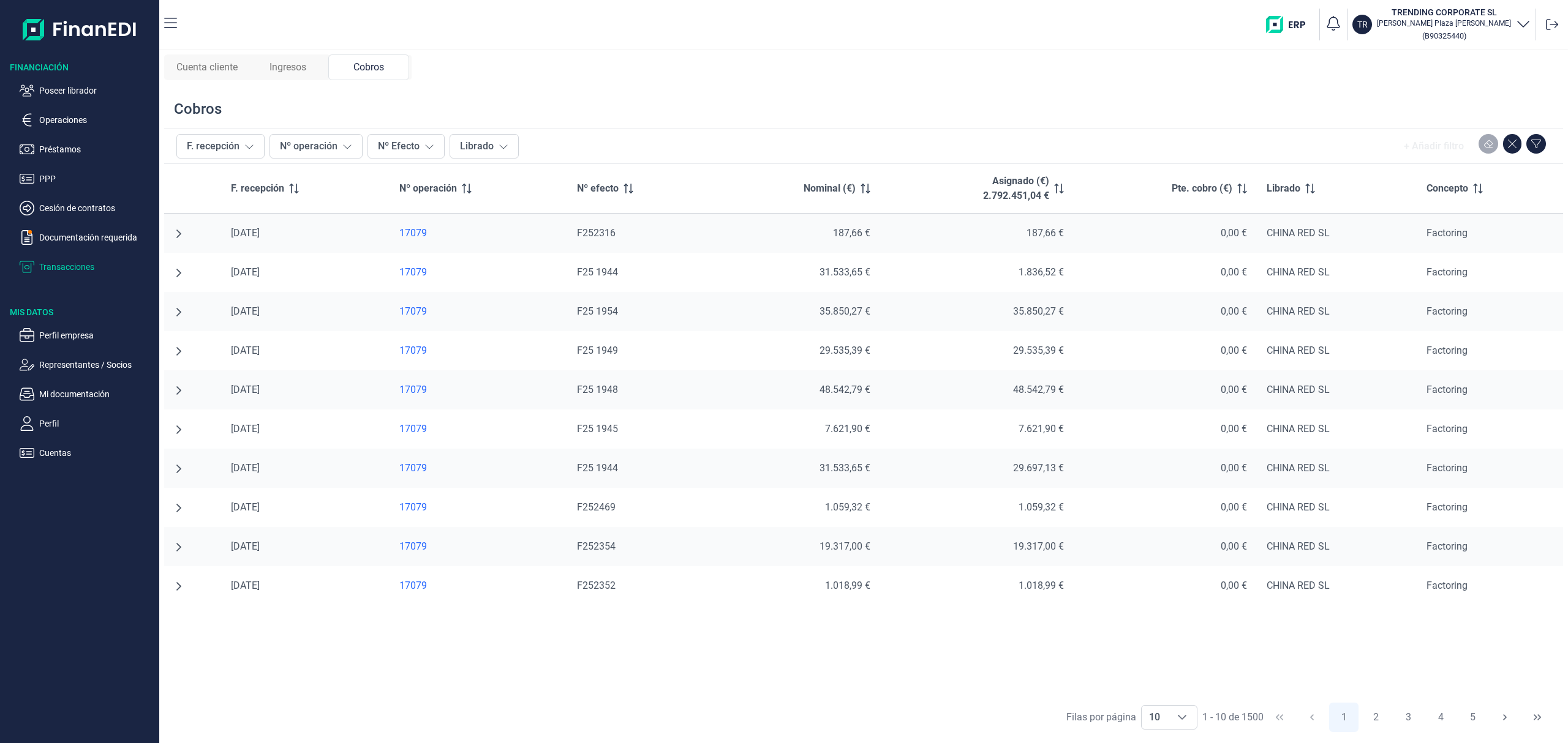
click at [178, 238] on icon "undefined null" at bounding box center [178, 234] width 10 height 10
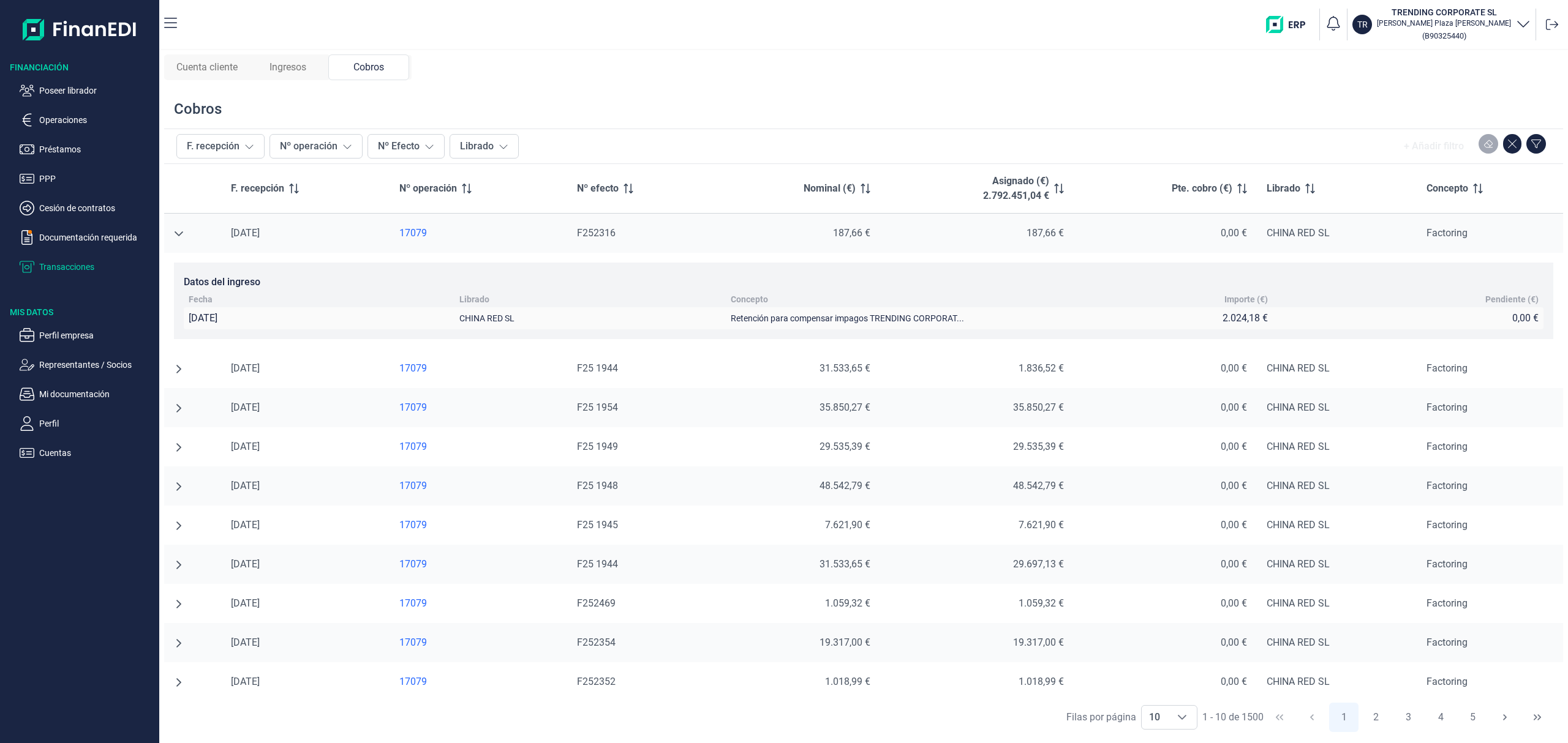
click at [175, 233] on icon "undefined null" at bounding box center [178, 234] width 9 height 5
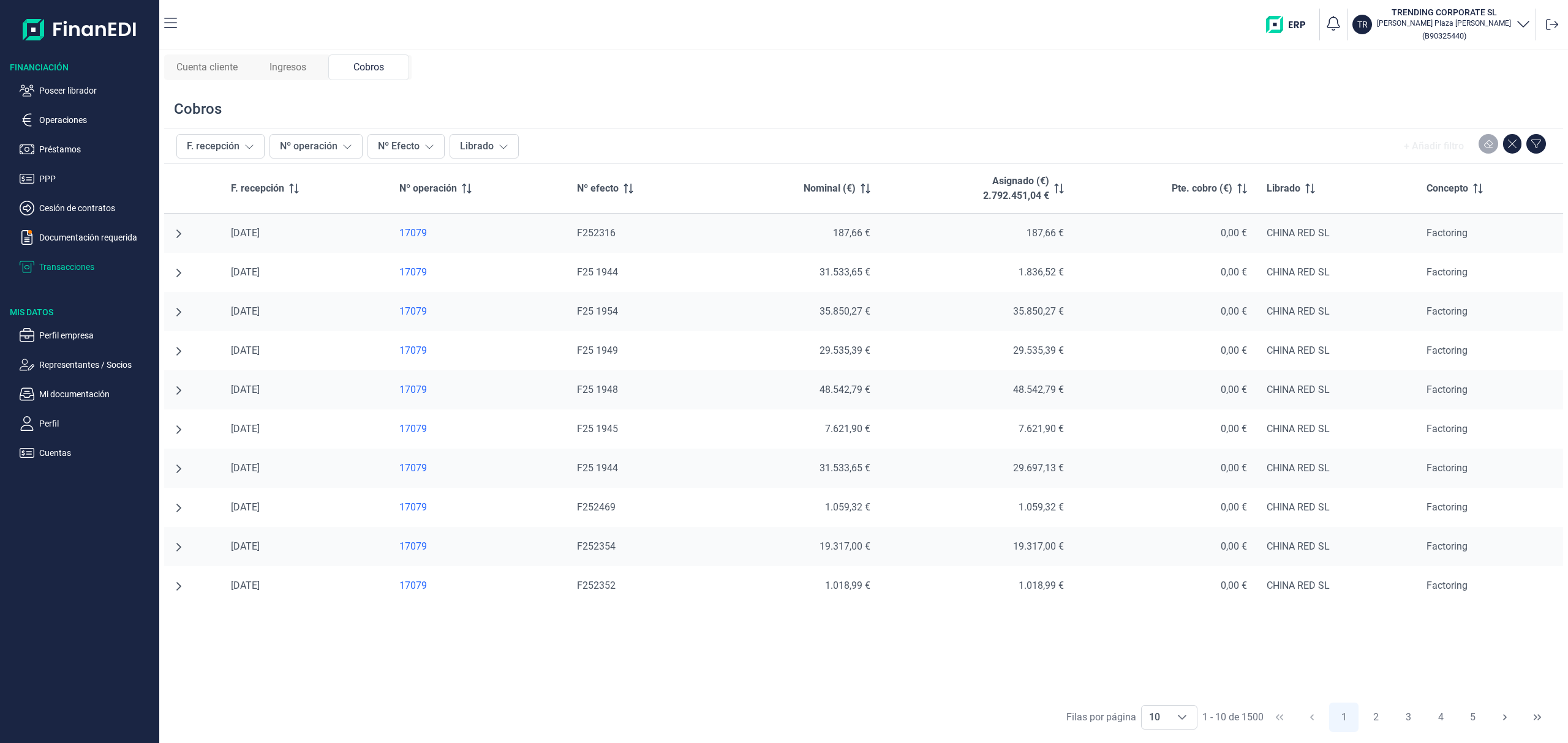
click at [231, 63] on span "Cuenta cliente" at bounding box center [207, 67] width 61 height 14
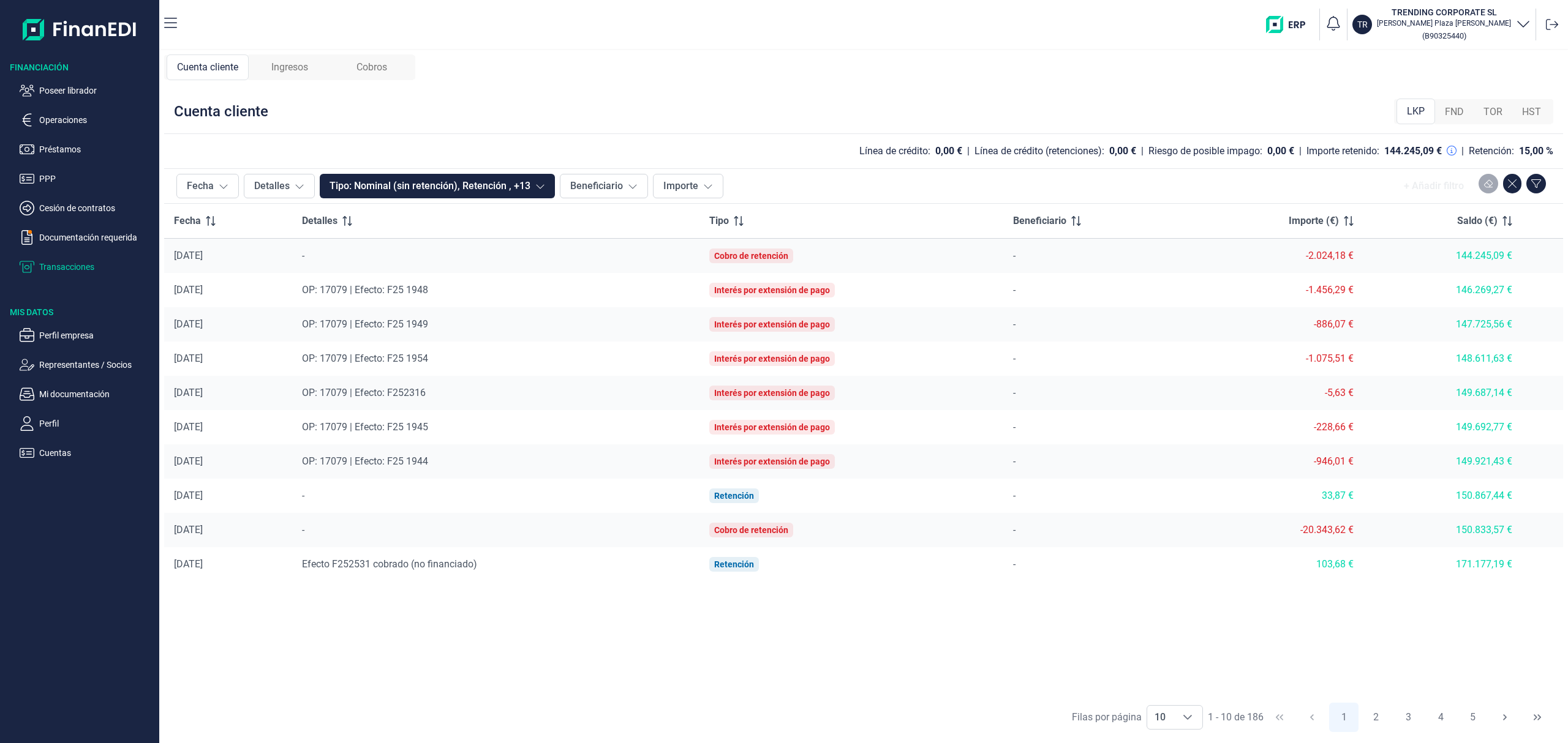
click at [302, 64] on span "Ingresos" at bounding box center [290, 67] width 37 height 14
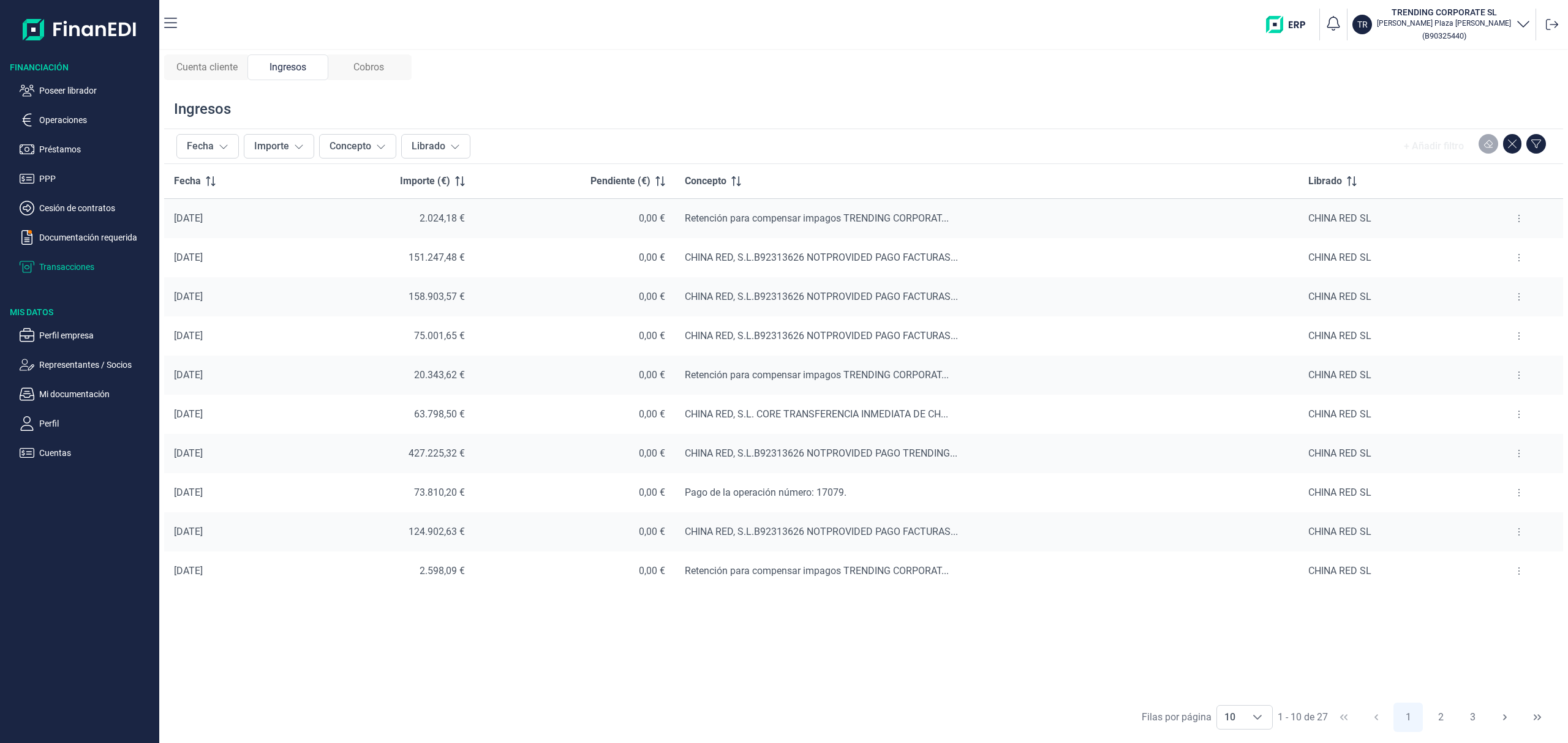
click at [210, 61] on span "Cuenta cliente" at bounding box center [207, 67] width 61 height 14
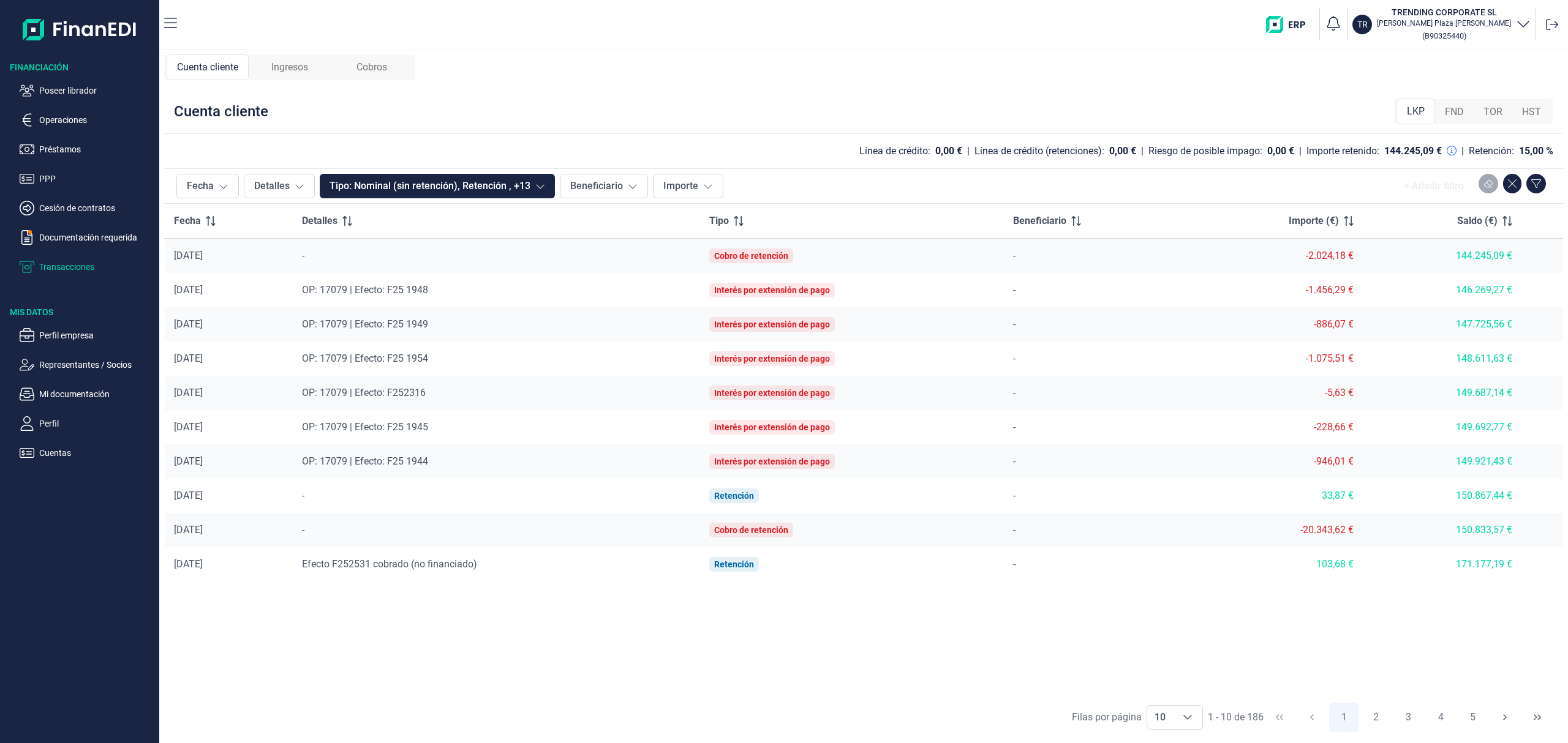
click at [297, 64] on span "Ingresos" at bounding box center [290, 67] width 37 height 14
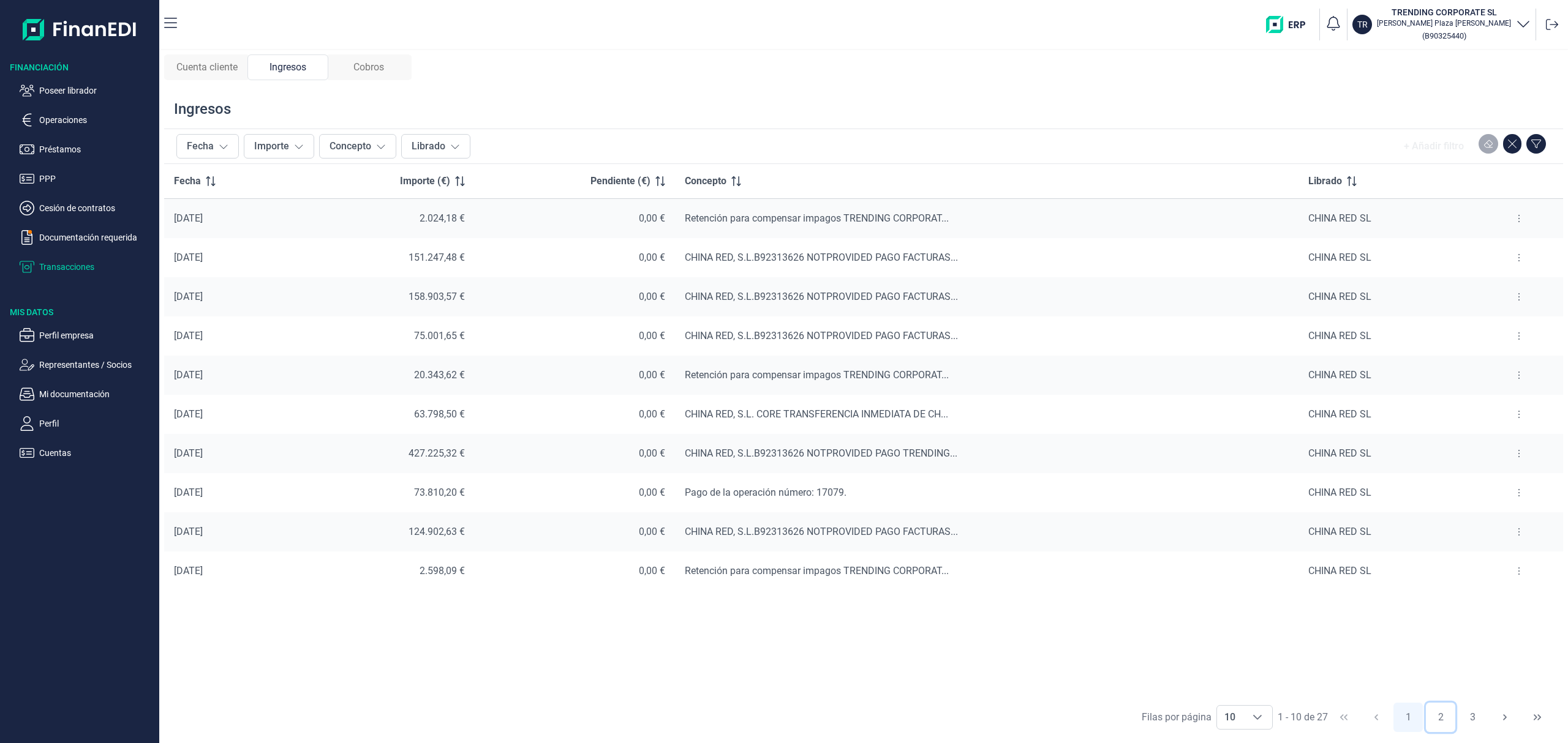
click at [1440, 718] on button "2" at bounding box center [1440, 717] width 30 height 30
